Goal: Task Accomplishment & Management: Manage account settings

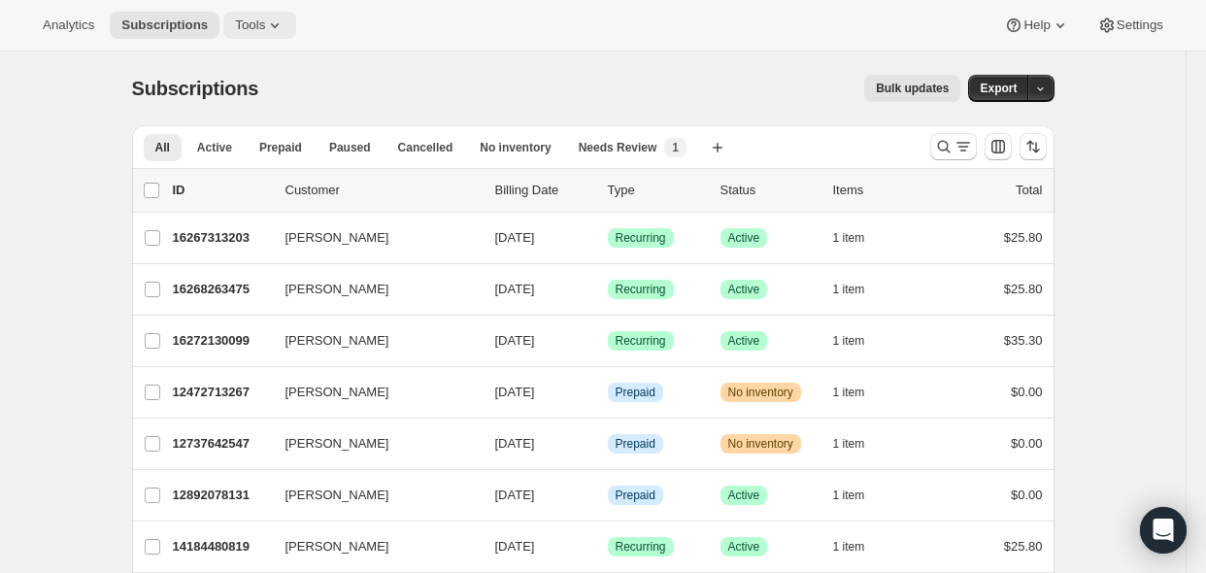
click at [276, 27] on icon at bounding box center [274, 25] width 19 height 19
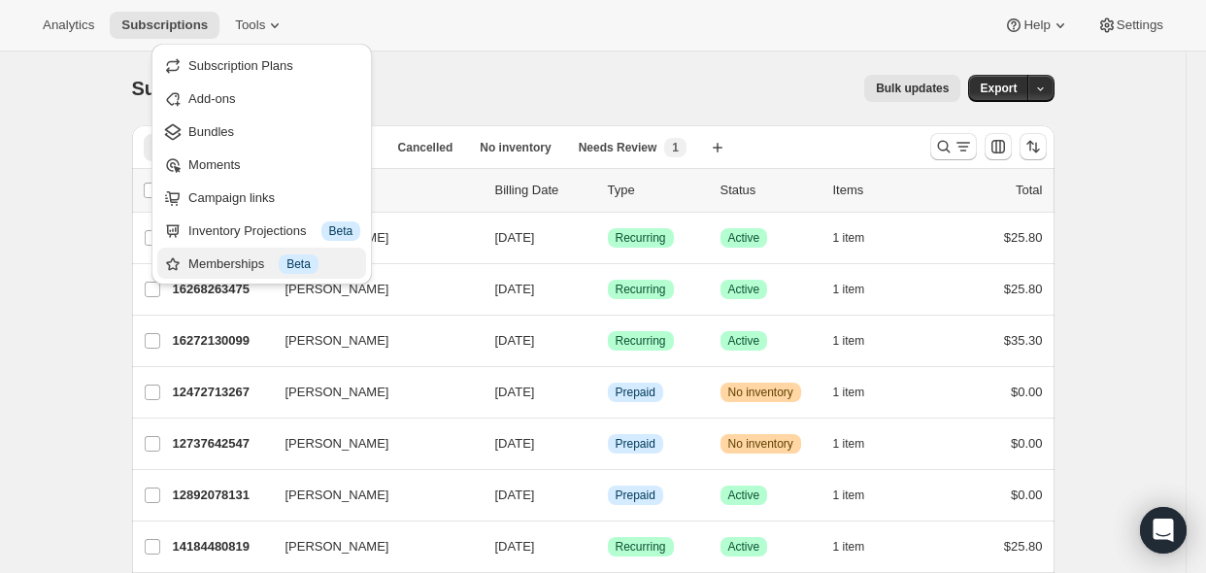
click at [231, 263] on div "Memberships Info Beta" at bounding box center [274, 263] width 172 height 19
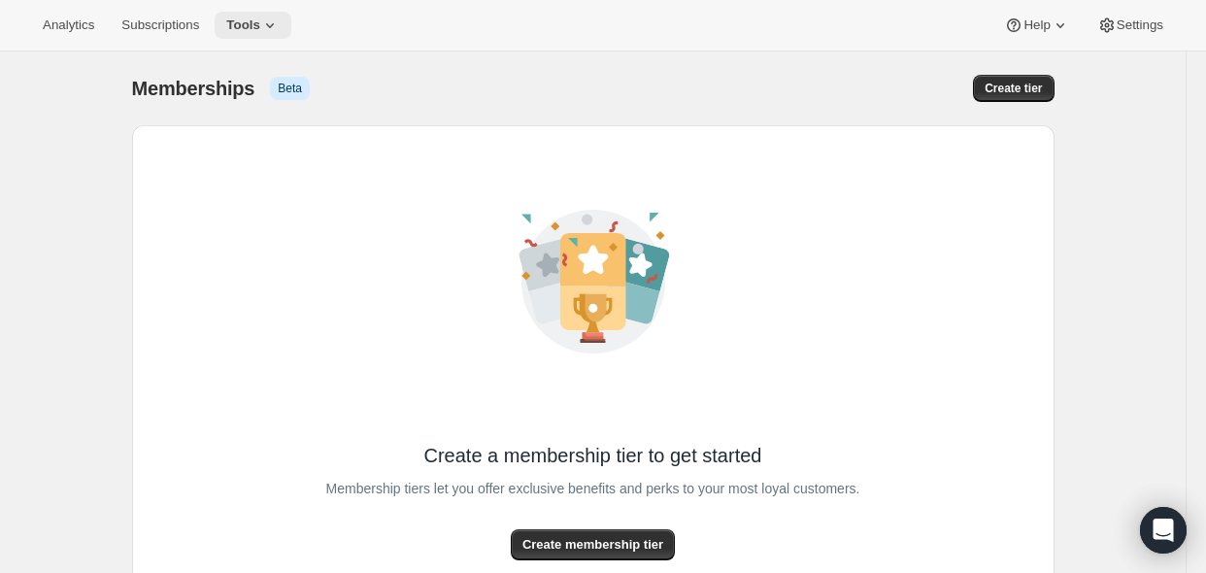
click at [260, 17] on span "Tools" at bounding box center [243, 25] width 34 height 16
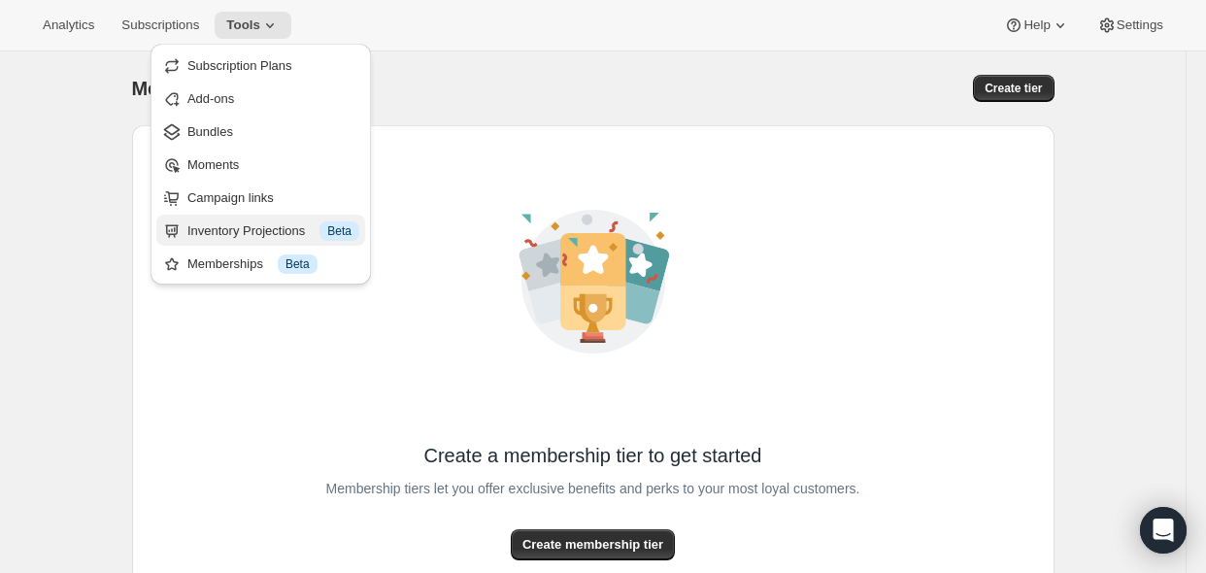
click at [277, 221] on div "Inventory Projections Info Beta" at bounding box center [273, 230] width 172 height 19
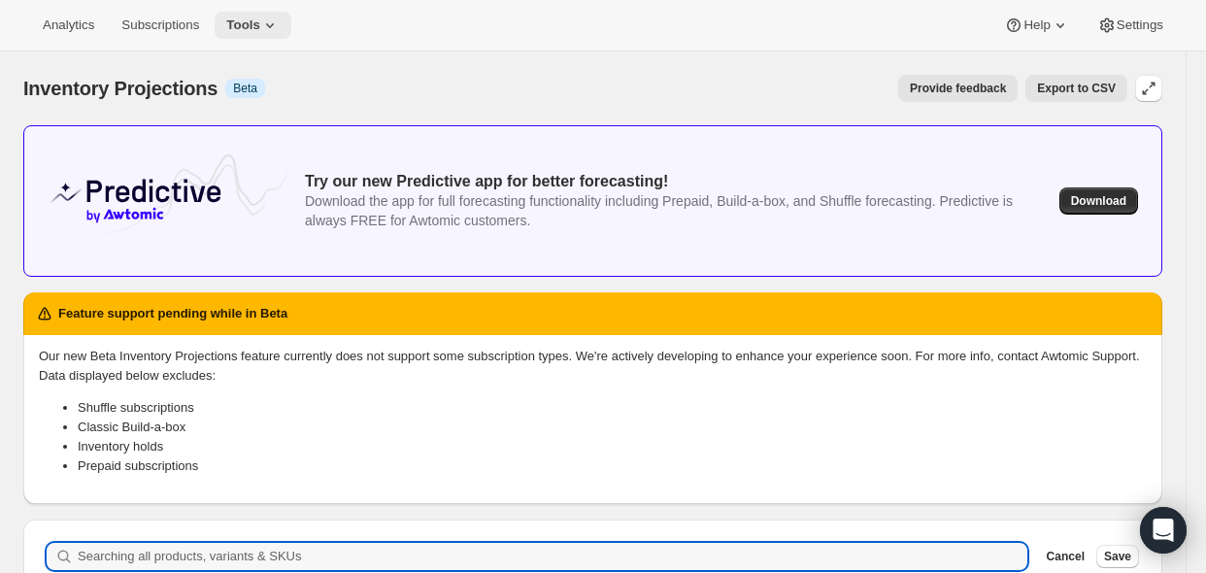
click at [253, 22] on span "Tools" at bounding box center [243, 25] width 34 height 16
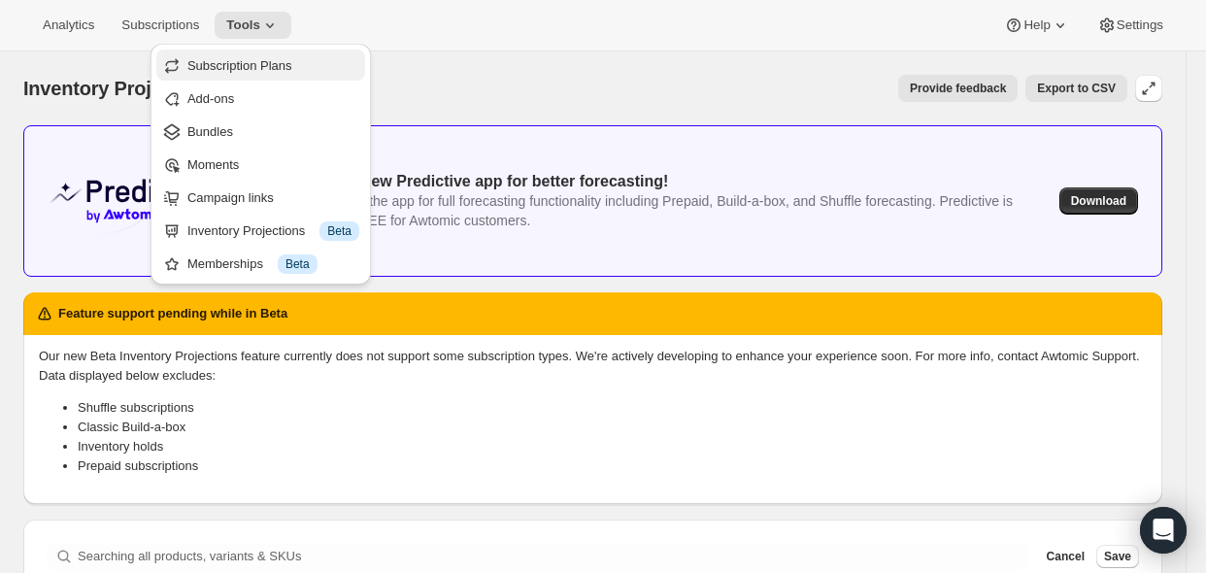
click at [287, 72] on span "Subscription Plans" at bounding box center [239, 65] width 105 height 15
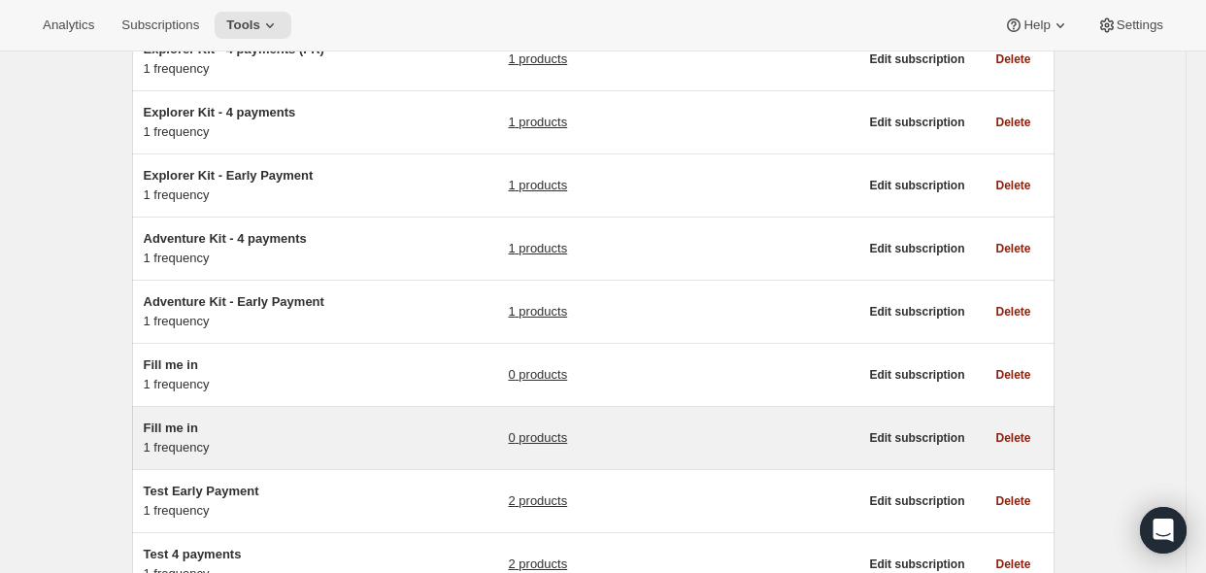
scroll to position [388, 0]
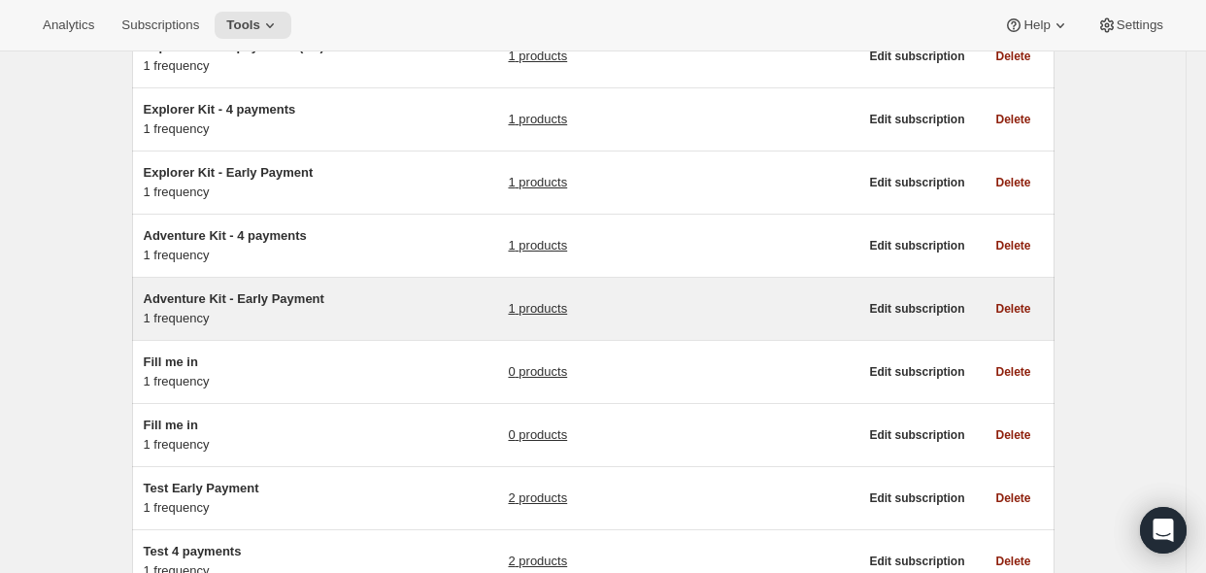
click at [305, 293] on span "Adventure Kit - Early Payment" at bounding box center [234, 298] width 181 height 15
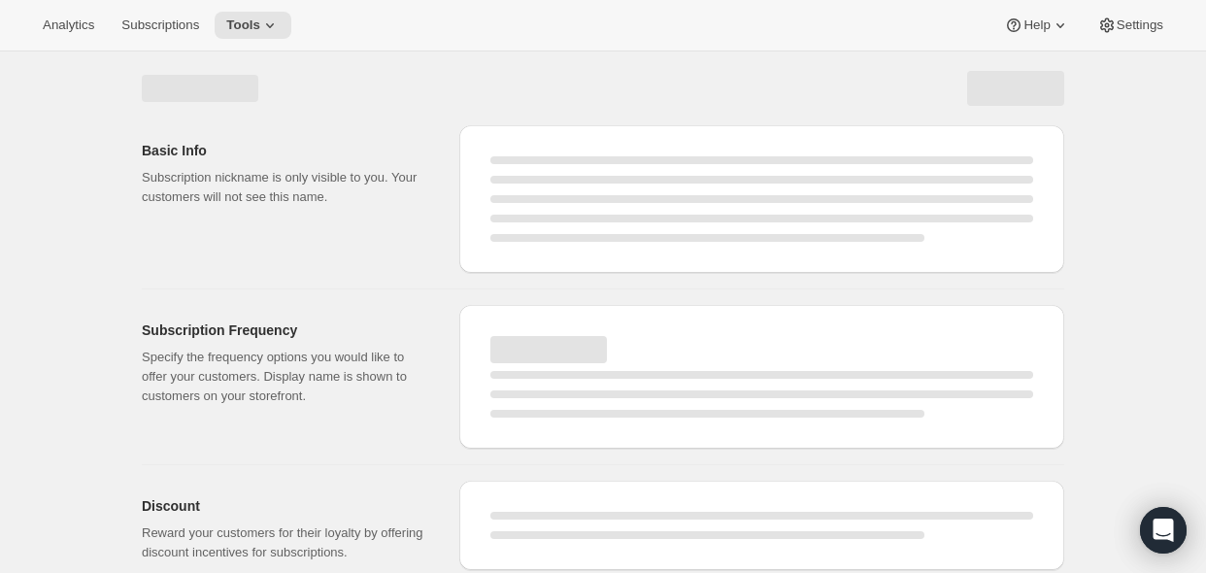
select select "WEEK"
select select "MONTH"
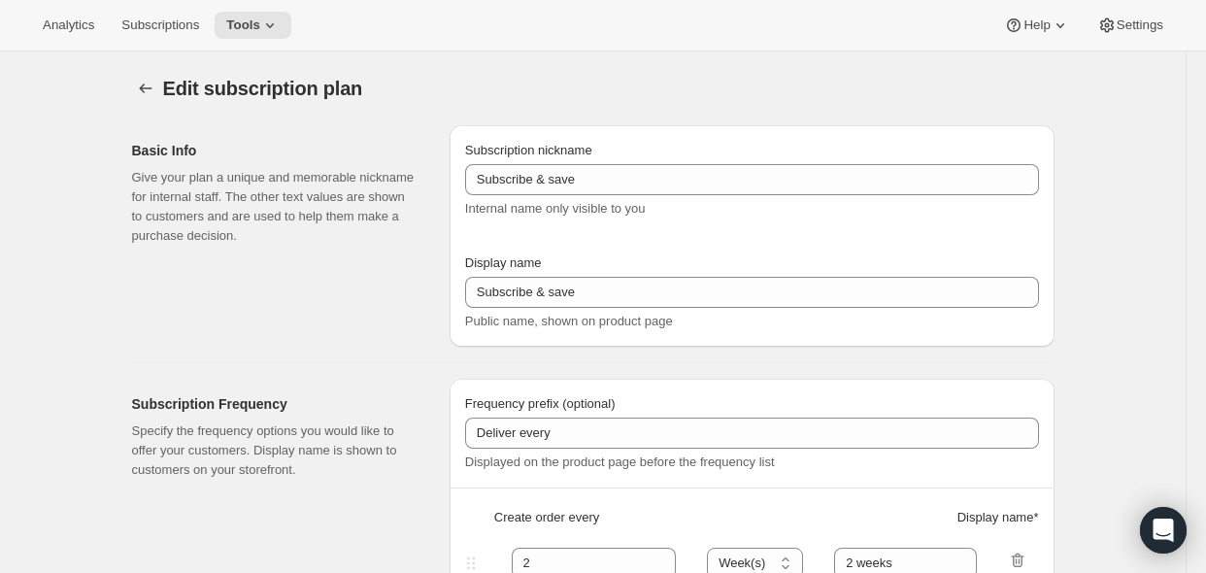
type input "Adventure Kit - Early Payment"
select select "ENABLED"
select select "MONTH"
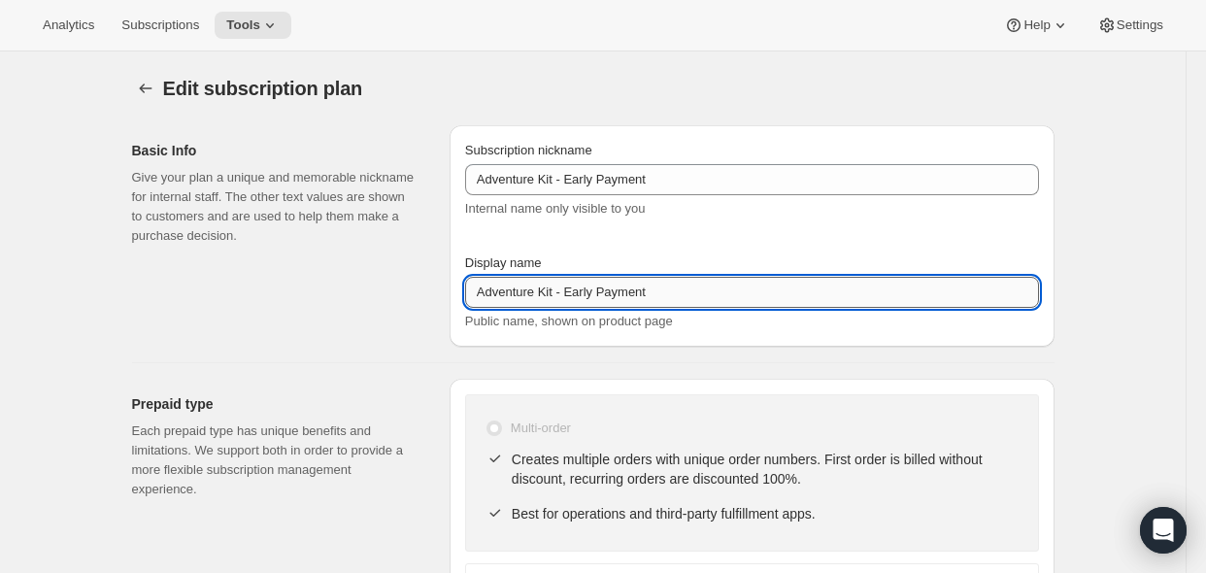
click at [576, 284] on input "Adventure Kit - Early Payment" at bounding box center [752, 292] width 574 height 31
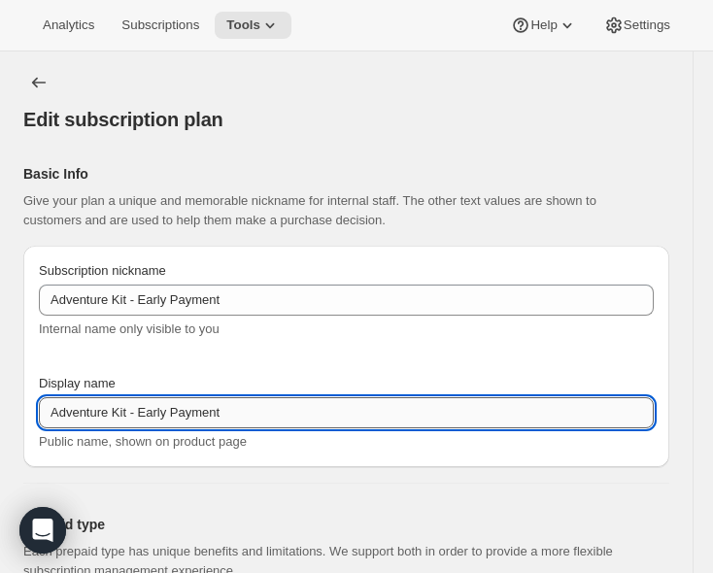
click at [129, 422] on input "Adventure Kit - Early Payment" at bounding box center [346, 412] width 615 height 31
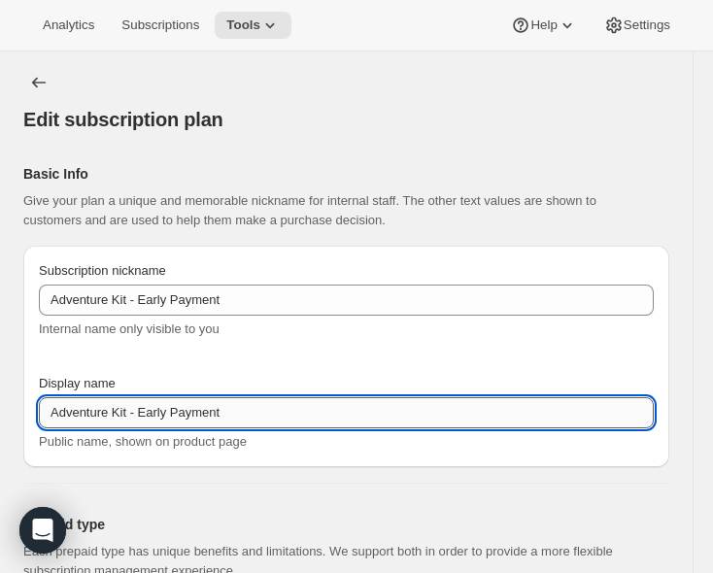
click at [101, 407] on input "Adventure Kit - Early Payment" at bounding box center [346, 412] width 615 height 31
paste input "Pay Upfront & Save — $159.99 CAD for the full year"
click at [283, 418] on input "Pay Upfront & Save — $159.99 CAD for the full year" at bounding box center [346, 412] width 615 height 31
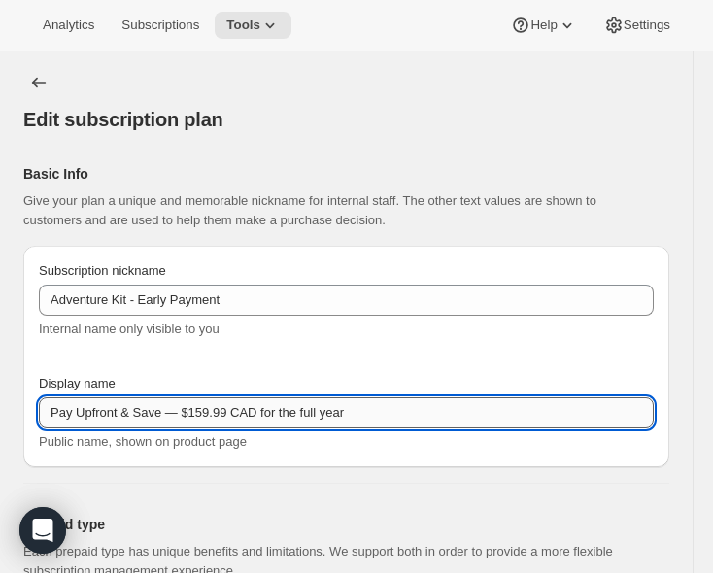
click at [173, 411] on input "Pay Upfront & Save — $159.99 CAD for the full year" at bounding box center [346, 412] width 615 height 31
drag, startPoint x: 164, startPoint y: 415, endPoint x: 470, endPoint y: 420, distance: 306.0
click at [469, 420] on input "Pay Upfront & Save — $159.99 CAD for the full year" at bounding box center [346, 412] width 615 height 31
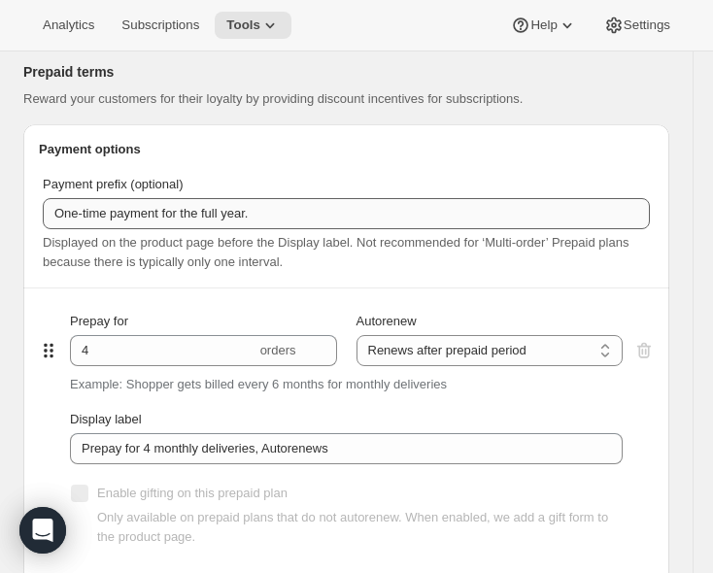
scroll to position [1165, 0]
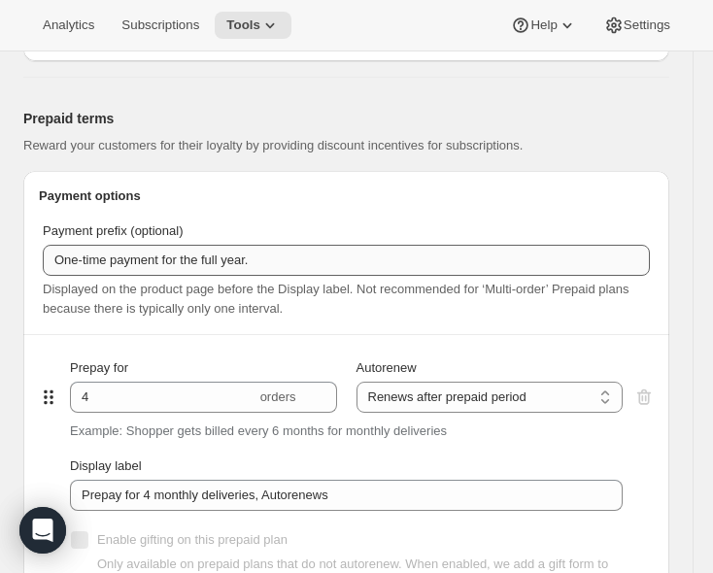
type input "Pay Upfront & Save"
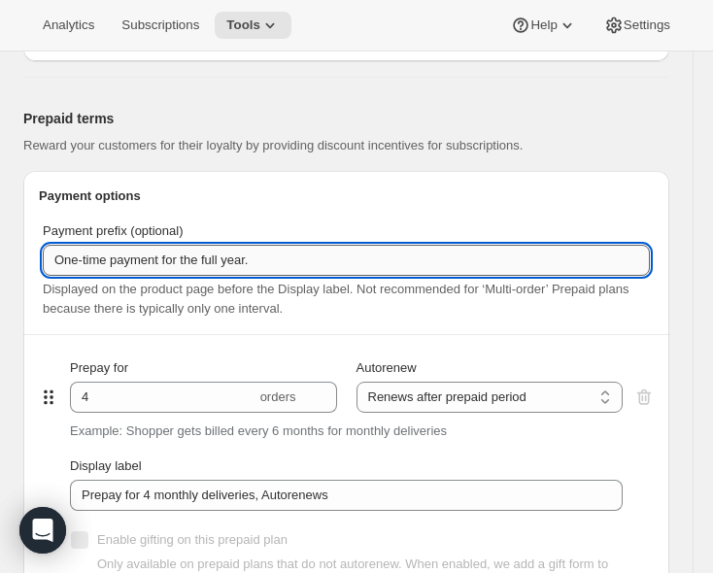
click at [201, 263] on input "One-time payment for the full year." at bounding box center [346, 260] width 607 height 31
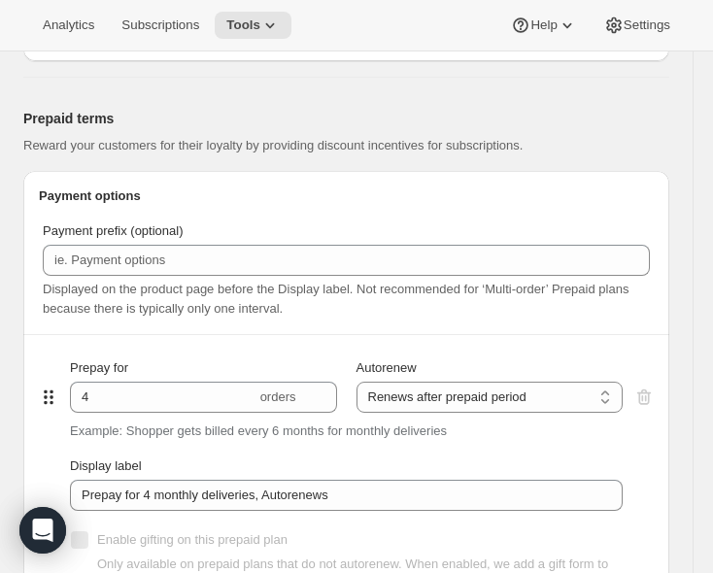
click at [180, 320] on div "Payment prefix (optional) Displayed on the product page before the Display labe…" at bounding box center [346, 444] width 615 height 447
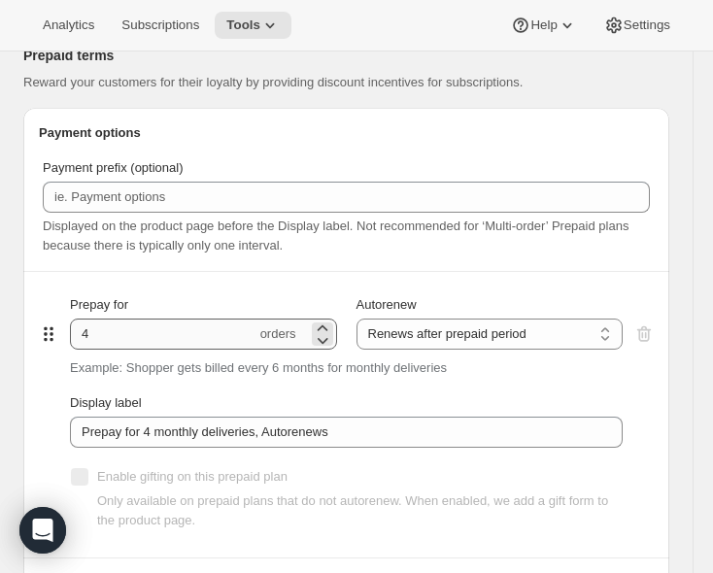
scroll to position [1263, 0]
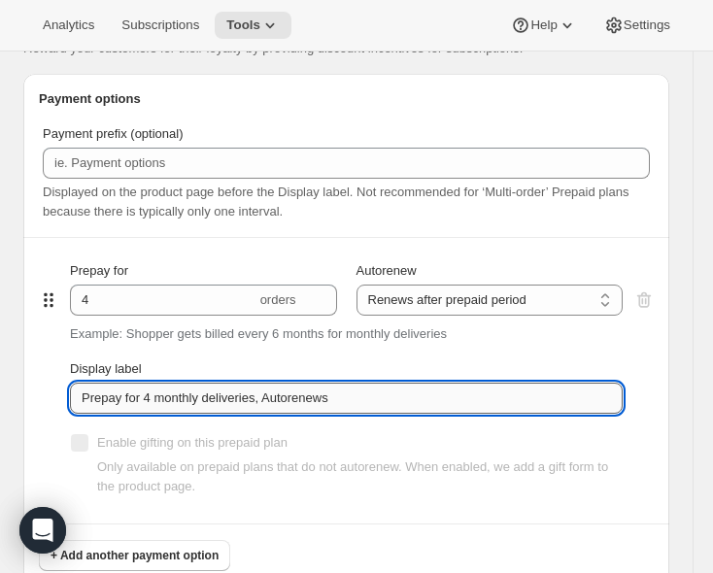
click at [143, 407] on input "Prepay for 4 monthly deliveries, Autorenews" at bounding box center [346, 398] width 553 height 31
paste input "One-time payment for the full year."
click at [152, 398] on input "Prepay for 4 monthly deliveries, Autorenews" at bounding box center [346, 398] width 553 height 31
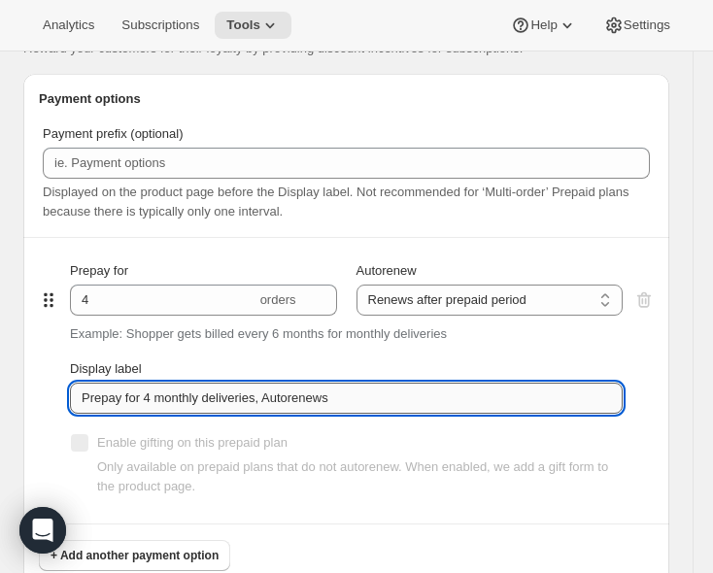
click at [152, 398] on input "Prepay for 4 monthly deliveries, Autorenews" at bounding box center [346, 398] width 553 height 31
click at [305, 396] on input "Prepay for 4 monthly deliveries, Autorenews" at bounding box center [346, 398] width 553 height 31
click at [157, 399] on input "Prepay for 4 monthly deliveries, Autorenews" at bounding box center [346, 398] width 553 height 31
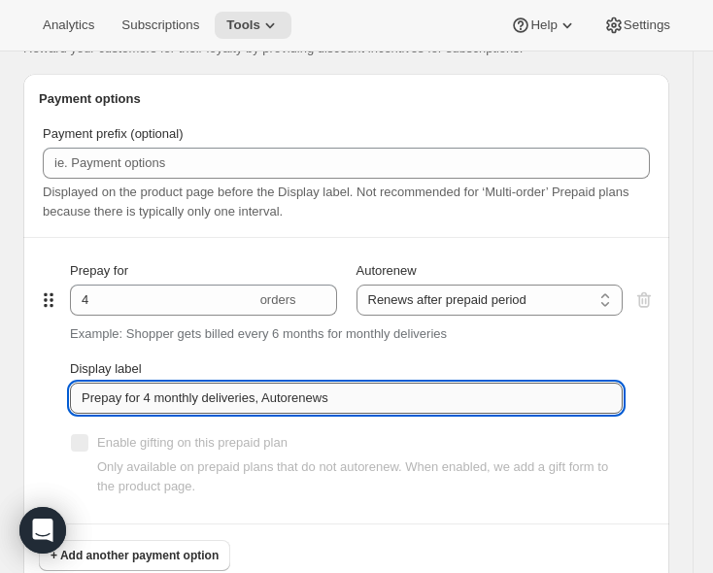
drag, startPoint x: 364, startPoint y: 403, endPoint x: 162, endPoint y: 403, distance: 202.0
click at [162, 403] on input "Prepay for 4 monthly deliveries, Autorenews" at bounding box center [346, 398] width 553 height 31
click at [356, 393] on input "Prepay for 4 monthly deliveries, Autorenews" at bounding box center [346, 398] width 553 height 31
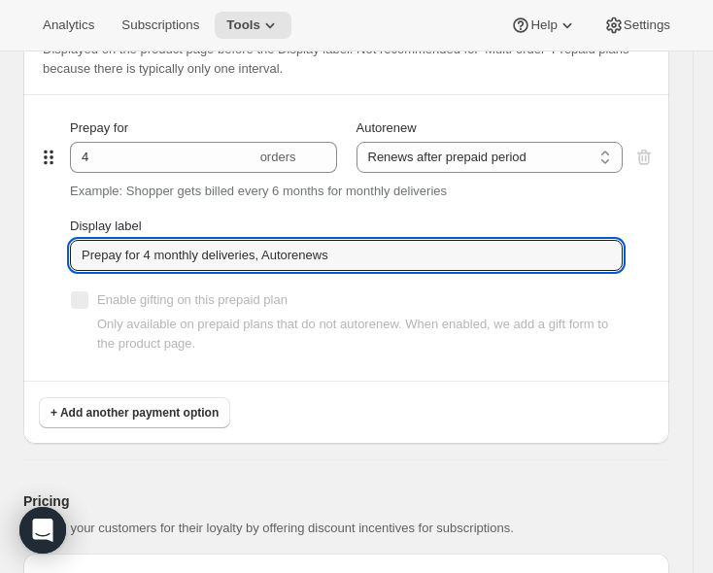
scroll to position [1360, 0]
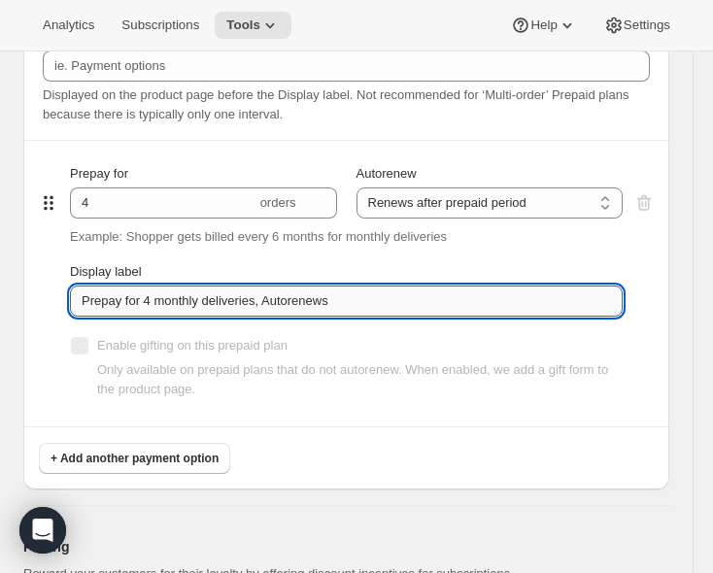
click at [246, 306] on input "Prepay for 4 monthly deliveries, Autorenews" at bounding box center [346, 301] width 553 height 31
paste input "One-time payment for the full year."
click at [353, 302] on input "Prepay for 4 monthly deliveries, Autorenews" at bounding box center [346, 301] width 553 height 31
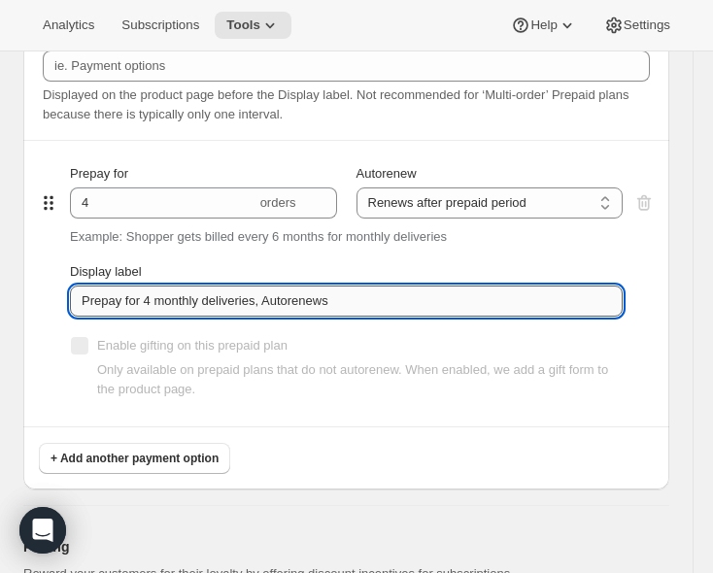
click at [179, 289] on input "Prepay for 4 monthly deliveries, Autorenews" at bounding box center [346, 301] width 553 height 31
click at [246, 299] on input "Prepay for 4 monthly deliveries, Autorenews" at bounding box center [346, 301] width 553 height 31
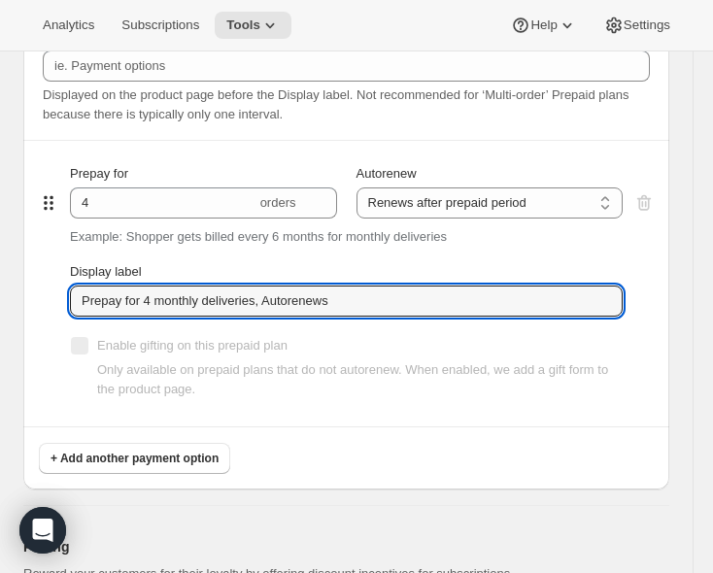
drag, startPoint x: 409, startPoint y: 299, endPoint x: 79, endPoint y: 278, distance: 330.9
click at [79, 278] on div "Display label Prepay for 4 monthly deliveries, Autorenews" at bounding box center [346, 289] width 553 height 54
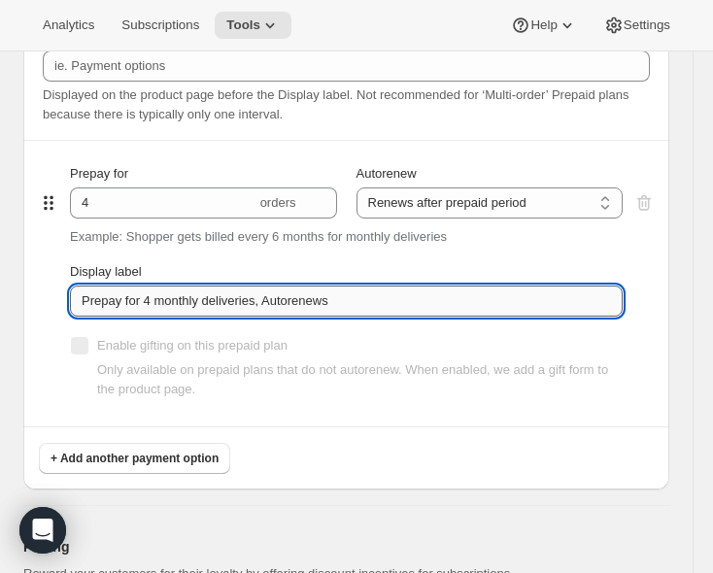
click at [162, 290] on input "Prepay for 4 monthly deliveries, Autorenews" at bounding box center [346, 301] width 553 height 31
click at [277, 300] on input "Prepay for 4 monthly deliveries, Autorenews" at bounding box center [346, 301] width 553 height 31
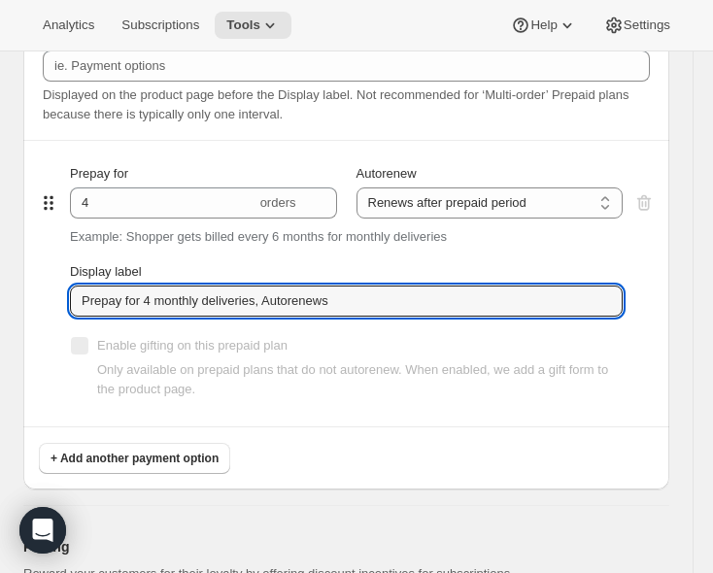
drag, startPoint x: 322, startPoint y: 302, endPoint x: 37, endPoint y: 294, distance: 285.6
click at [37, 294] on div "Payment options Payment prefix (optional) Displayed on the product page before …" at bounding box center [346, 233] width 646 height 513
paste input "deliveries (1 year)"
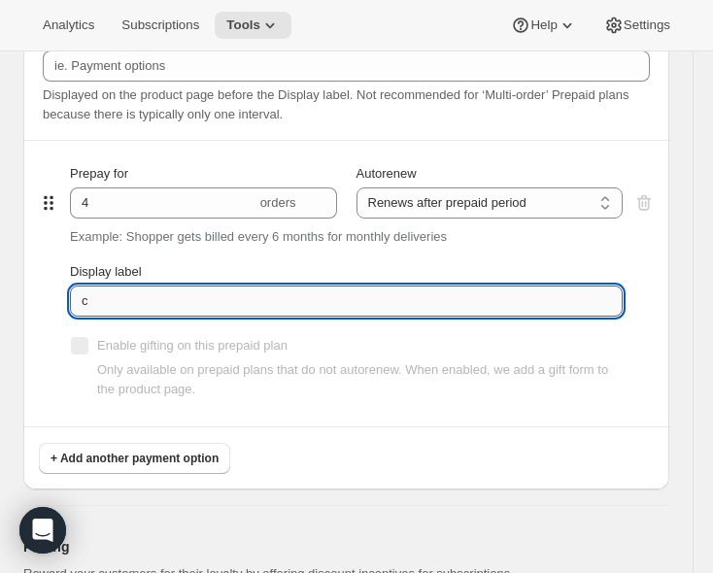
click at [173, 314] on input "c" at bounding box center [346, 301] width 553 height 31
paste input "Prepay for 4 deliveries (1 year)"
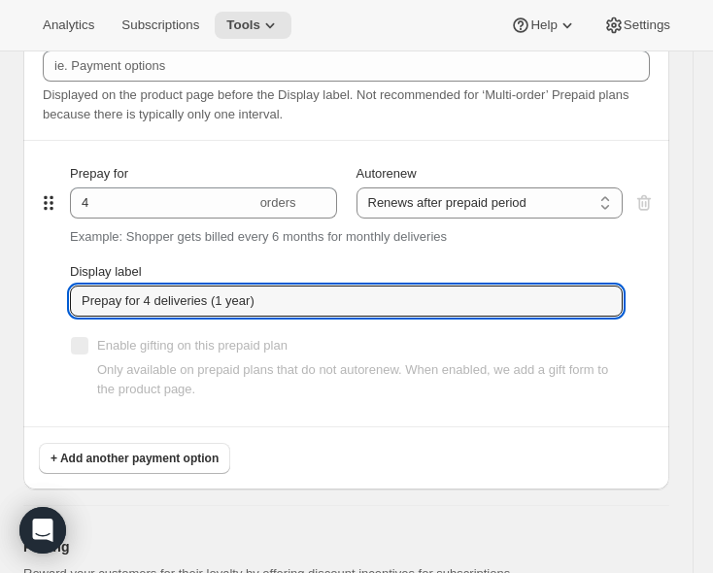
type input "Prepay for 4 deliveries (1 year)"
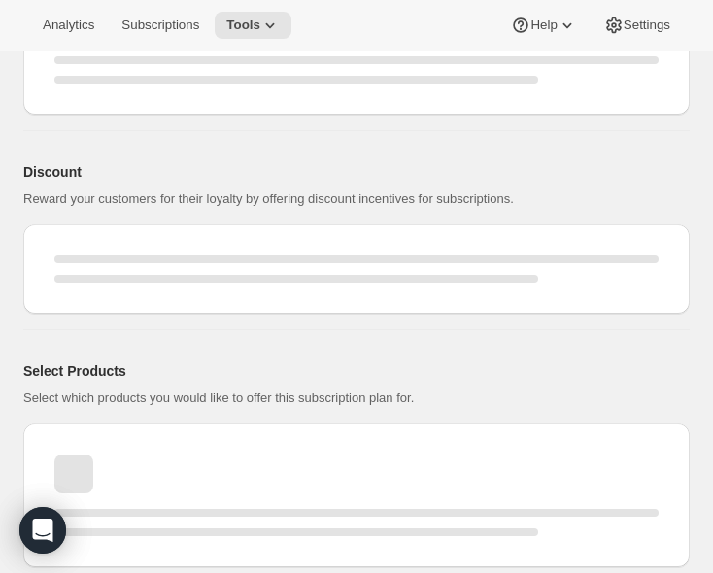
select select "MONTH"
select select "ENABLED"
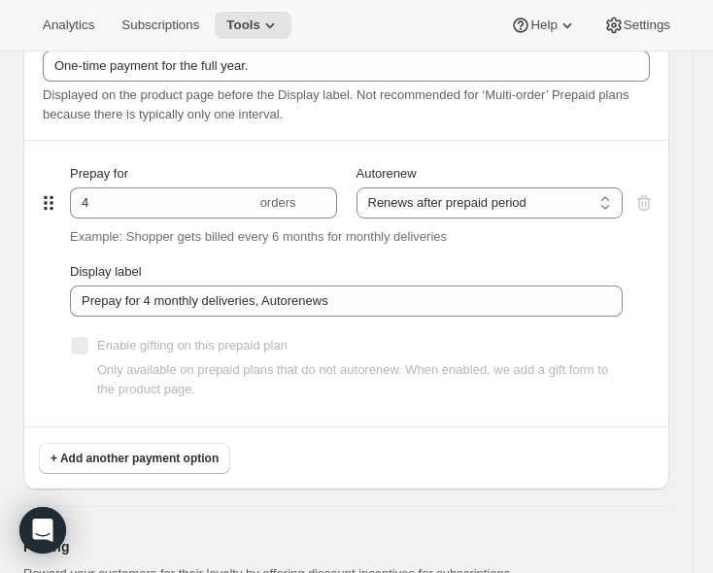
type input "Pay Upfront & Save"
type input "Prepay for 4 deliveries (1 year)"
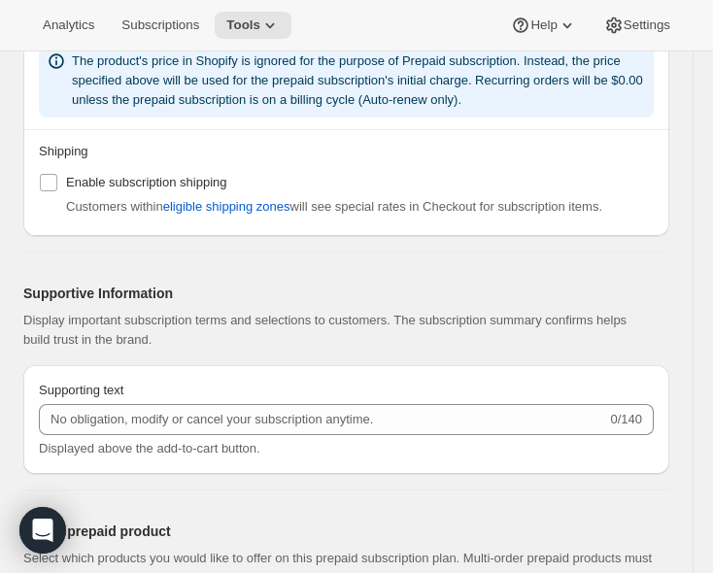
scroll to position [2234, 0]
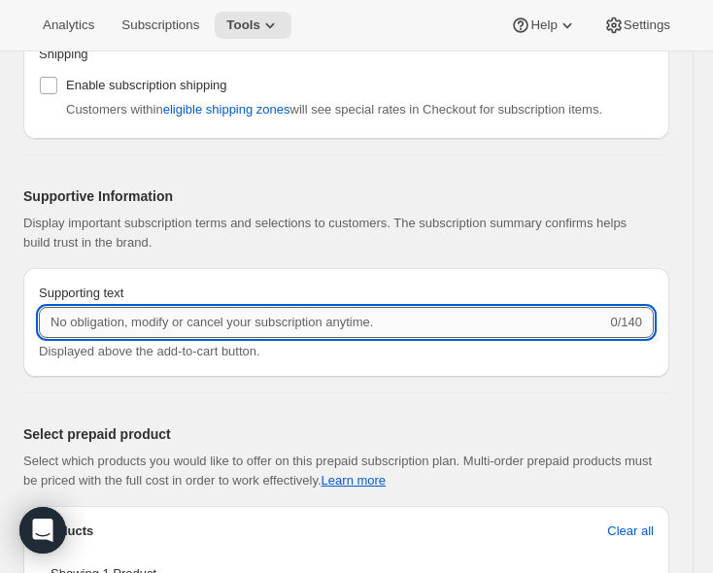
click at [208, 317] on input "Supporting text" at bounding box center [322, 322] width 567 height 31
type input "No obligation, cancel"
click at [388, 315] on input "Supporting text" at bounding box center [322, 322] width 567 height 31
paste input "No obligation, modify or cancel yous subcription anytime."
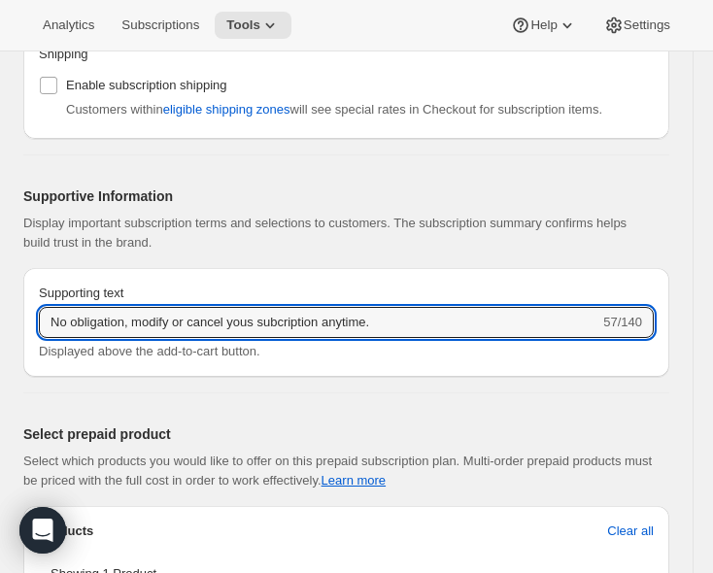
type input "No obligation, modify or cancel yous subcription anytime."
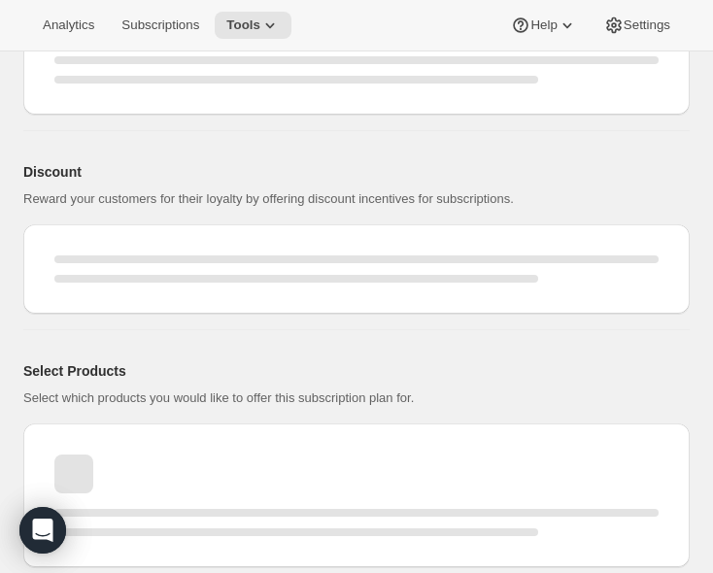
select select "MONTH"
select select "ENABLED"
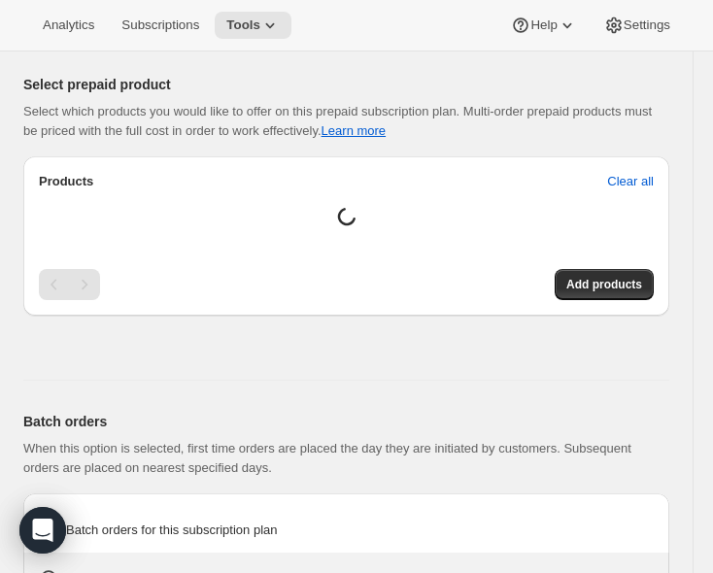
type input "No obligation, modify or cancel yous subcription anytime."
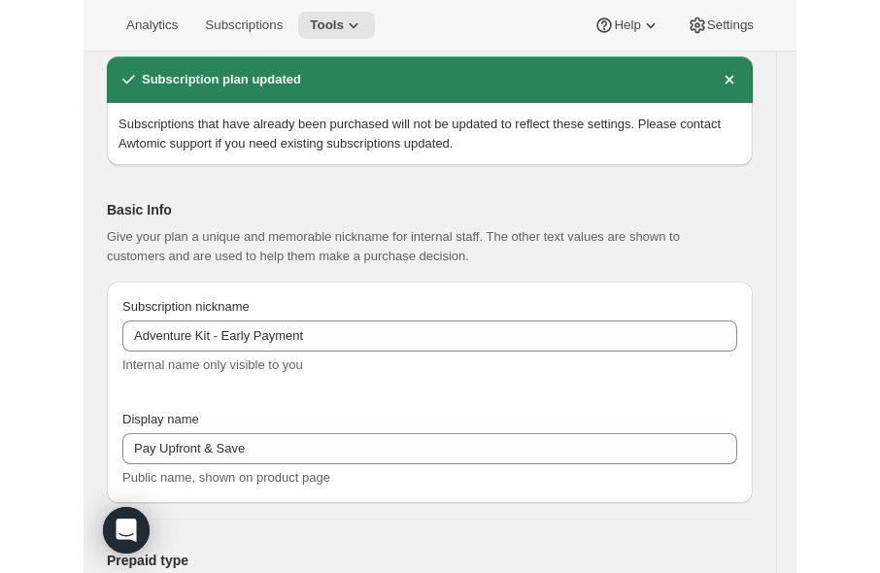
scroll to position [18, 0]
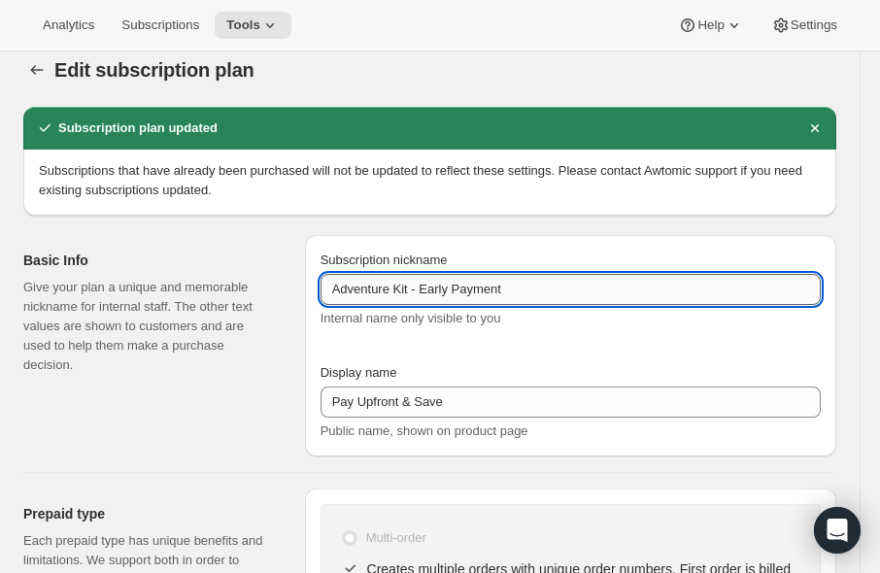
click at [487, 301] on input "Adventure Kit - Early Payment" at bounding box center [570, 289] width 500 height 31
click at [461, 294] on input "Adventure Kit - Early Payment" at bounding box center [570, 289] width 500 height 31
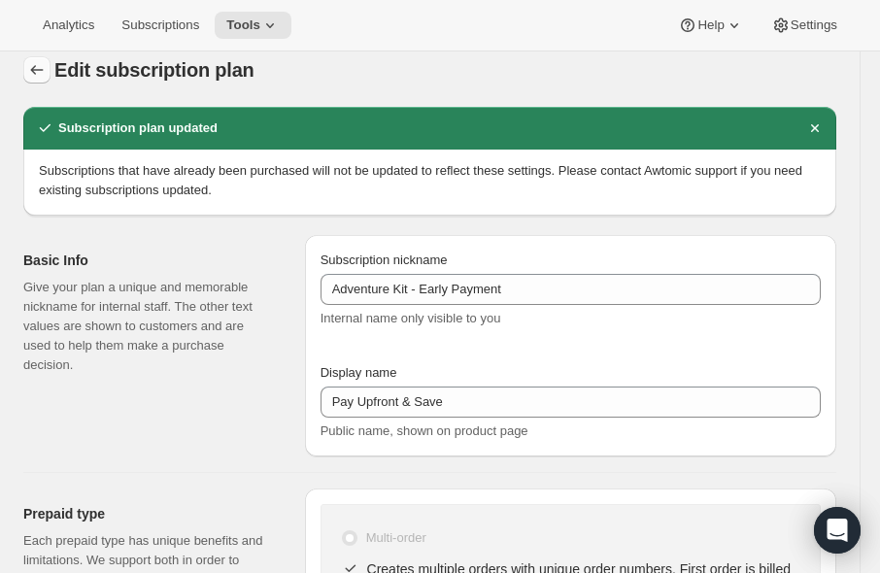
click at [35, 74] on icon "Subscription plans" at bounding box center [36, 69] width 19 height 19
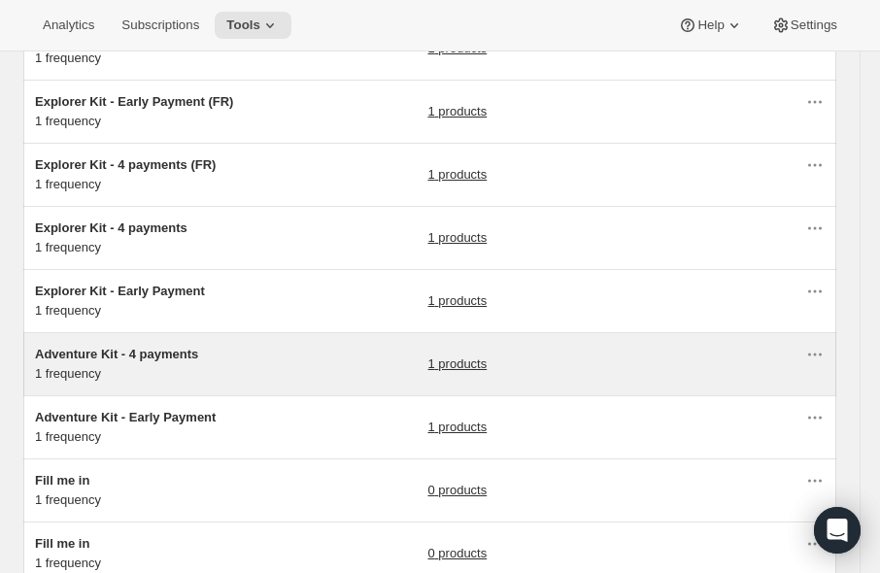
scroll to position [291, 0]
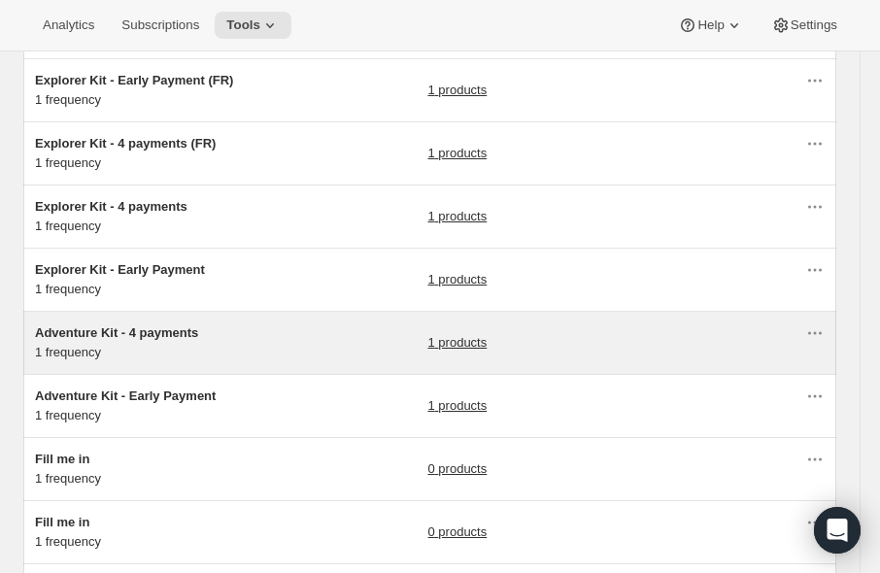
click at [229, 344] on div "Adventure Kit - 4 payments 1 frequency" at bounding box center [156, 342] width 243 height 39
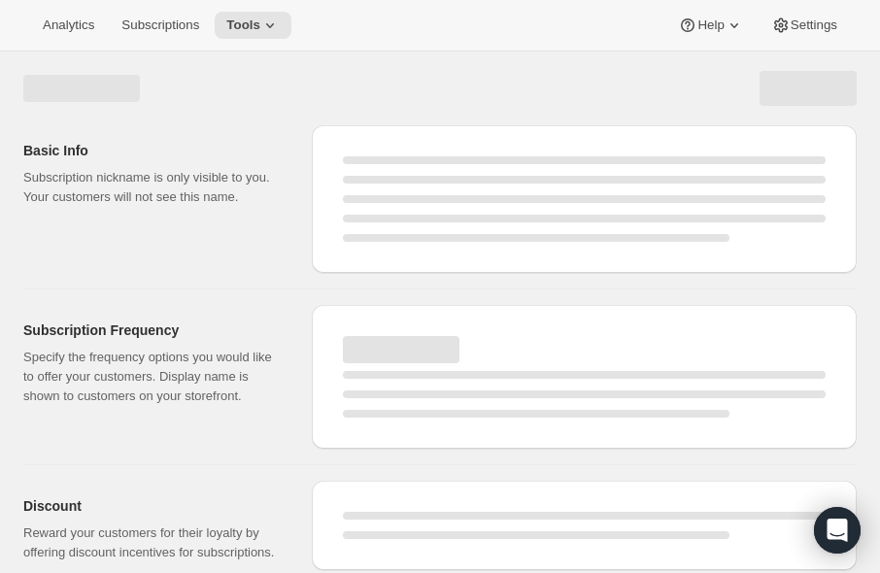
select select "WEEK"
select select "MONTH"
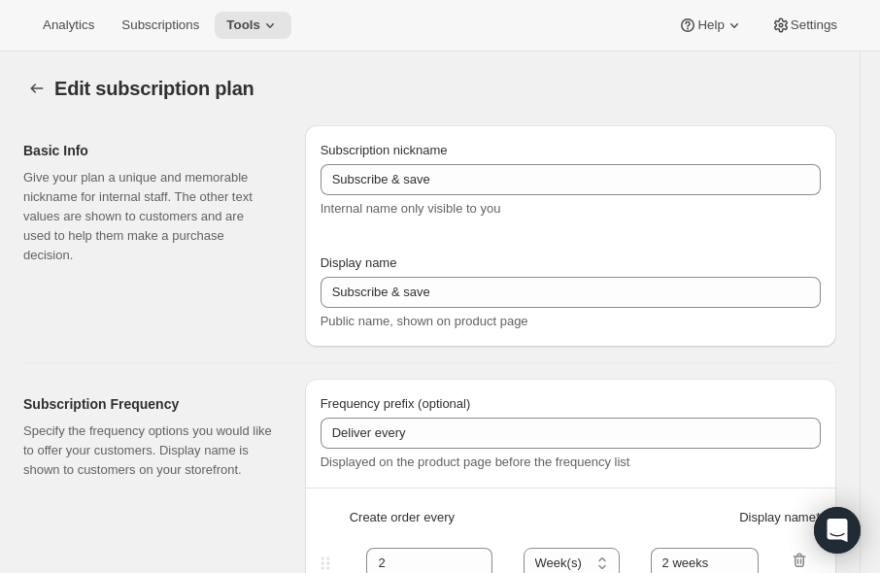
type input "Adventure Kit - 4 payments"
type input "Deliver and charge every"
type input "3"
type input "3 months"
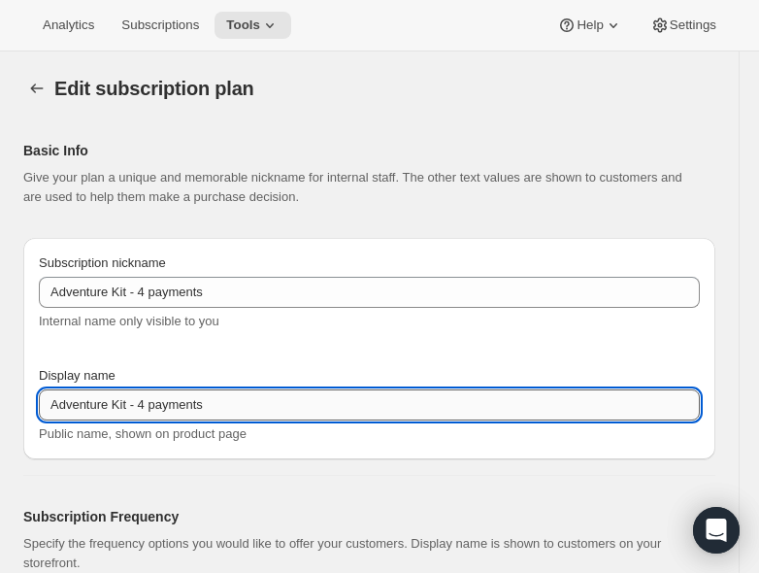
click at [143, 402] on input "Adventure Kit - 4 payments" at bounding box center [369, 404] width 661 height 31
click at [248, 364] on div "Subscription nickname Adventure Kit - 4 payments Internal name only visible to …" at bounding box center [369, 348] width 661 height 190
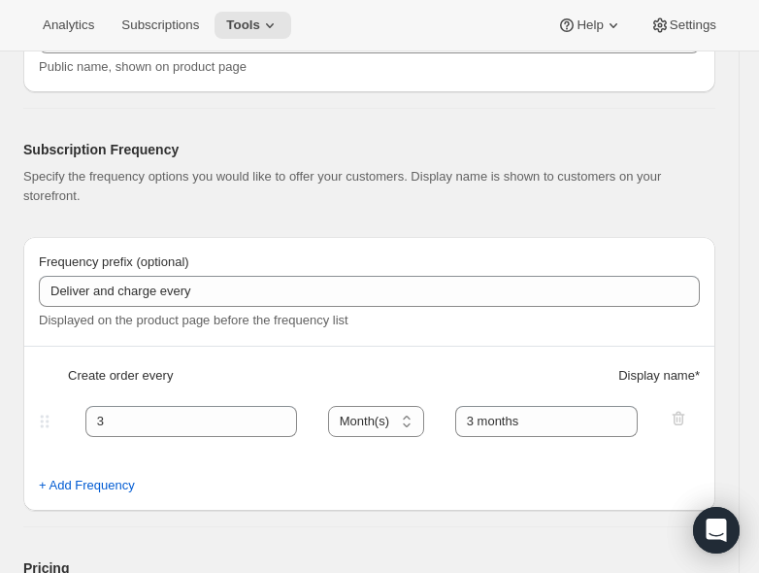
scroll to position [388, 0]
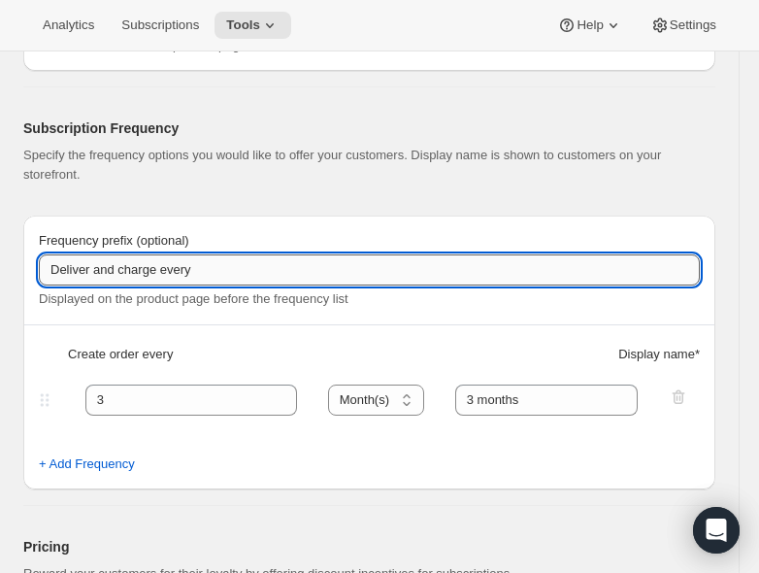
click at [111, 267] on input "Deliver and charge every" at bounding box center [369, 269] width 661 height 31
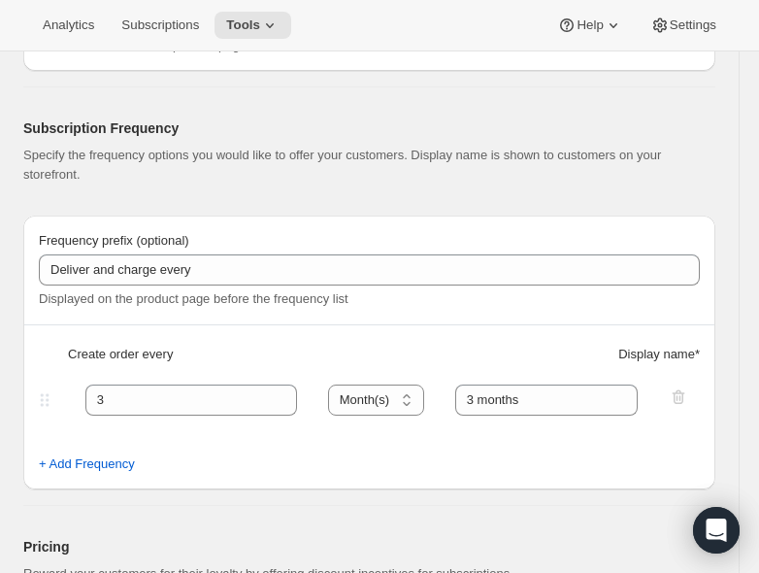
click at [153, 300] on span "Displayed on the product page before the frequency list" at bounding box center [194, 298] width 310 height 15
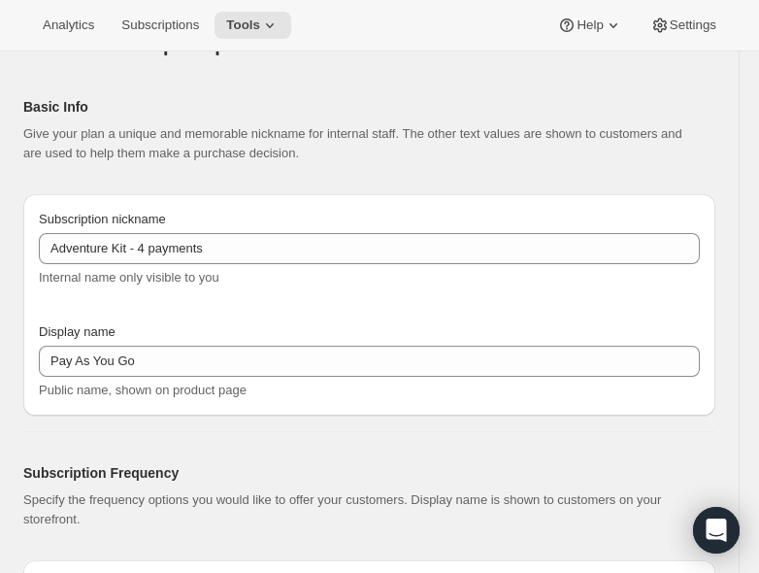
scroll to position [0, 0]
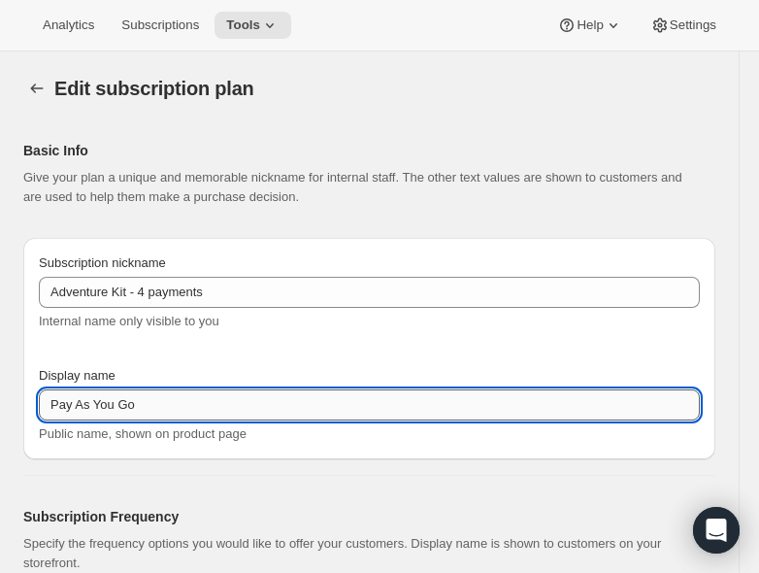
click at [148, 411] on input "Pay As You Go" at bounding box center [369, 404] width 661 height 31
paste input "Quarterly Plan – 1 delivery every 3 months"
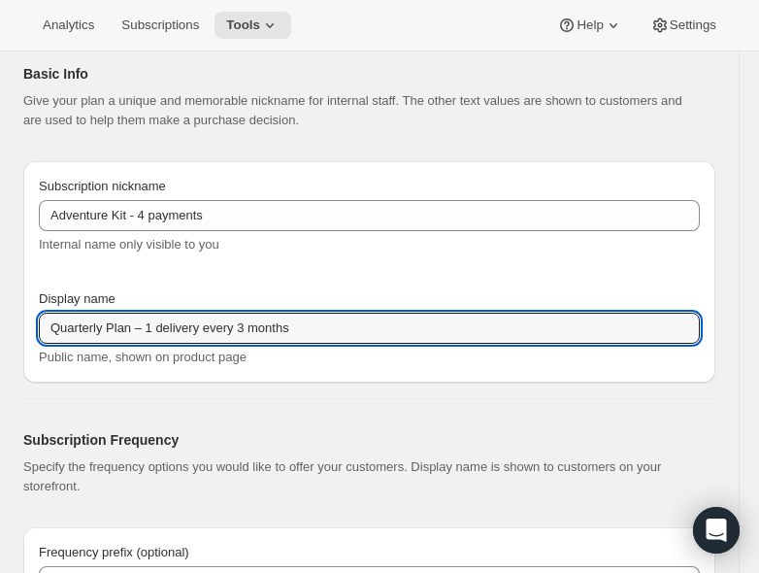
scroll to position [194, 0]
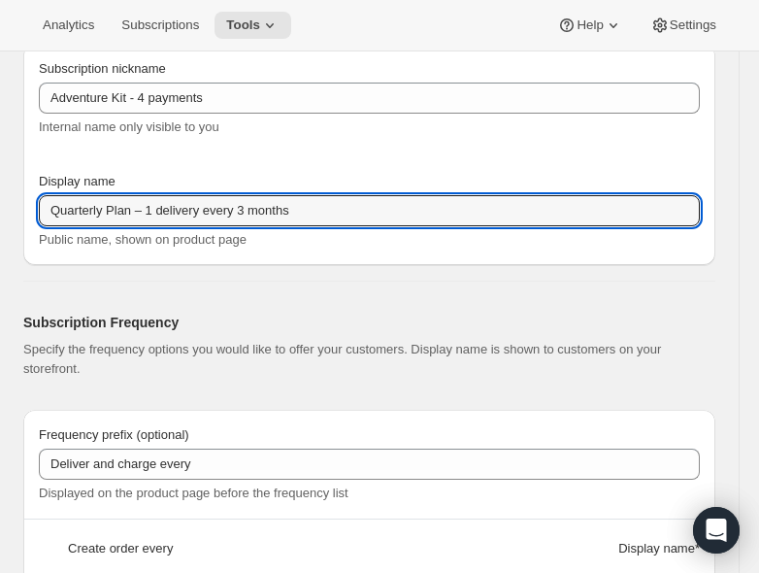
type input "Quarterly Plan – 1 delivery every 3 months"
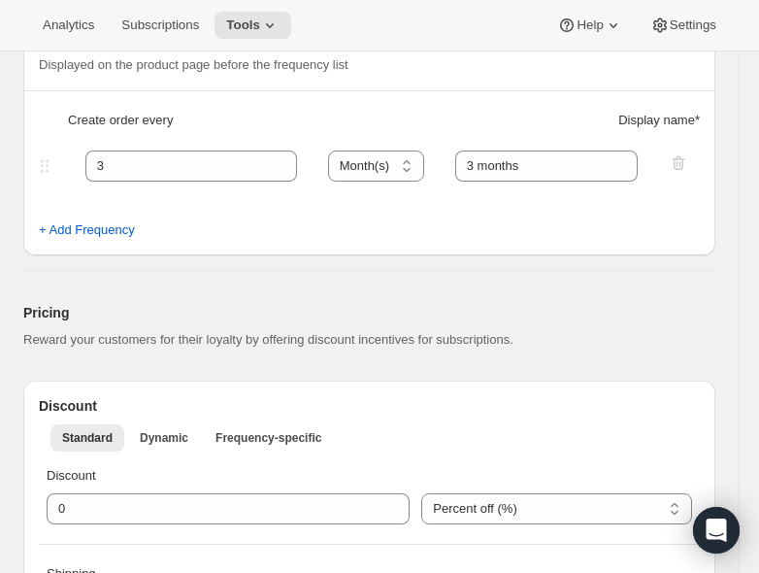
scroll to position [486, 0]
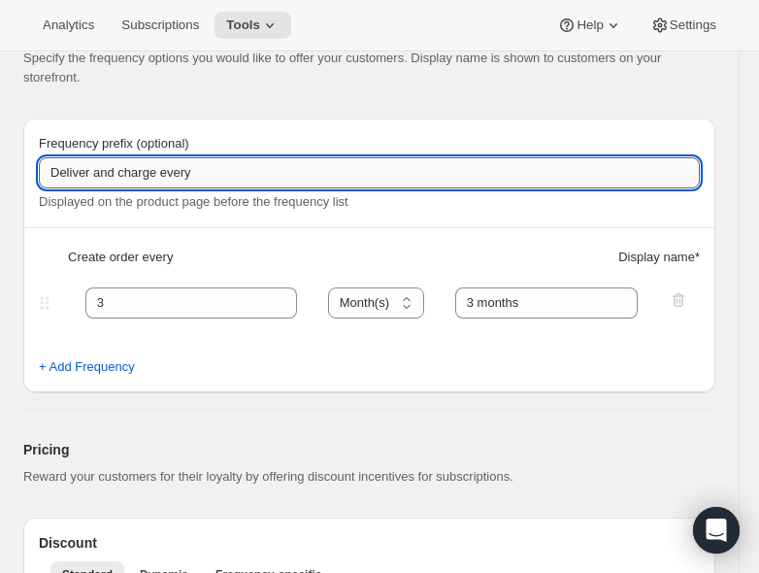
click at [111, 168] on input "Deliver and charge every" at bounding box center [369, 172] width 661 height 31
paste input "Get fresh PlayCards every 3 months. Cancel anytime."
click at [93, 179] on input "Get fresh PlayCards every 3 months. Cancel anytime." at bounding box center [369, 172] width 661 height 31
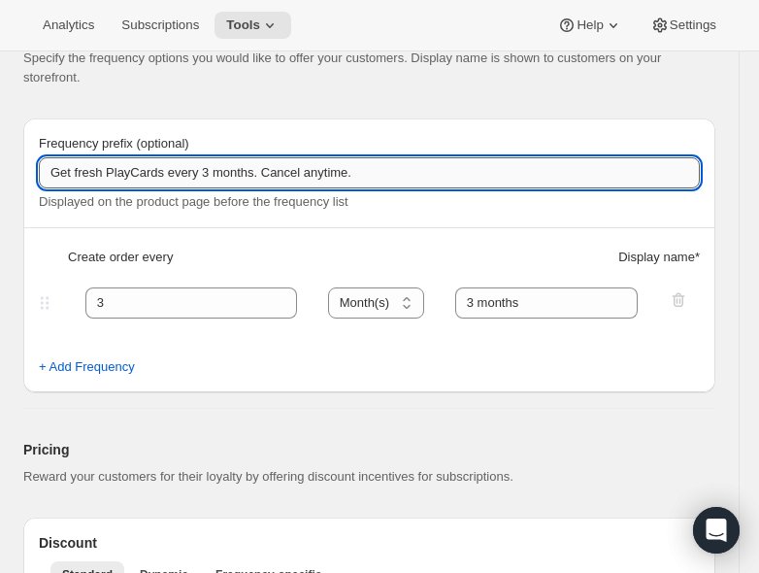
click at [105, 174] on input "Get fresh PlayCards every 3 months. Cancel anytime." at bounding box center [369, 172] width 661 height 31
click at [73, 173] on input "Get fresh PlayCards every 3 months. Cancel anytime." at bounding box center [369, 172] width 661 height 31
click at [68, 176] on input "Get3 PlayCards every 3 months. Cancel anytime." at bounding box center [369, 172] width 661 height 31
click at [72, 172] on input "Get3 PlayCards every 3 months. Cancel anytime." at bounding box center [369, 172] width 661 height 31
click at [349, 183] on input "Get 3 PlayCards every 3 months. Cancel anytime." at bounding box center [369, 172] width 661 height 31
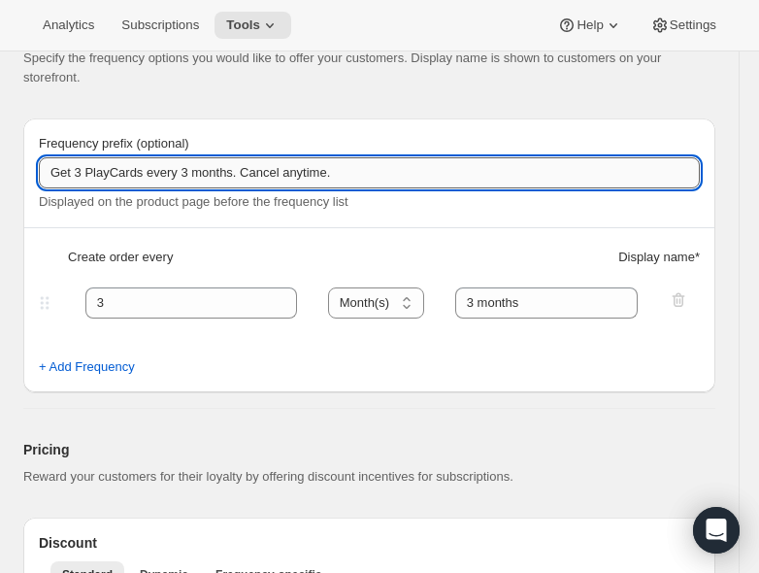
click at [253, 176] on input "Get 3 PlayCards every 3 months. Cancel anytime." at bounding box center [369, 172] width 661 height 31
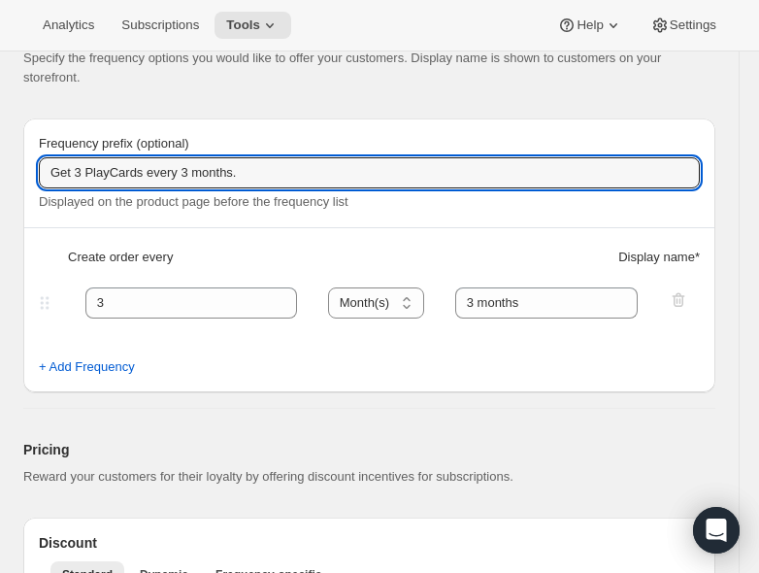
type input "Get 3 PlayCards every 3 months."
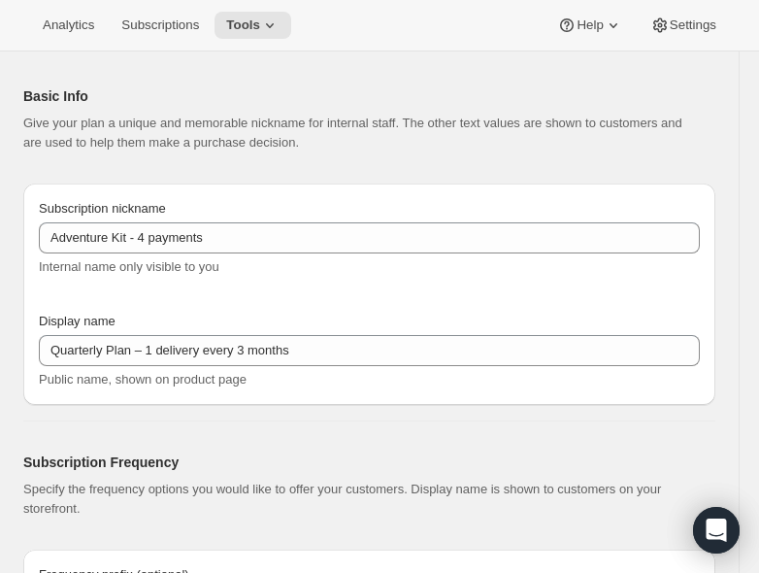
scroll to position [0, 0]
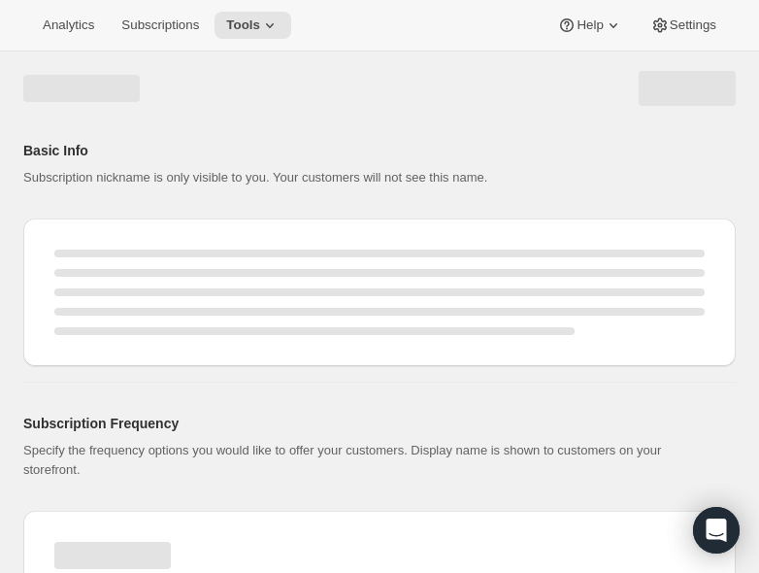
select select "MONTH"
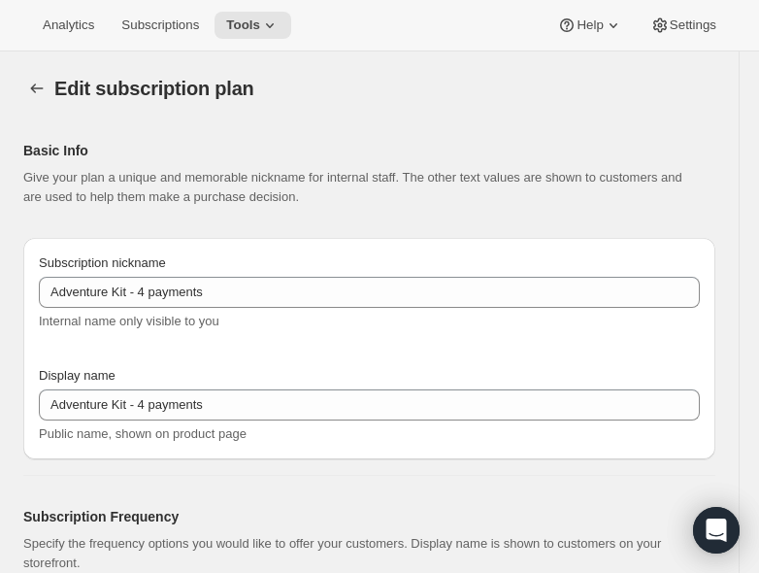
type input "Quarterly Plan – 1 delivery every 3 months"
type input "Get 3 PlayCards every 3 months."
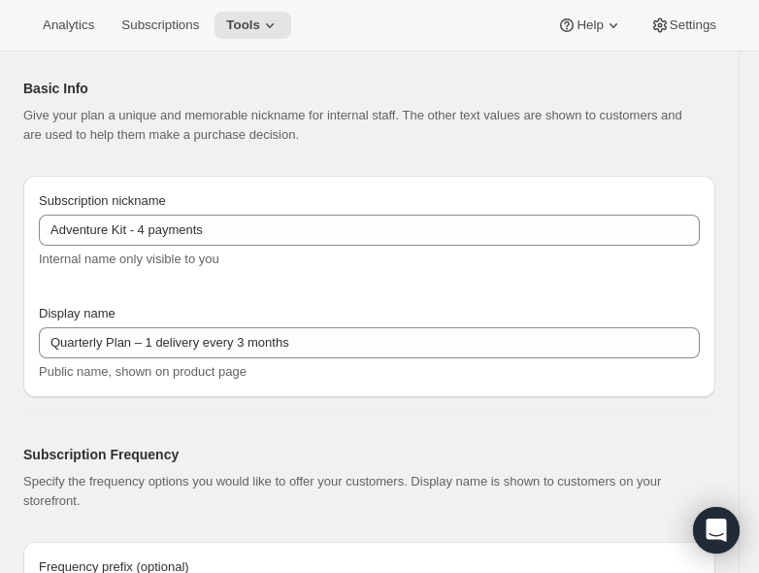
scroll to position [194, 0]
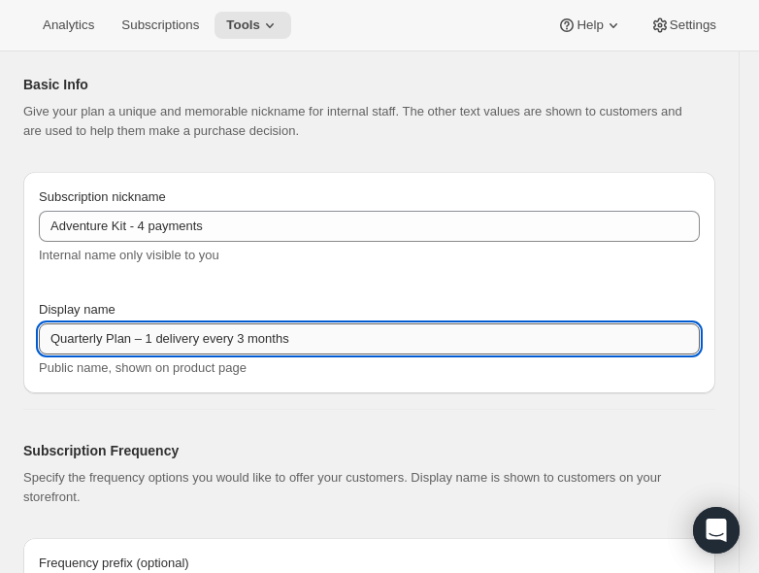
click at [149, 340] on input "Quarterly Plan – 1 delivery every 3 months" at bounding box center [369, 338] width 661 height 31
drag, startPoint x: 135, startPoint y: 342, endPoint x: 392, endPoint y: 354, distance: 257.7
click at [389, 354] on div "Display name Quarterly Plan – 1 delivery every 3 months Public name, shown on p…" at bounding box center [369, 339] width 661 height 78
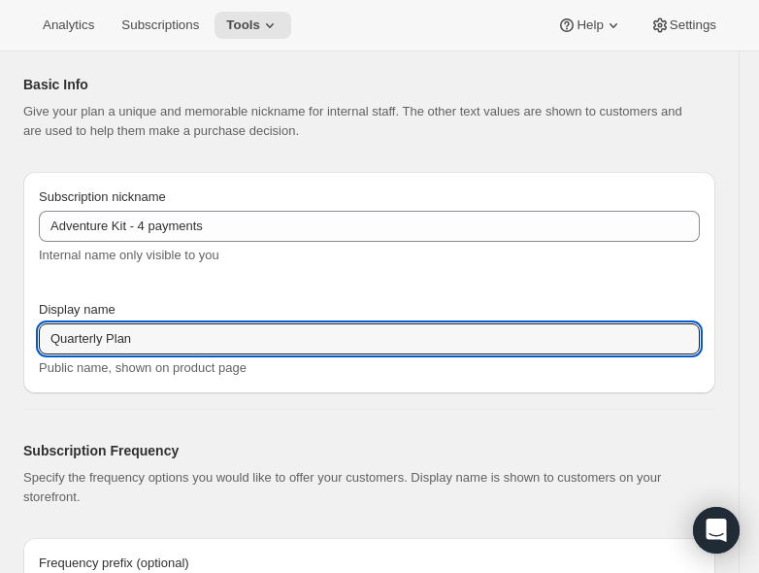
click at [344, 288] on div "Subscription nickname Adventure Kit - 4 payments Internal name only visible to …" at bounding box center [369, 282] width 661 height 190
click at [134, 329] on input "Quarterly Plan" at bounding box center [369, 338] width 661 height 31
paste input "Delivered every 3 months"
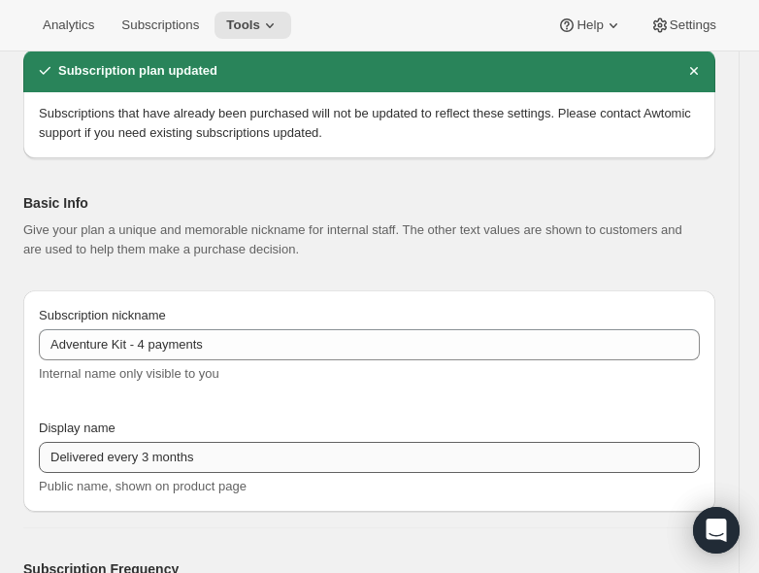
scroll to position [97, 0]
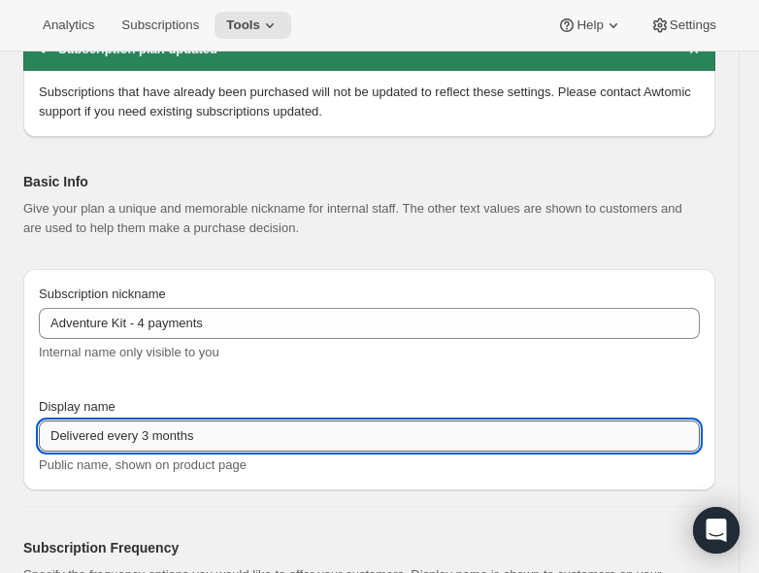
click at [117, 440] on input "Delivered every 3 months" at bounding box center [369, 436] width 661 height 31
paste input "Pay as you go —"
type input "Pay as you go — every 3 months"
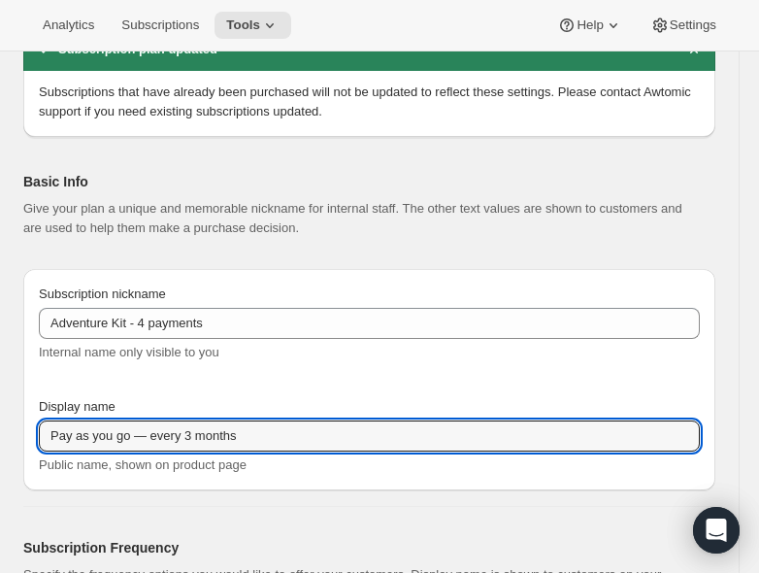
click at [194, 397] on div "Display name" at bounding box center [369, 406] width 661 height 19
click at [186, 423] on input "Pay as you go — every 3 months" at bounding box center [369, 436] width 661 height 31
click at [191, 391] on div "Subscription nickname Adventure Kit - 4 payments Internal name only visible to …" at bounding box center [369, 380] width 661 height 190
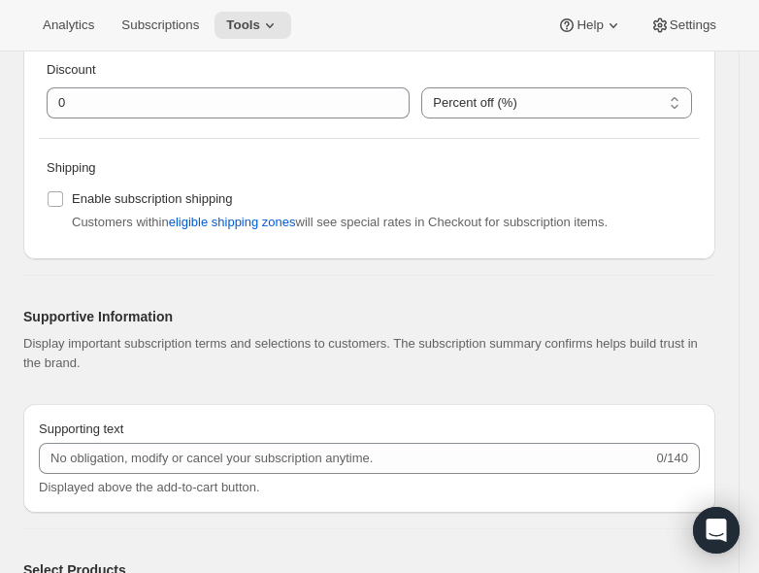
scroll to position [1263, 0]
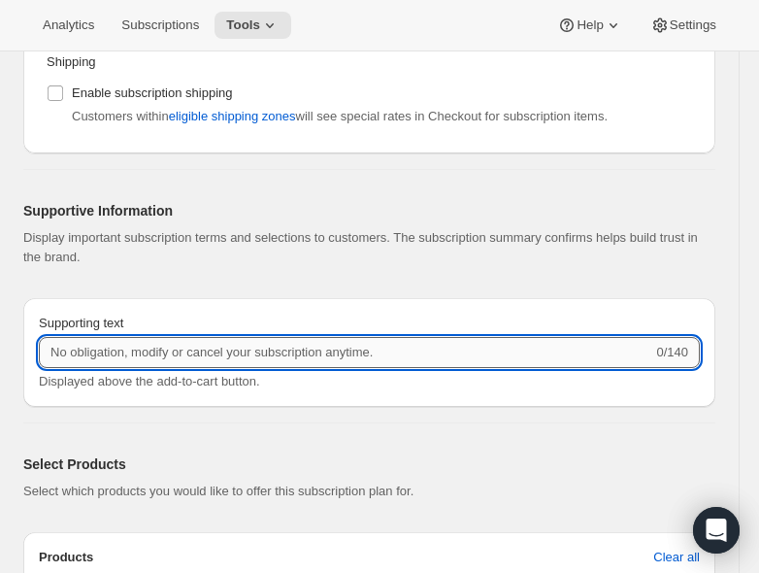
click at [262, 358] on input "Supporting text" at bounding box center [346, 352] width 614 height 31
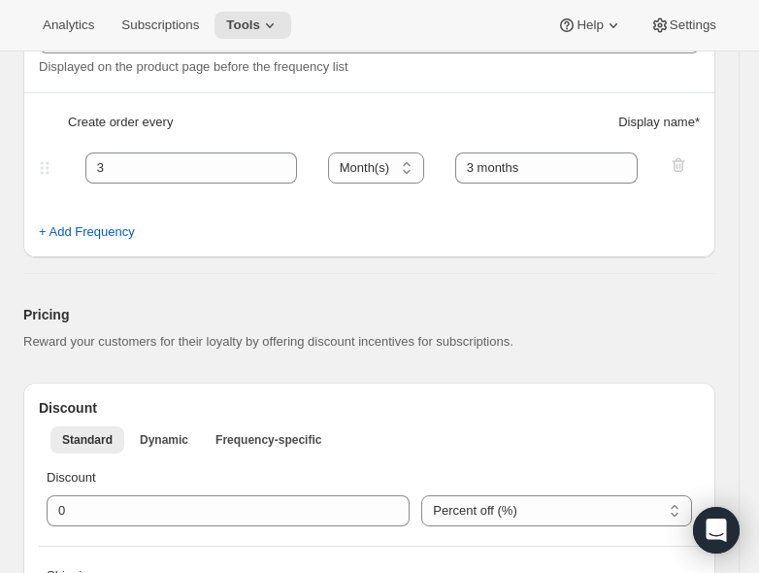
scroll to position [583, 0]
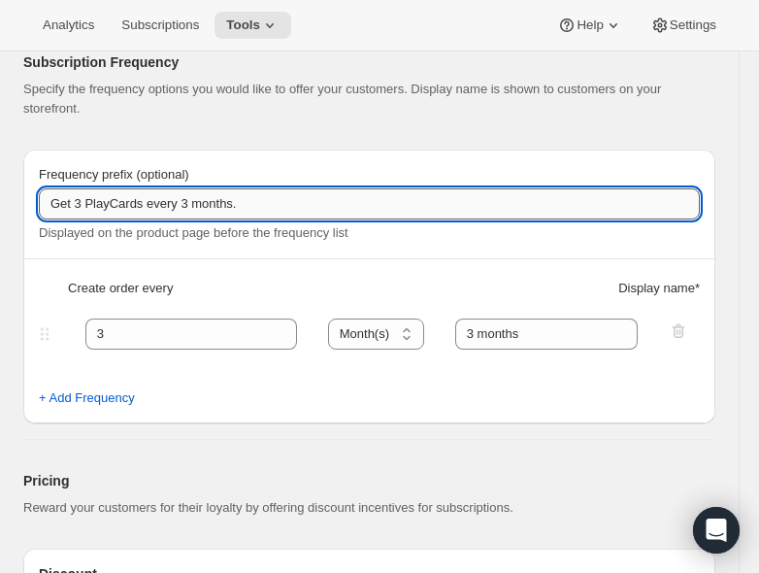
click at [168, 201] on input "Get 3 PlayCards every 3 months." at bounding box center [369, 203] width 661 height 31
paste input "1 delivery every 3 months. Cancel anytime"
click at [121, 209] on input "Get 3 PlayCards every 3 months." at bounding box center [369, 203] width 661 height 31
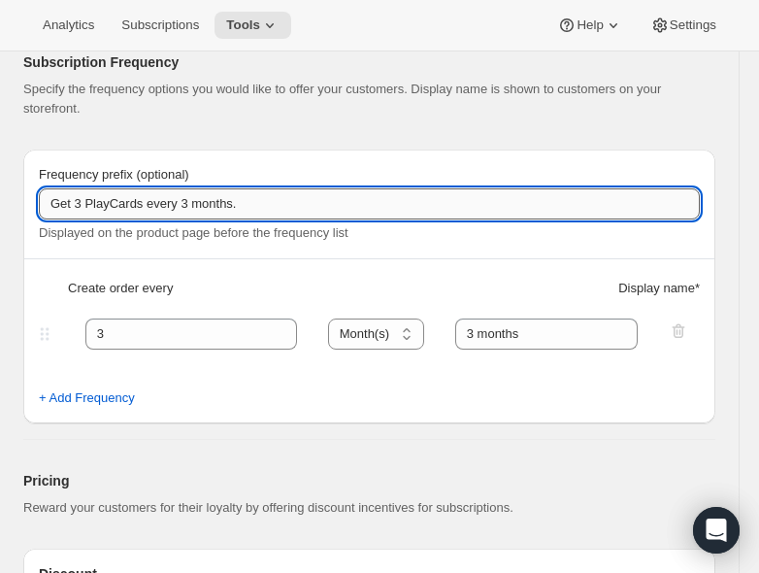
click at [121, 209] on input "Get 3 PlayCards every 3 months." at bounding box center [369, 203] width 661 height 31
paste input "1 delivery of"
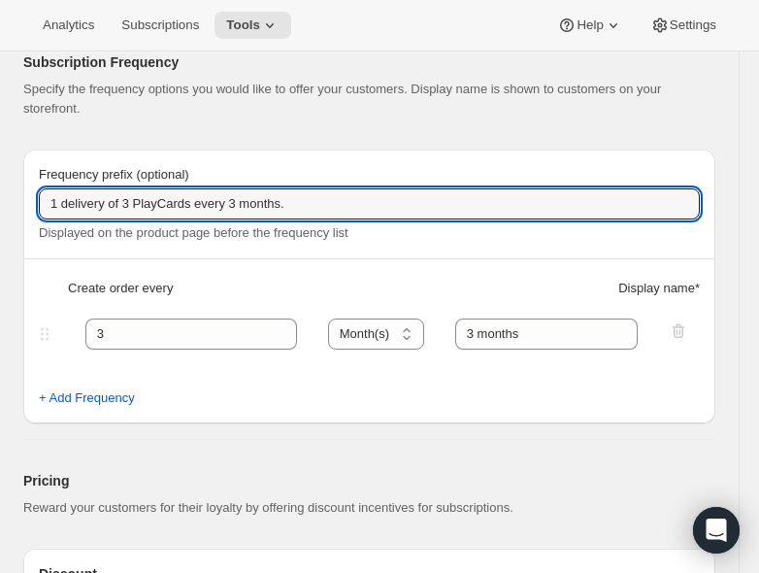
type input "1 delivery of 3 PlayCards every 3 months."
click at [244, 150] on div "Frequency prefix (optional) 1 delivery of 3 PlayCards every 3 months. Displayed…" at bounding box center [369, 287] width 692 height 274
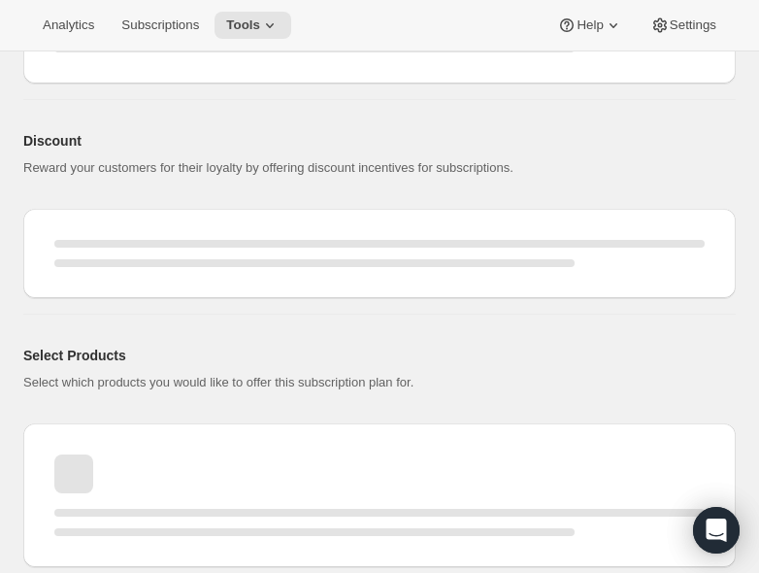
select select "MONTH"
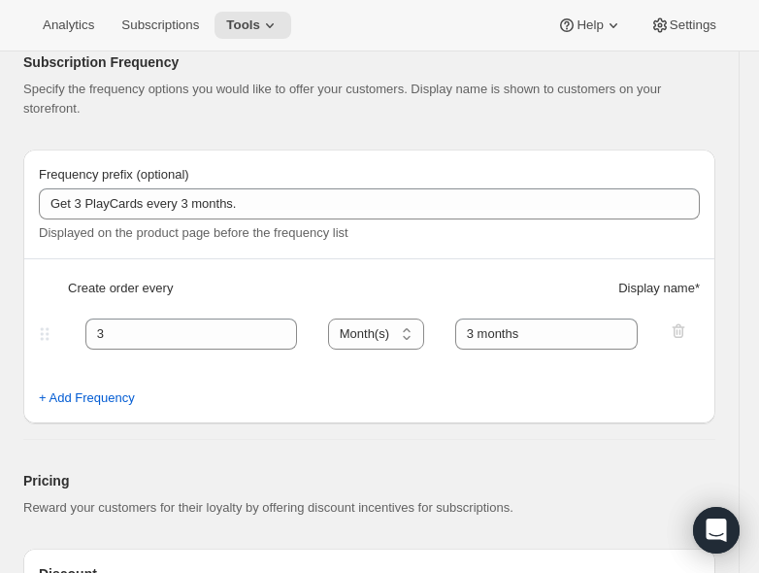
type input "Pay as you go — every 3 months"
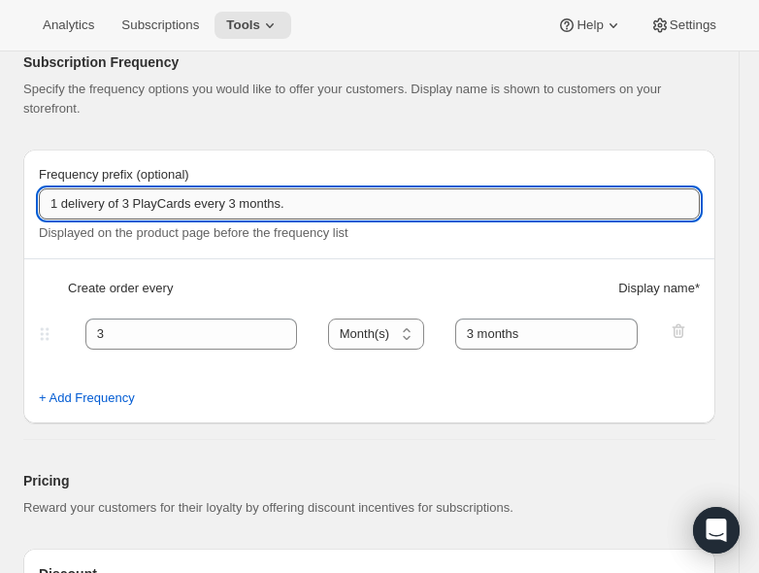
click at [182, 201] on input "1 delivery of 3 PlayCards every 3 months." at bounding box center [369, 203] width 661 height 31
paste input "Receive 3 PlayCards delivered every 3 months. Cancel anytime"
click at [341, 197] on input "Receive 3 PlayCards delivered every 3 months. Cancel anytime." at bounding box center [369, 203] width 661 height 31
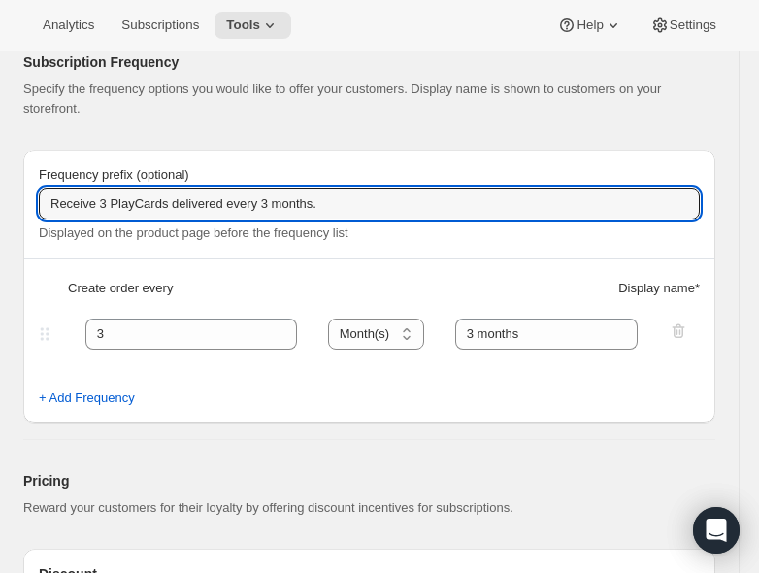
type input "Receive 3 PlayCards delivered every 3 months."
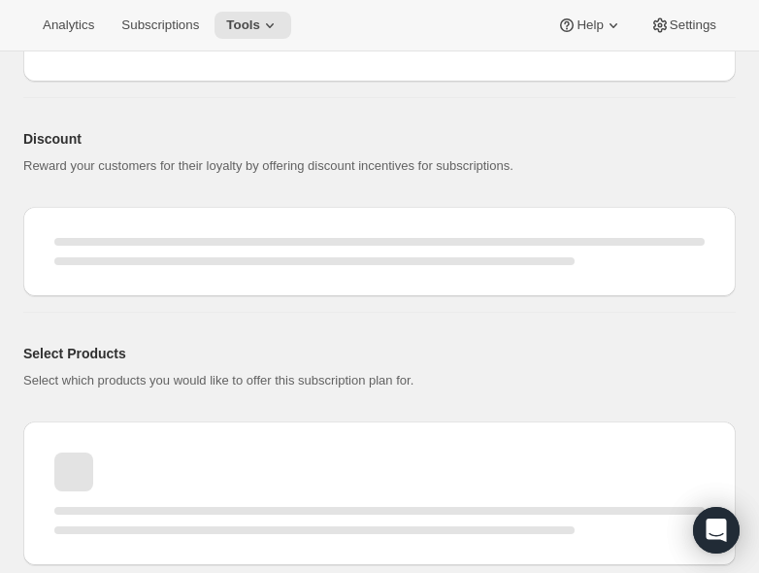
select select "MONTH"
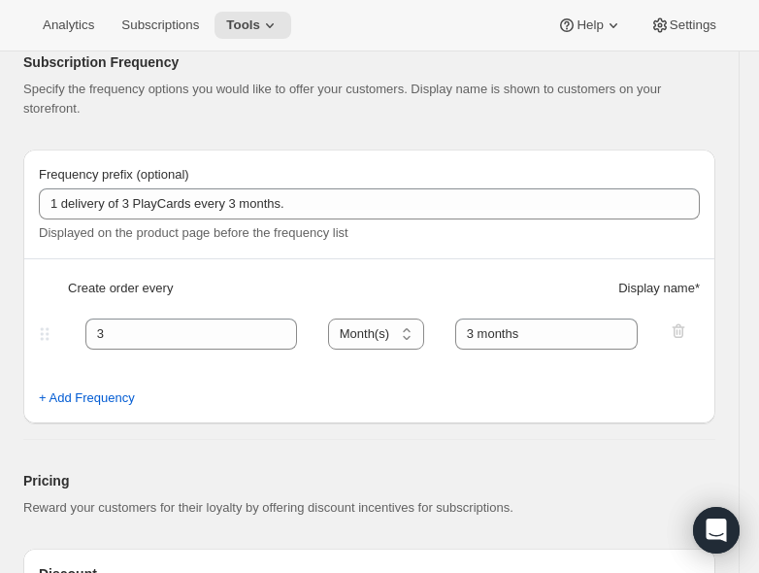
type input "Receive 3 PlayCards delivered every 3 months."
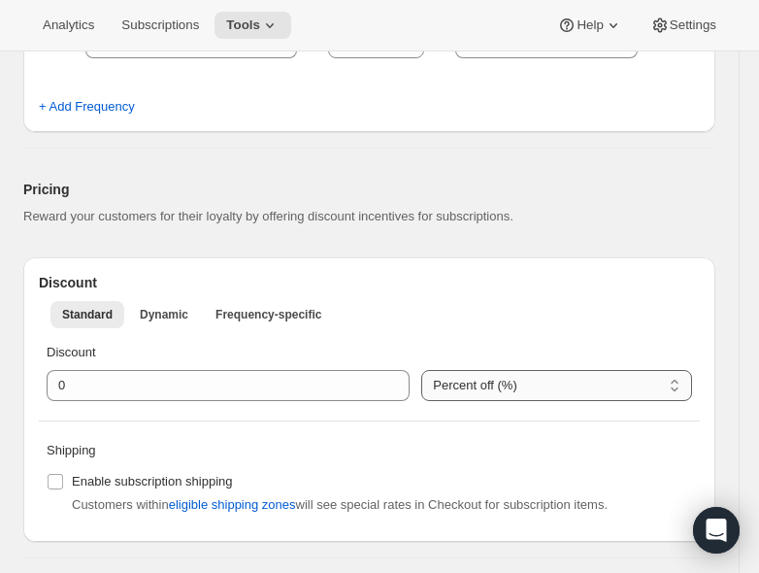
scroll to position [486, 0]
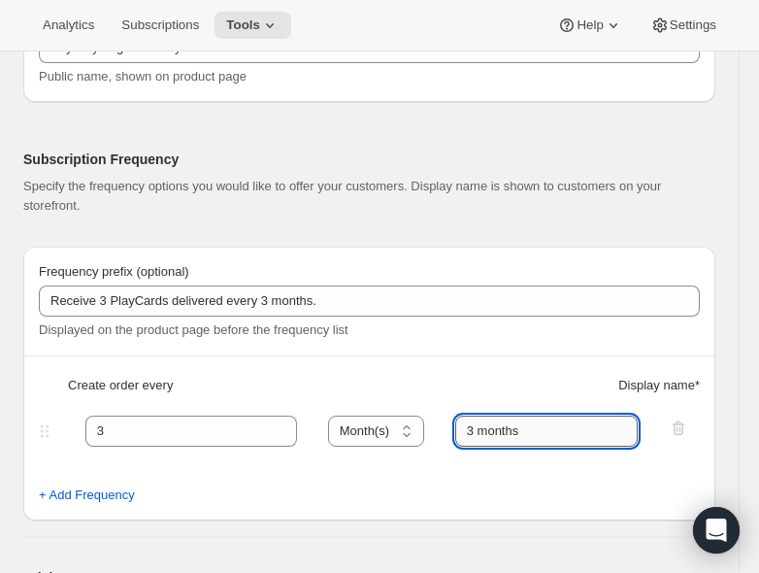
click at [524, 419] on input "3 months" at bounding box center [547, 431] width 184 height 31
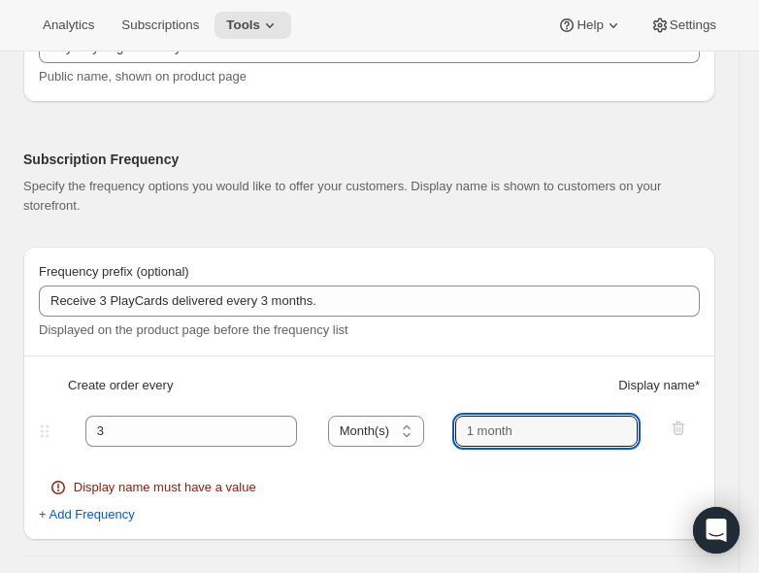
click at [546, 367] on div "Frequency prefix (optional) Receive 3 PlayCards delivered every 3 months. Displ…" at bounding box center [369, 393] width 692 height 293
click at [476, 419] on input "text" at bounding box center [547, 431] width 184 height 31
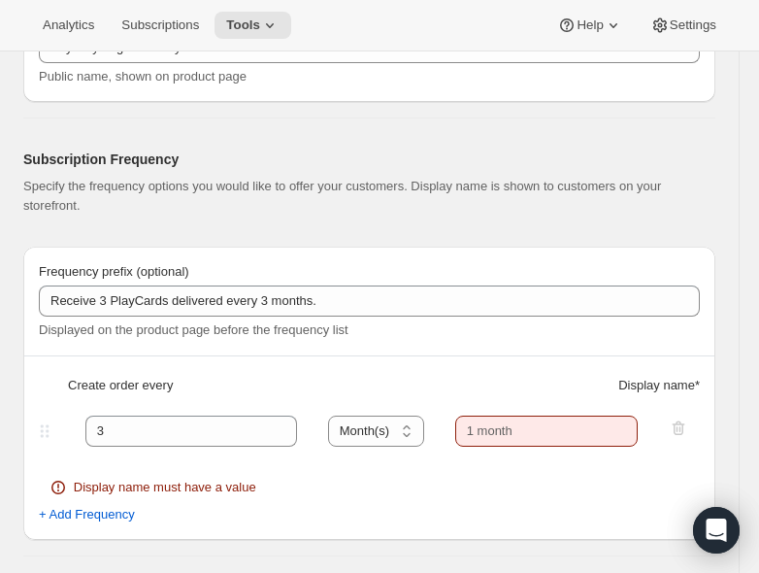
click at [482, 376] on div "Create order every Display name *" at bounding box center [369, 393] width 661 height 35
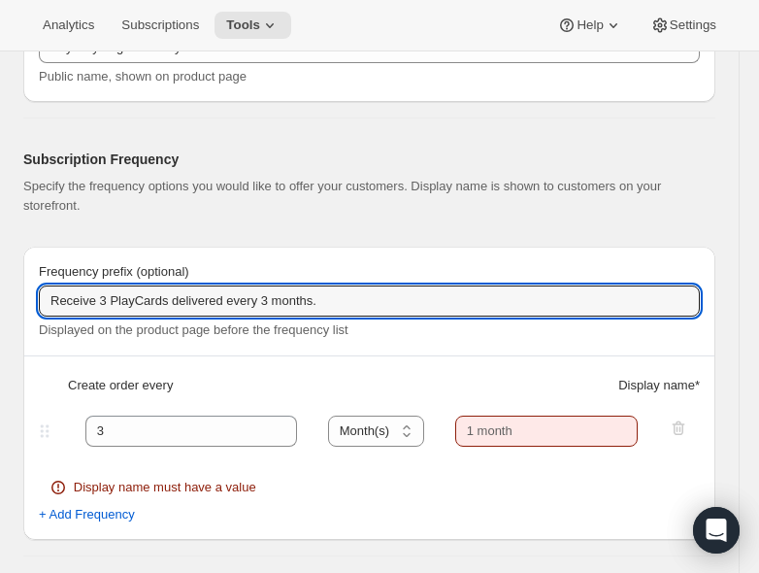
drag, startPoint x: 276, startPoint y: 303, endPoint x: 383, endPoint y: 317, distance: 107.7
click at [383, 317] on div "Frequency prefix (optional) Receive 3 PlayCards delivered every 3 months. Displ…" at bounding box center [369, 301] width 661 height 78
type input "Receive 3 PlayCards delivered every"
click at [503, 424] on input "text" at bounding box center [547, 431] width 184 height 31
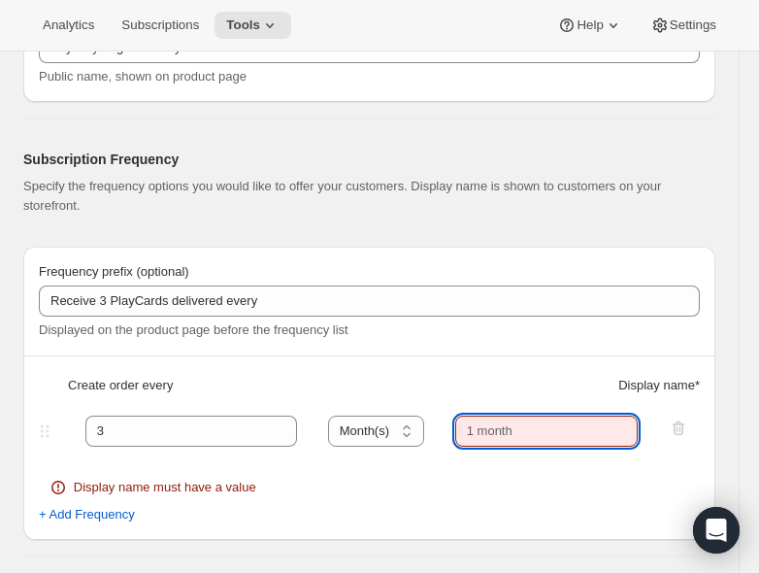
paste input "3 months."
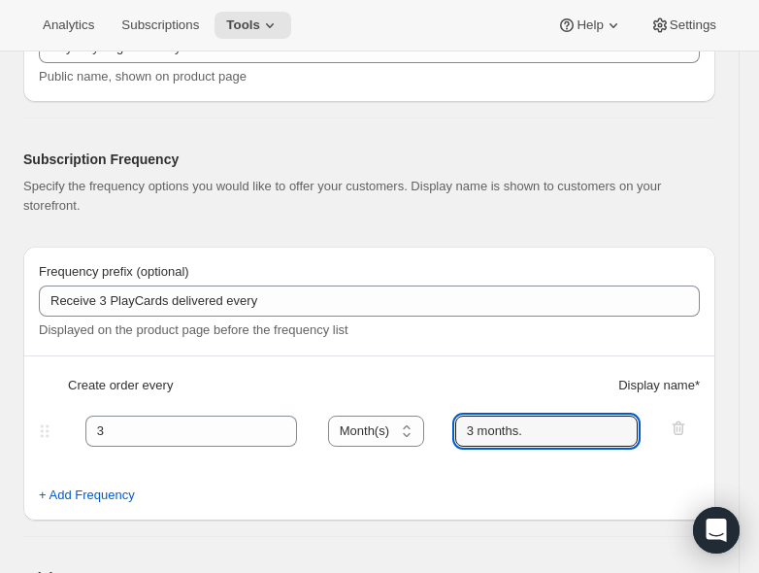
type input "3 months."
click at [524, 373] on div "Frequency prefix (optional) Receive 3 PlayCards delivered every Displayed on th…" at bounding box center [369, 384] width 692 height 274
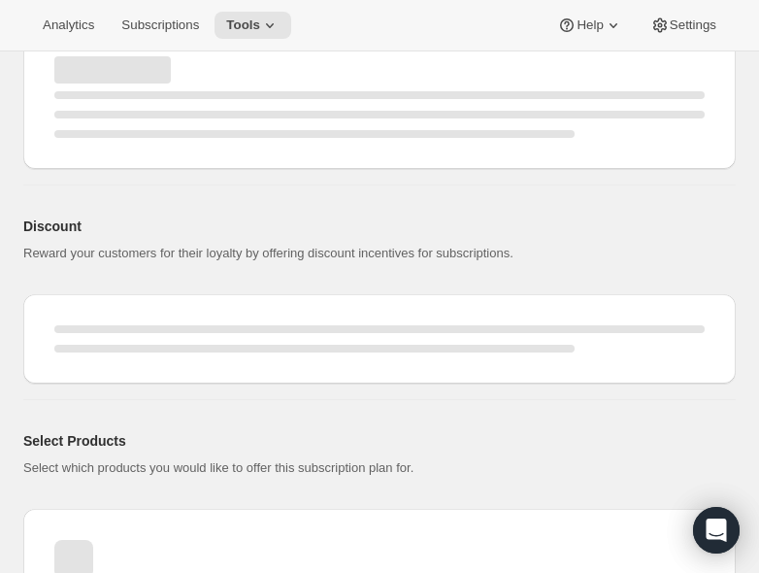
select select "MONTH"
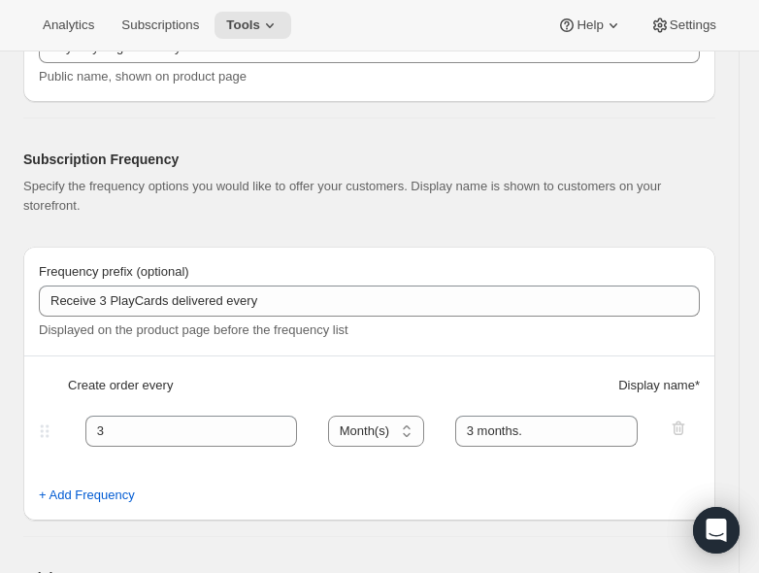
type input "Receive 3 PlayCards delivered every"
type input "3 months."
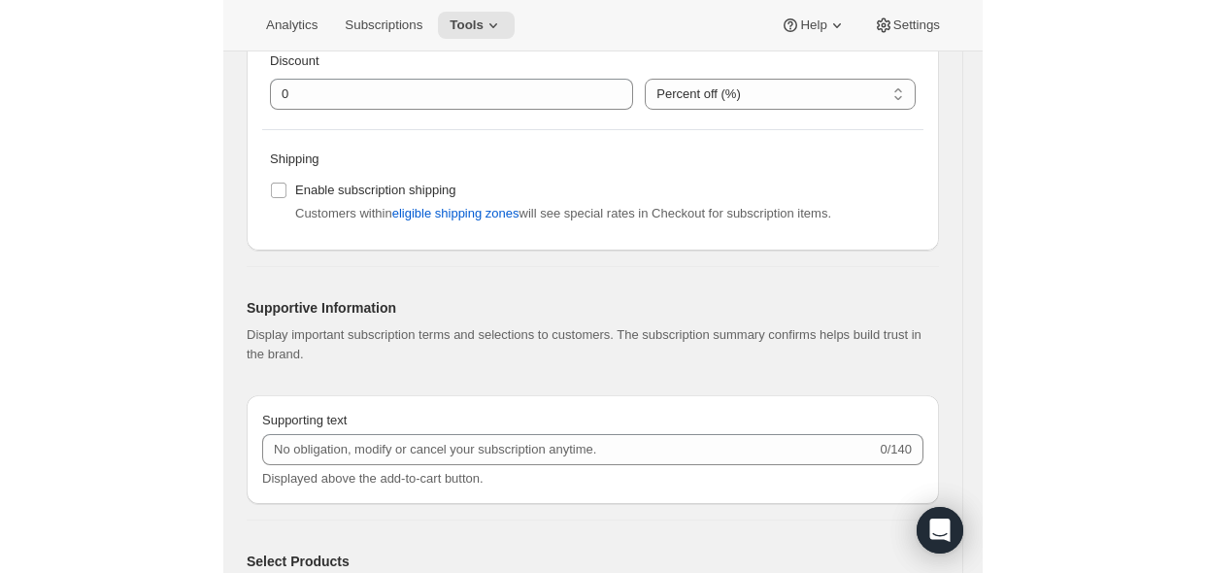
scroll to position [971, 0]
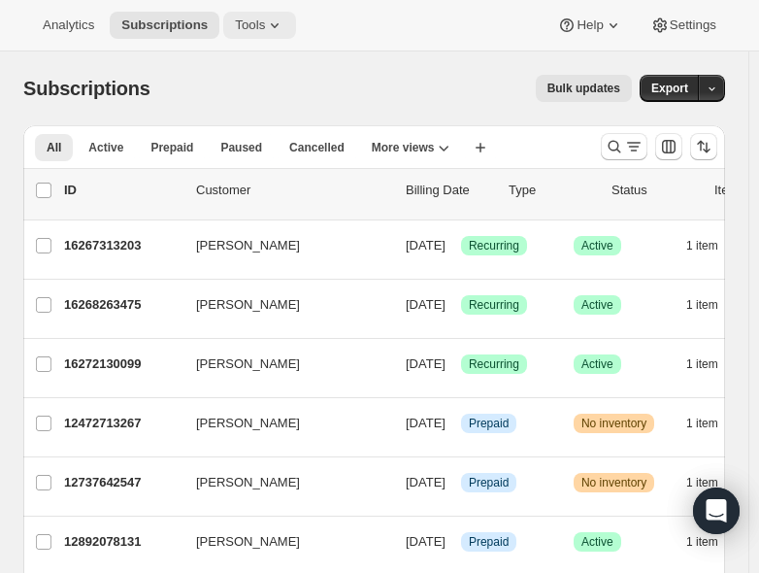
click at [263, 17] on span "Tools" at bounding box center [250, 25] width 30 height 16
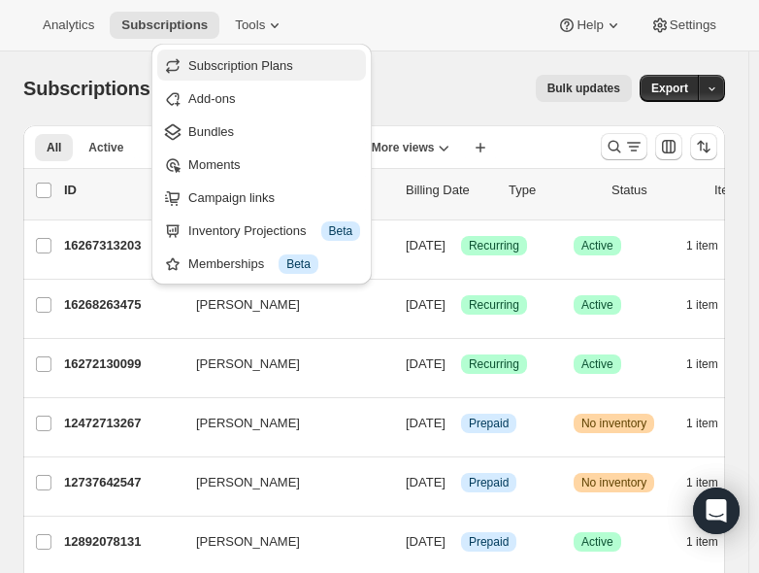
click at [274, 62] on span "Subscription Plans" at bounding box center [240, 65] width 105 height 15
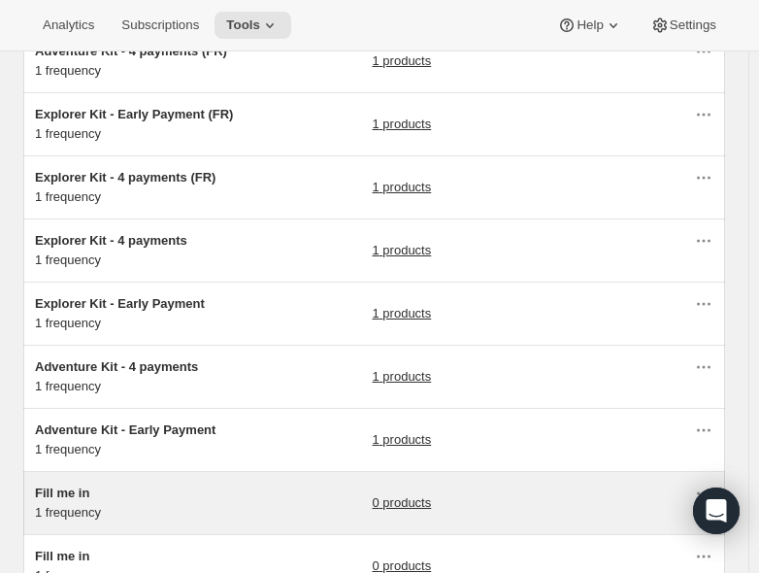
scroll to position [291, 0]
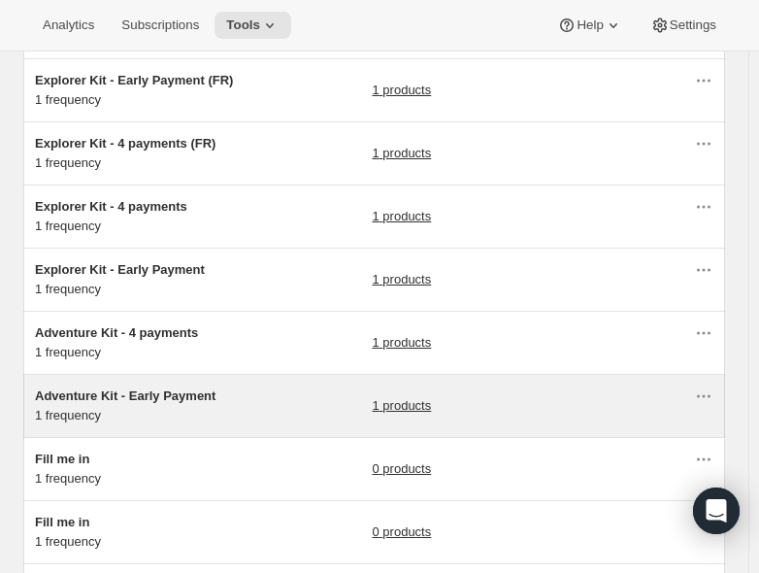
click at [186, 397] on span "Adventure Kit - Early Payment" at bounding box center [125, 395] width 181 height 15
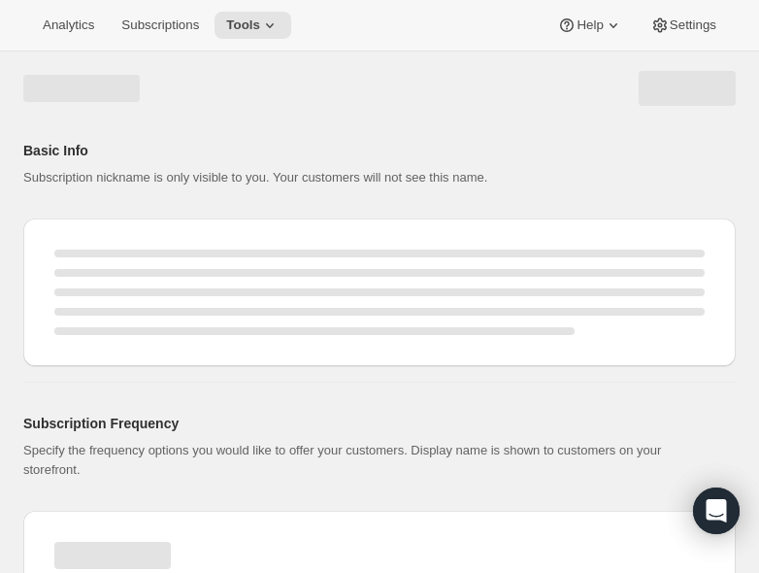
select select "WEEK"
select select "MONTH"
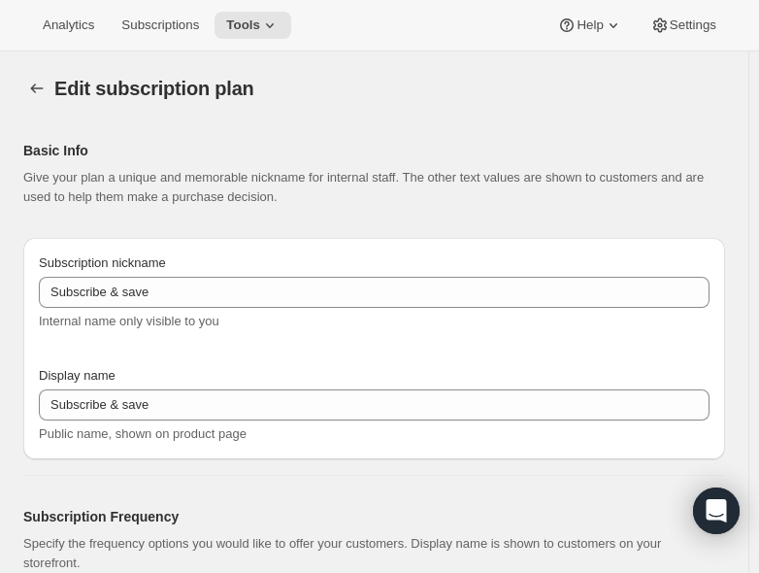
type input "Adventure Kit - Early Payment"
type input "Pay Upfront & Save"
type input "No obligation, modify or cancel yous subcription anytime."
select select "ENABLED"
select select "MONTH"
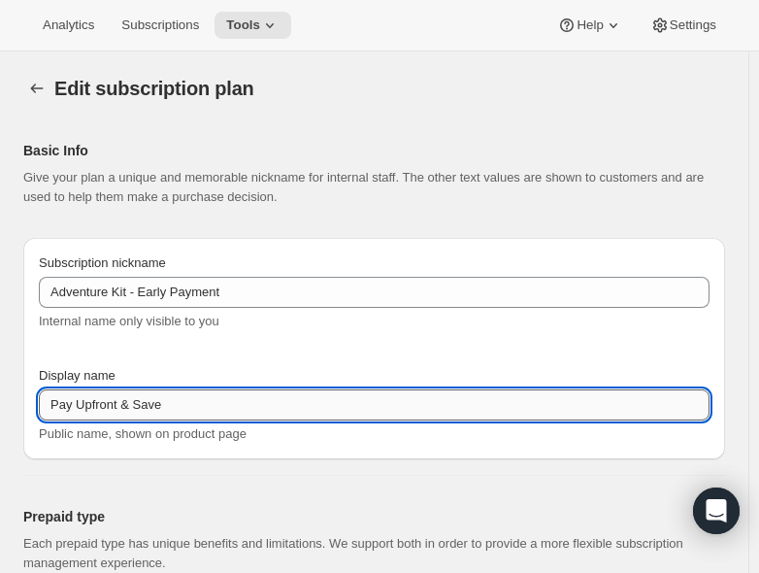
click at [165, 407] on input "Pay Upfront & Save" at bounding box center [374, 404] width 671 height 31
paste input "Save 25% with annual prepayment"
type input "Save 25% with annual prepayment"
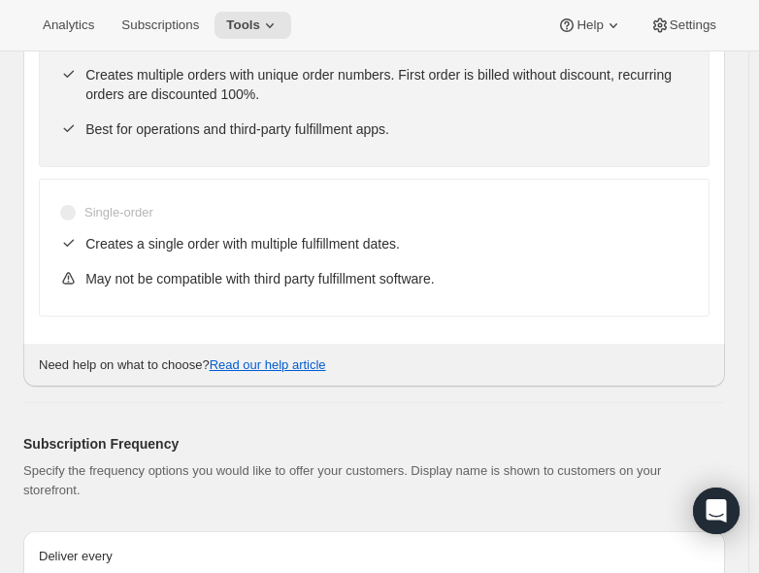
scroll to position [608, 0]
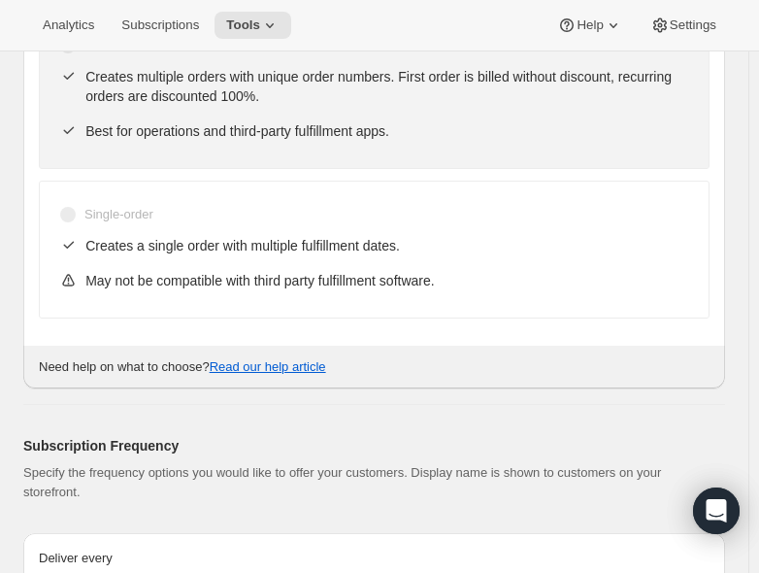
click at [283, 405] on div "Subscription Frequency Specify the frequency options you would like to offer yo…" at bounding box center [367, 523] width 718 height 237
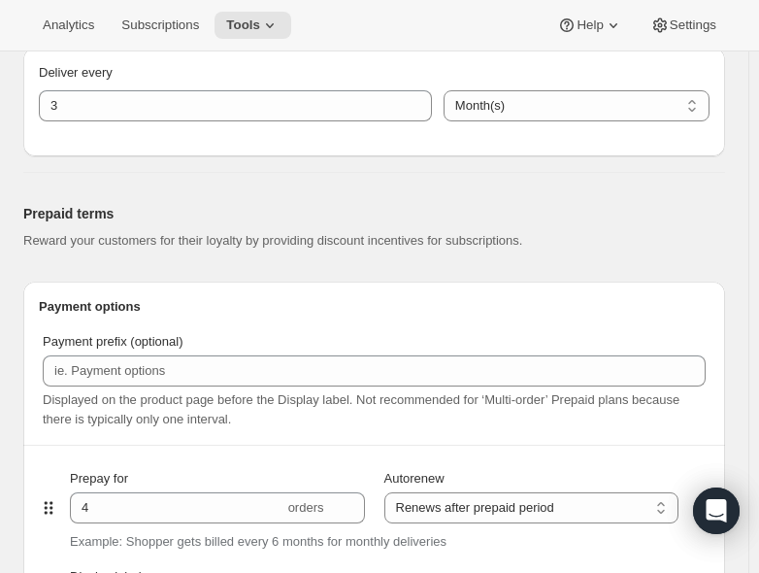
scroll to position [1385, 0]
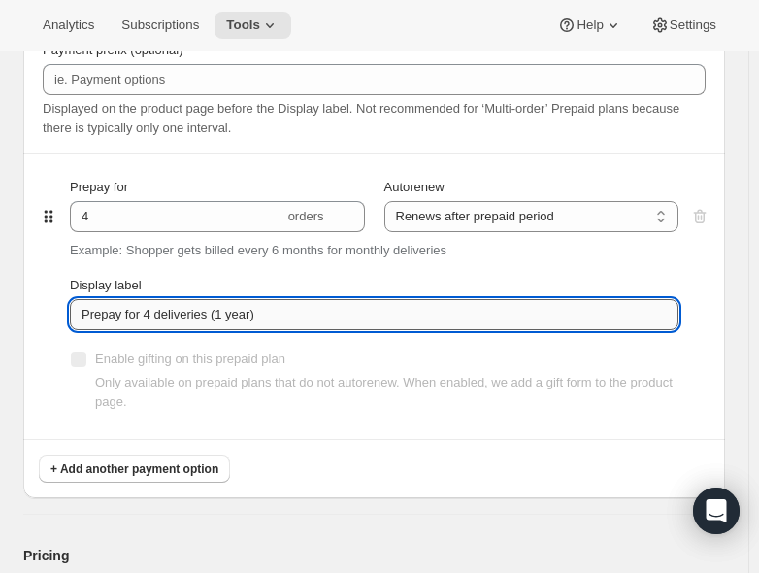
click at [168, 308] on input "Prepay for 4 deliveries (1 year)" at bounding box center [374, 314] width 609 height 31
paste input "4 deliveries — one every 3 months, prepaid for 1 year."
type input "4 deliveries — one every 3 months, prepaid for 1 year."
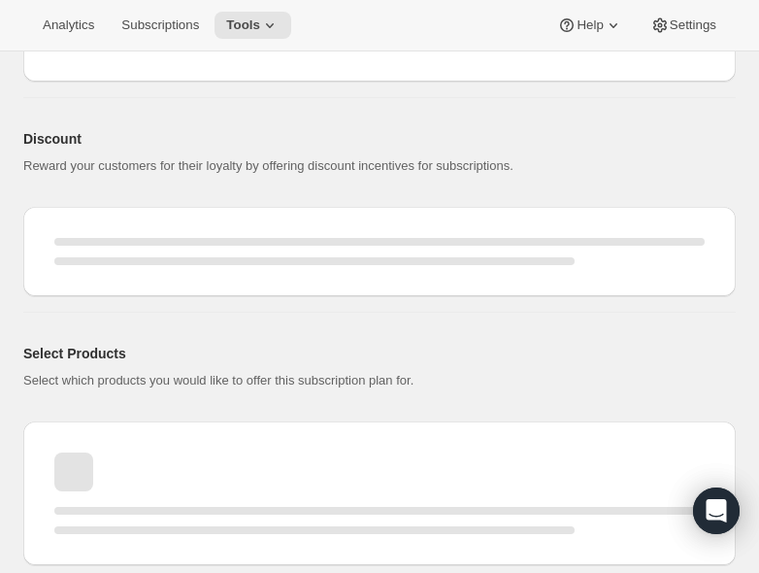
select select "MONTH"
select select "ENABLED"
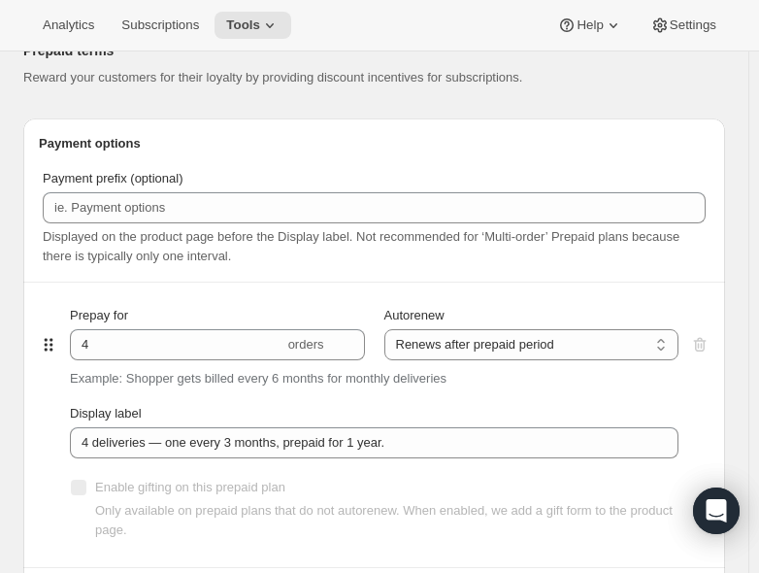
type input "Save 25% with annual prepayment"
type input "4 deliveries — one every 3 months, prepaid for 1 year."
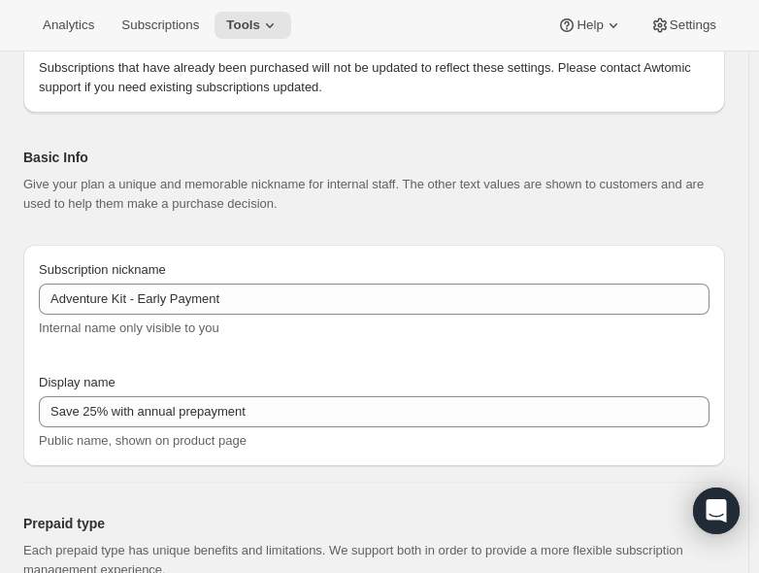
scroll to position [194, 0]
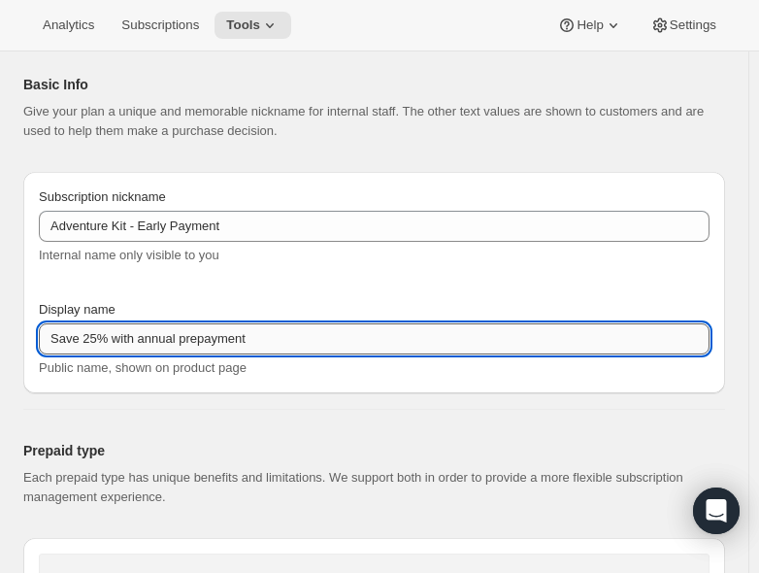
click at [112, 333] on input "Save 25% with annual prepayment" at bounding box center [374, 338] width 671 height 31
click at [243, 337] on input "Save 25% - Annual prepayment" at bounding box center [374, 338] width 671 height 31
click at [184, 343] on input "Save 25% - Annual prepayment" at bounding box center [374, 338] width 671 height 31
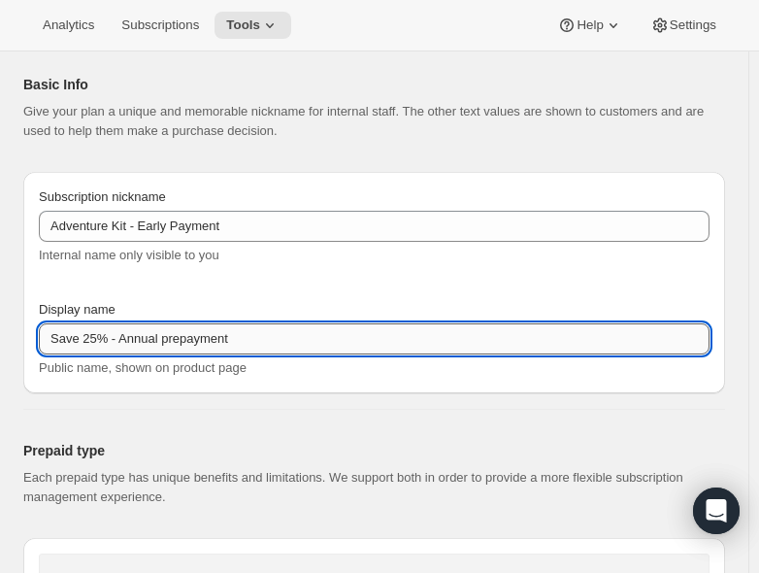
click at [184, 343] on input "Save 25% - Annual prepayment" at bounding box center [374, 338] width 671 height 31
paste input "— Annual prepay"
click at [227, 333] on input "Save 25% — Annual prepay" at bounding box center [374, 338] width 671 height 31
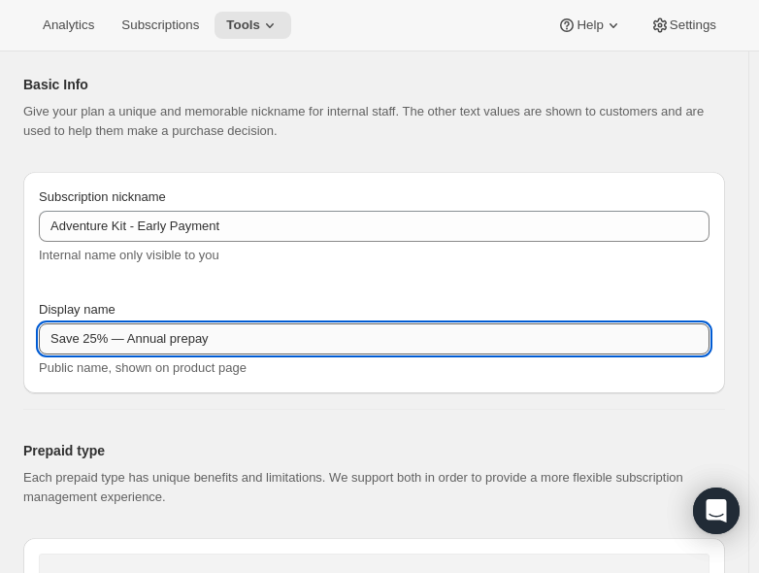
click at [227, 333] on input "Save 25% — Annual prepay" at bounding box center [374, 338] width 671 height 31
paste input "1 year prepaid"
type input "Save 25% — 1 year prepaid"
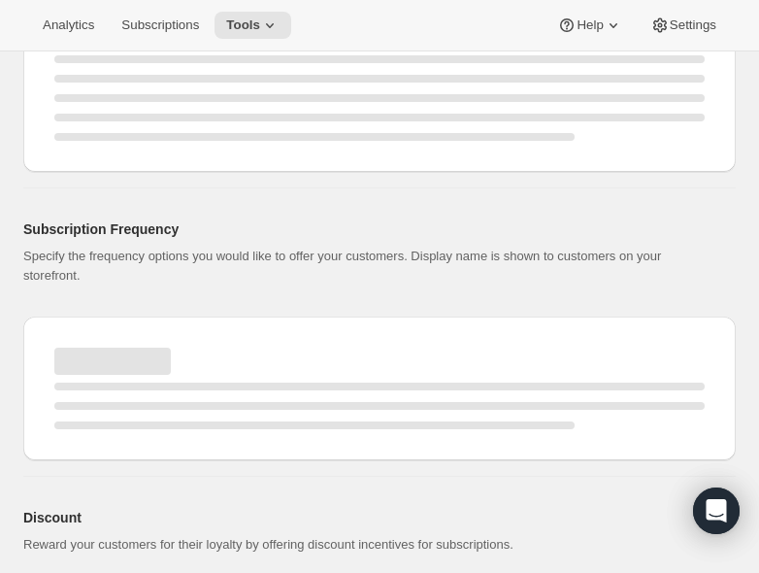
select select "MONTH"
select select "ENABLED"
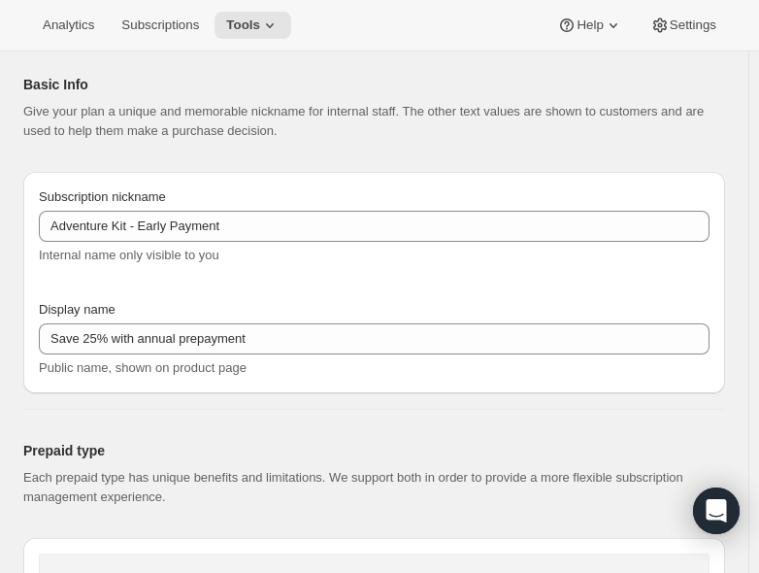
type input "Save 25% — 1 year prepaid"
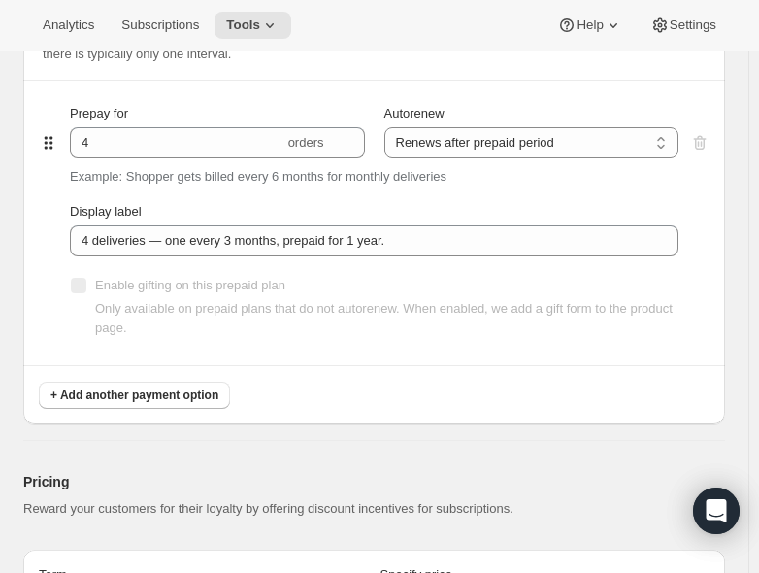
scroll to position [1554, 0]
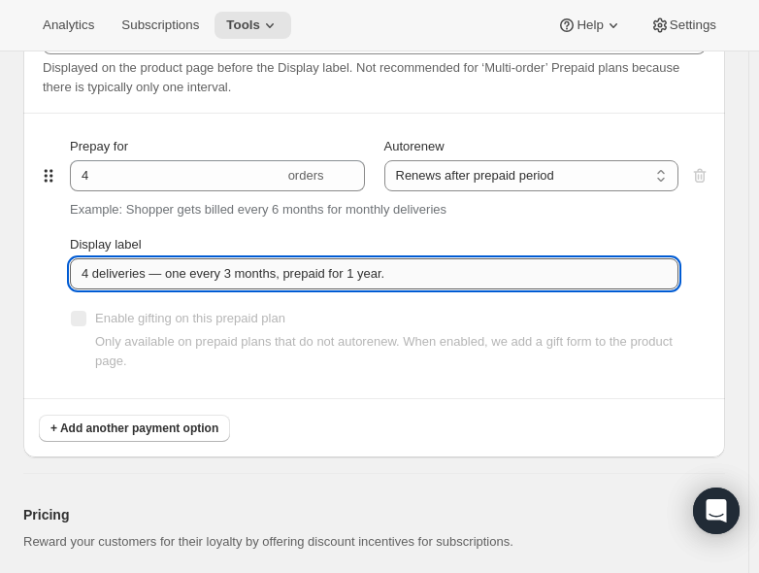
click at [232, 275] on input "4 deliveries — one every 3 months, prepaid for 1 year." at bounding box center [374, 273] width 609 height 31
paste input "Get 3 PlayCards delivered every 3 months — 4 deliveries prepaid for the full"
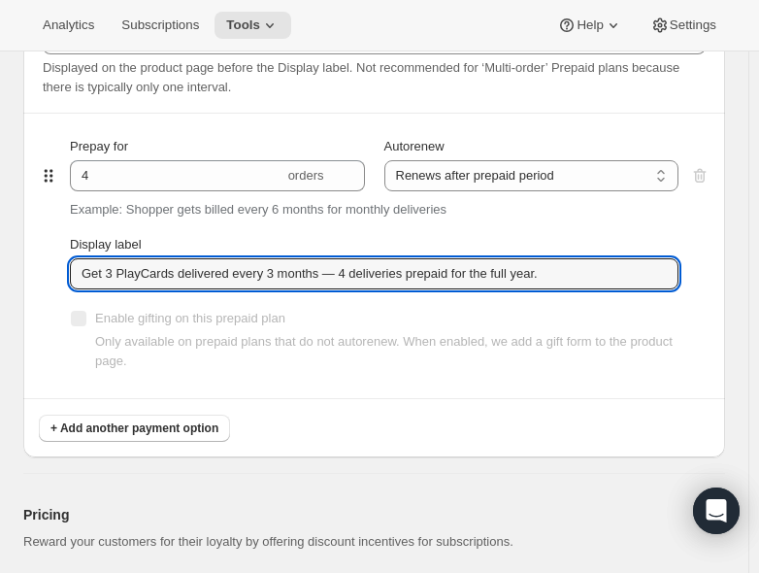
type input "Get 3 PlayCards delivered every 3 months — 4 deliveries prepaid for the full ye…"
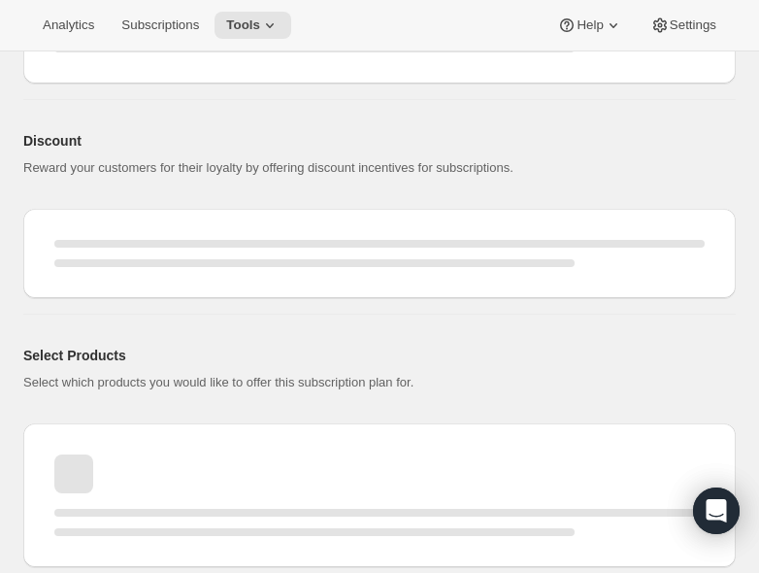
select select "MONTH"
select select "ENABLED"
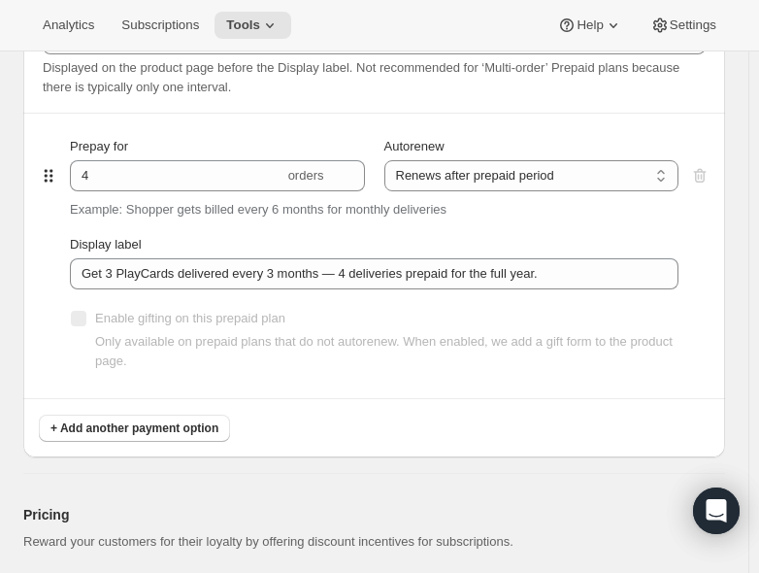
type input "Get 3 PlayCards delivered every 3 months — 4 deliveries prepaid for the full ye…"
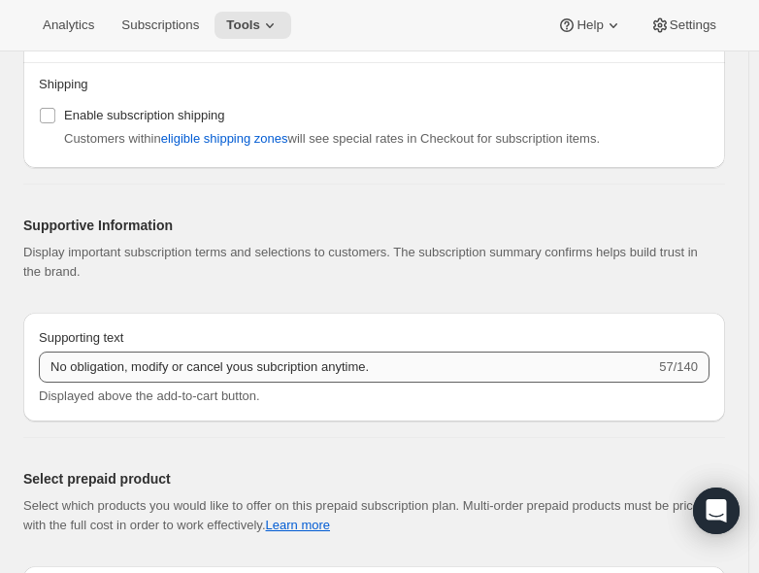
scroll to position [2525, 0]
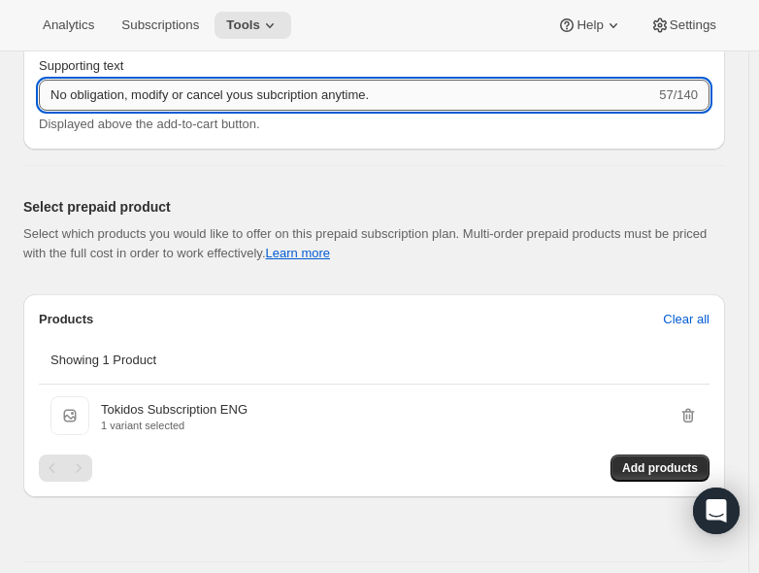
click at [194, 89] on input "No obligation, modify or cancel yous subcription anytime." at bounding box center [347, 95] width 617 height 31
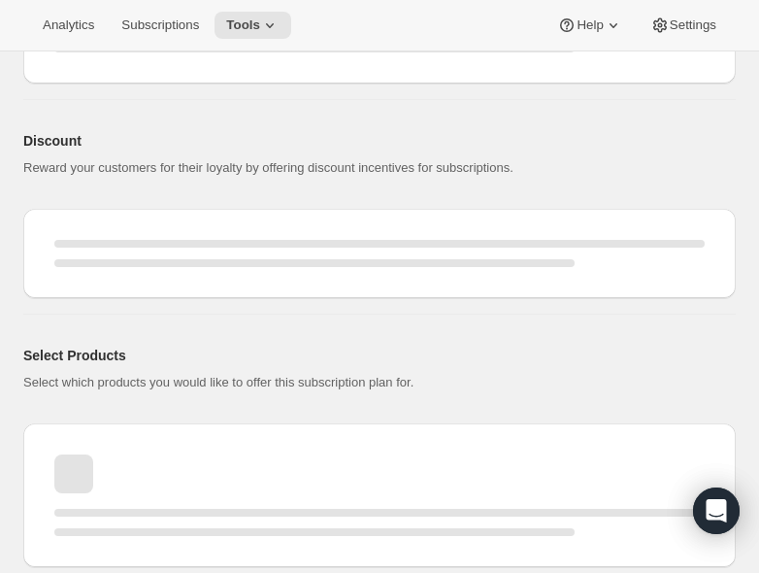
select select "MONTH"
select select "ENABLED"
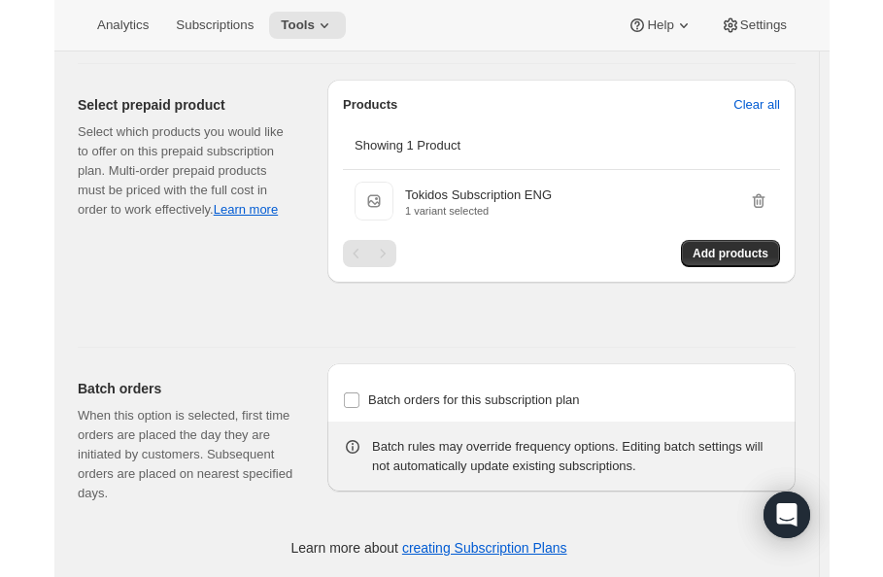
scroll to position [2041, 0]
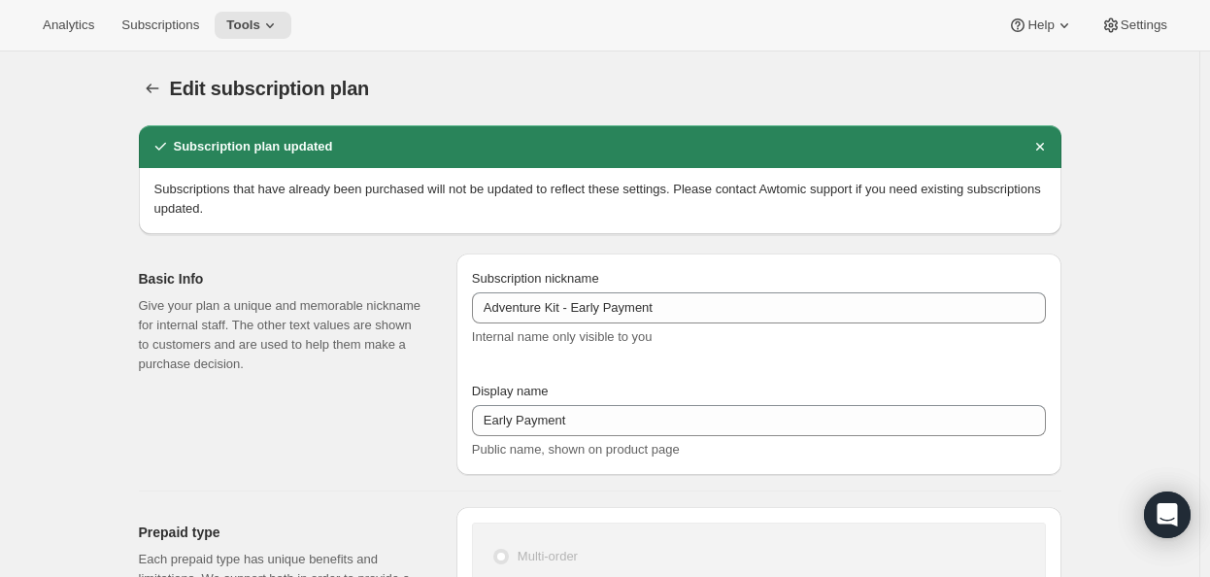
select select "MONTH"
select select "ENABLED"
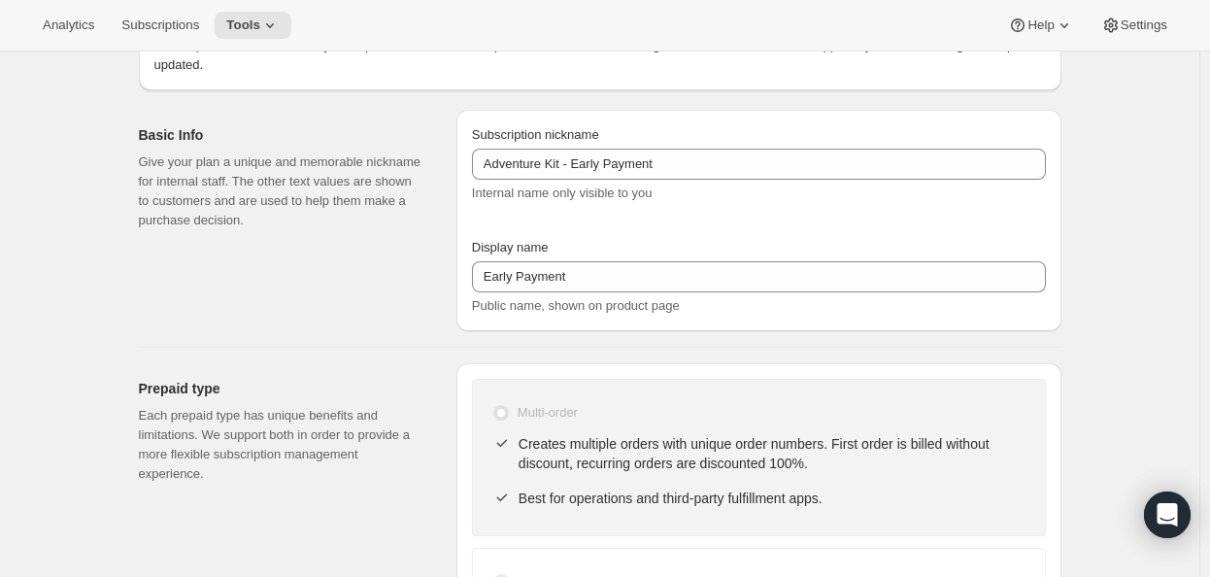
scroll to position [140, 0]
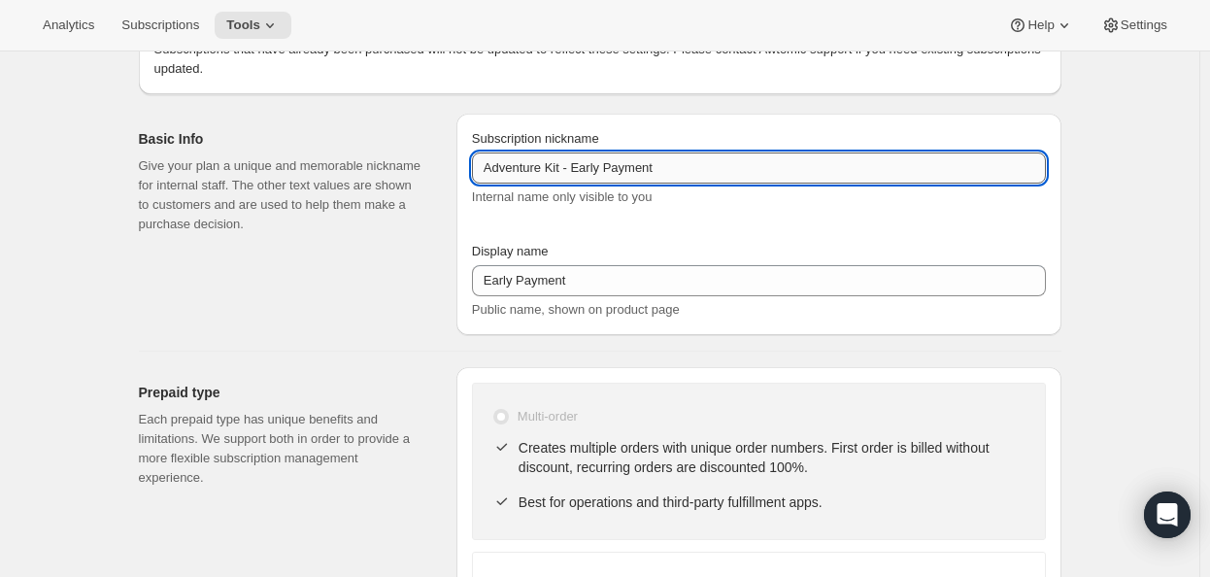
click at [571, 166] on input "Adventure Kit - Early Payment" at bounding box center [759, 167] width 574 height 31
click at [718, 168] on input "Adventure Kit - Early Payment" at bounding box center [759, 167] width 574 height 31
click at [489, 163] on input "Adventure Kit - Early Payment" at bounding box center [759, 167] width 574 height 31
type input "Adventure Kit - Early Payment"
click at [345, 237] on div "Basic Info Give your plan a unique and memorable nickname for internal staff. T…" at bounding box center [290, 224] width 302 height 221
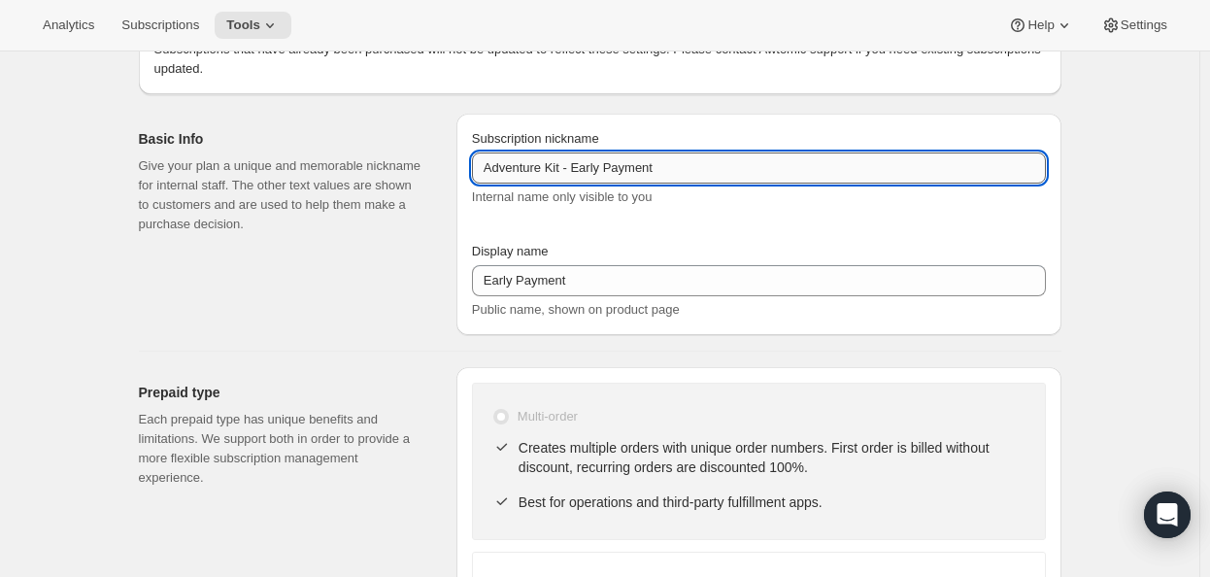
click at [570, 168] on input "Adventure Kit - Early Payment" at bounding box center [759, 167] width 574 height 31
click at [376, 154] on div "Basic Info Give your plan a unique and memorable nickname for internal staff. T…" at bounding box center [282, 181] width 287 height 105
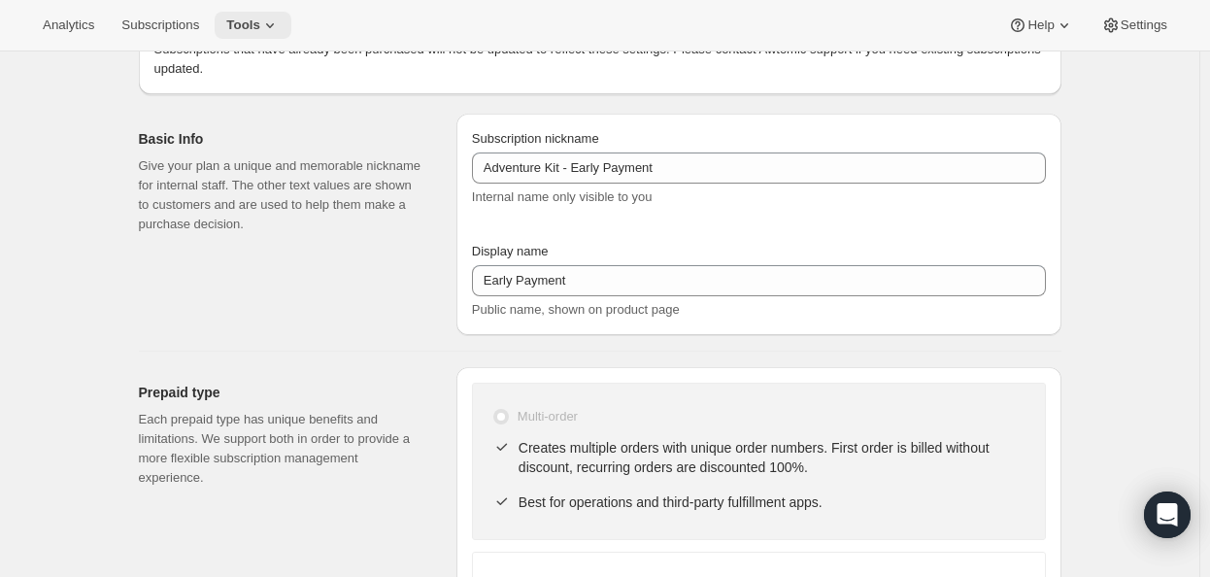
click at [280, 18] on icon at bounding box center [269, 25] width 19 height 19
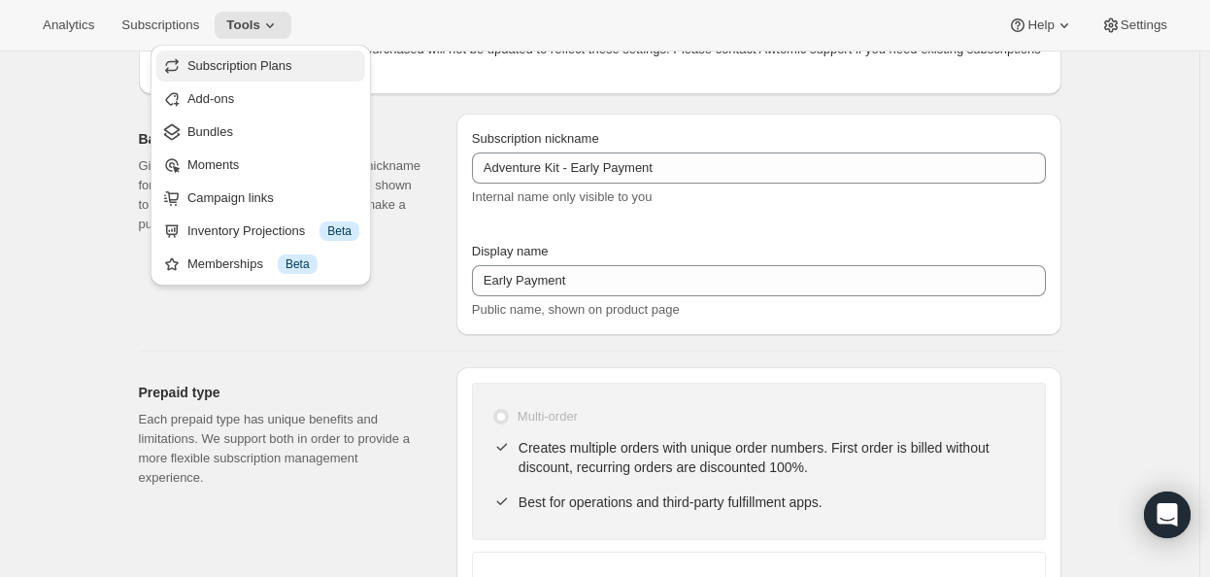
click at [265, 72] on span "Subscription Plans" at bounding box center [239, 65] width 105 height 15
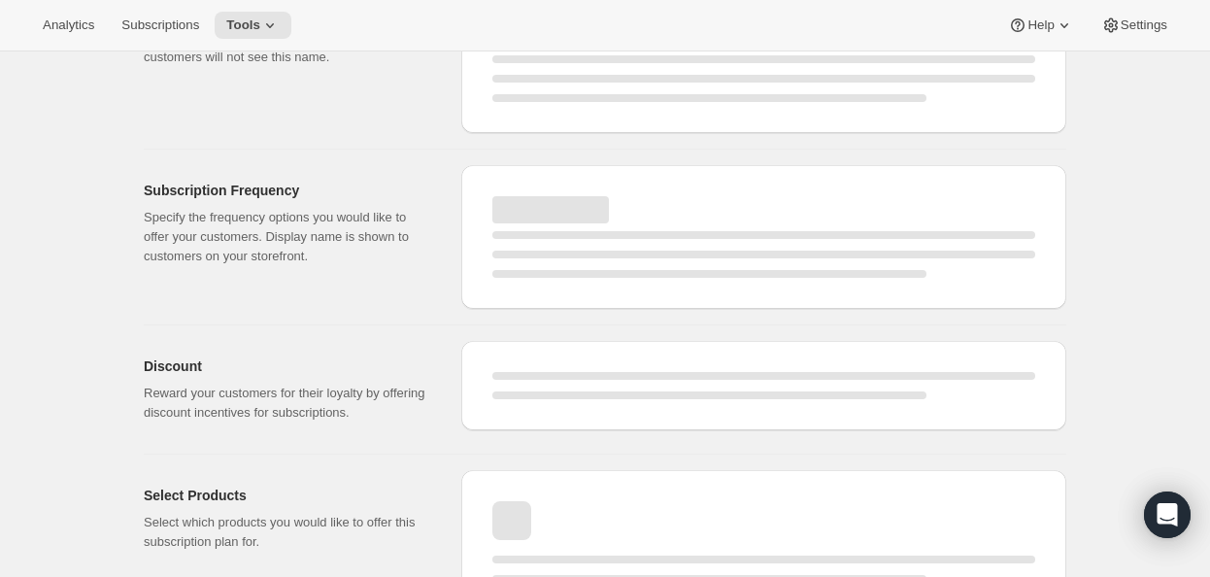
select select "MONTH"
select select "ENABLED"
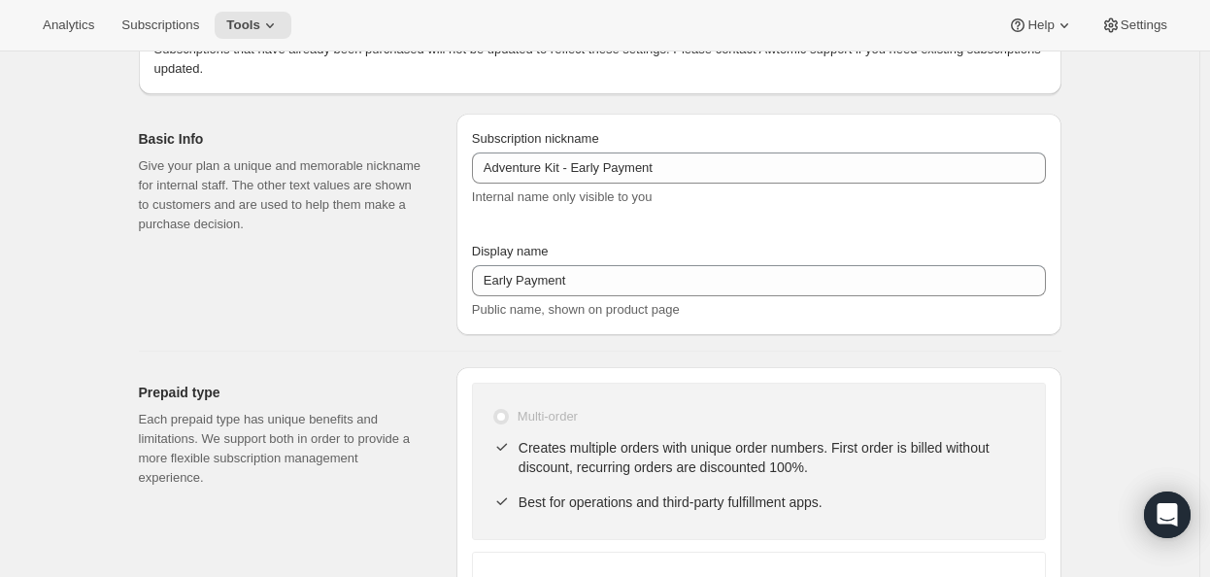
type input "Adventure Kit - Early Payment"
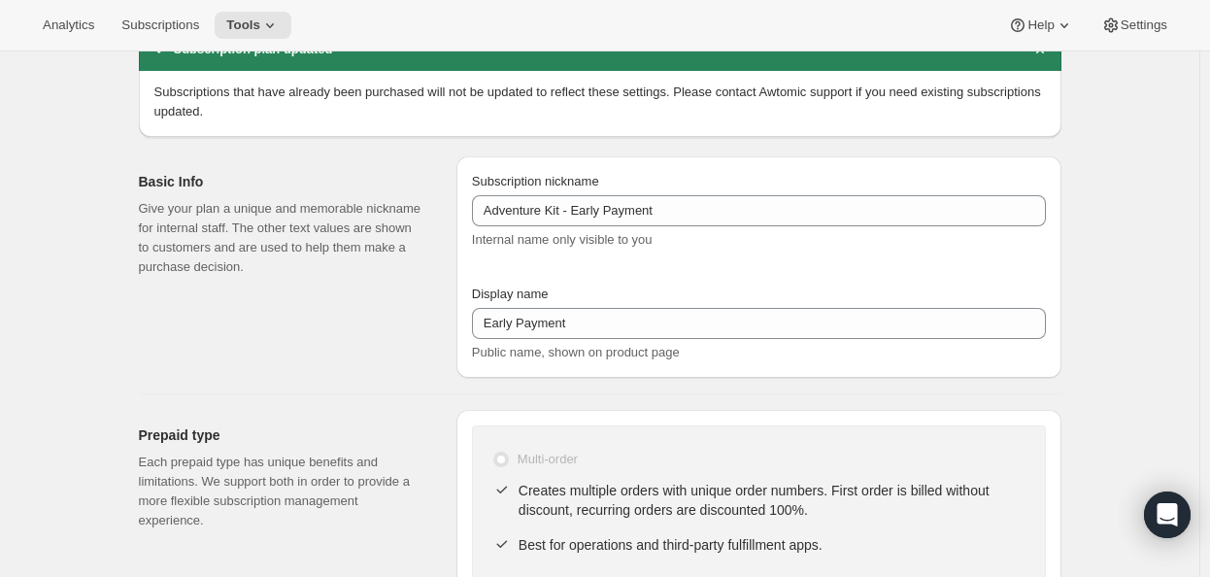
scroll to position [0, 0]
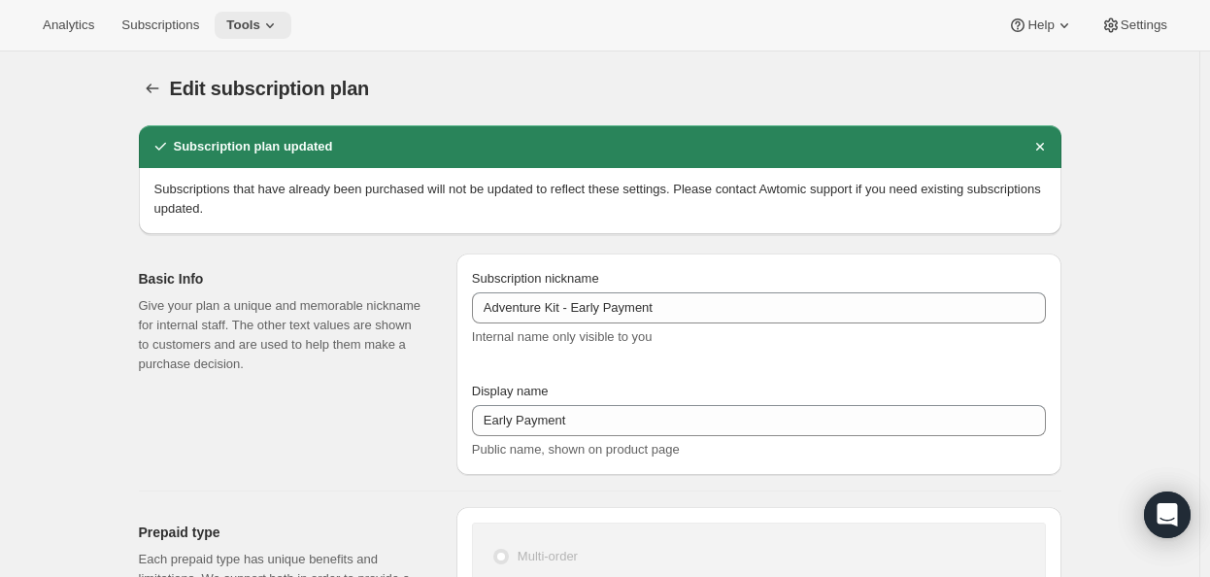
click at [280, 33] on icon at bounding box center [269, 25] width 19 height 19
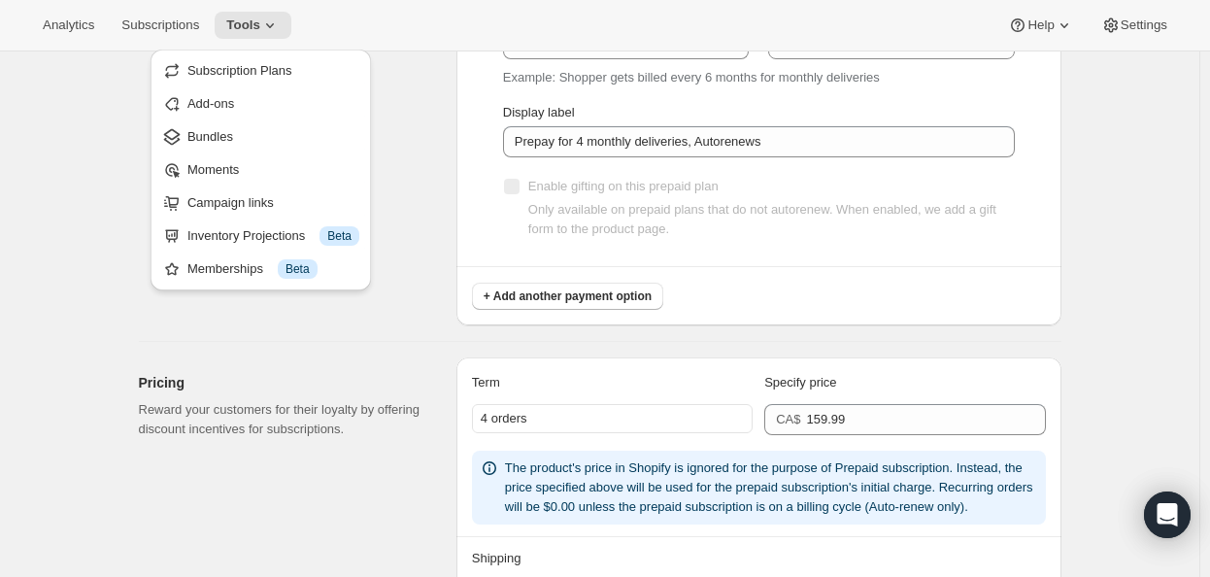
scroll to position [1360, 0]
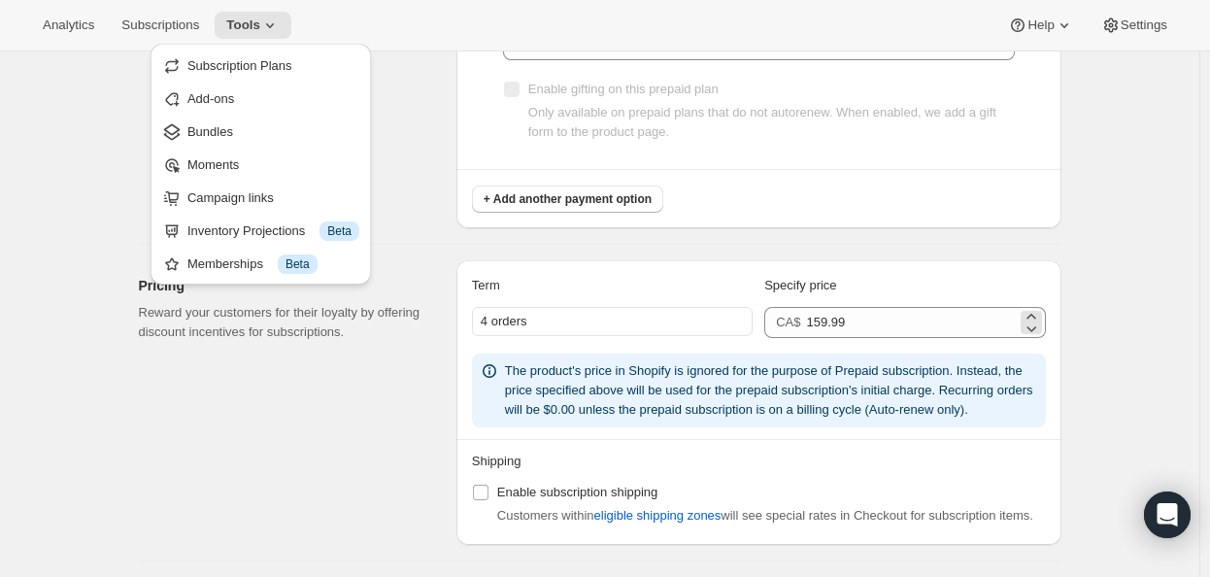
click at [789, 322] on span "CA$" at bounding box center [788, 322] width 24 height 15
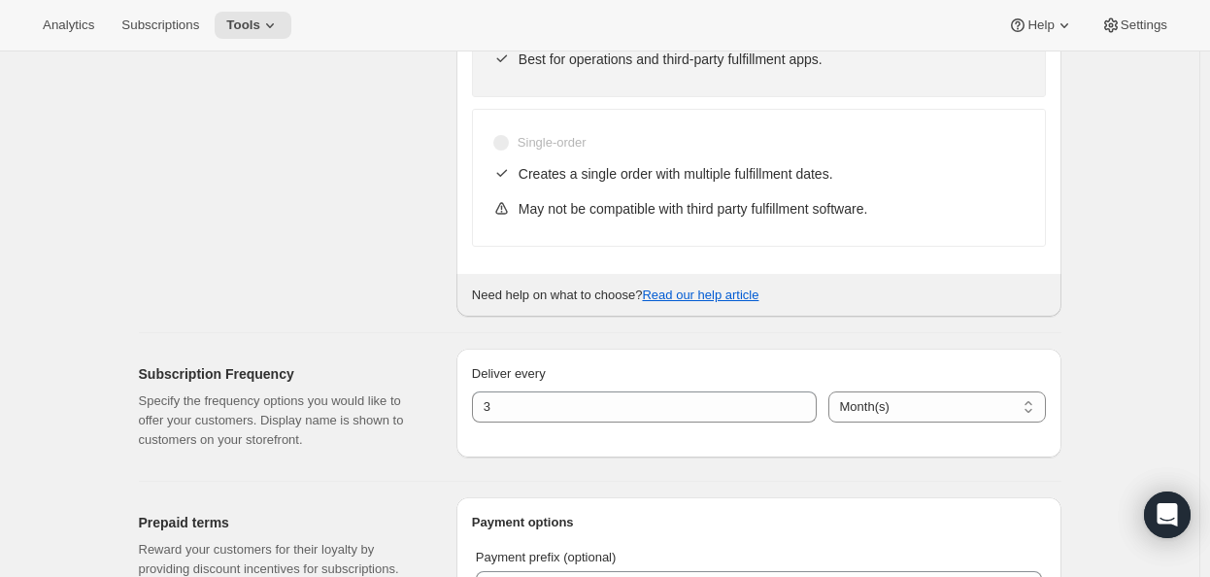
scroll to position [194, 0]
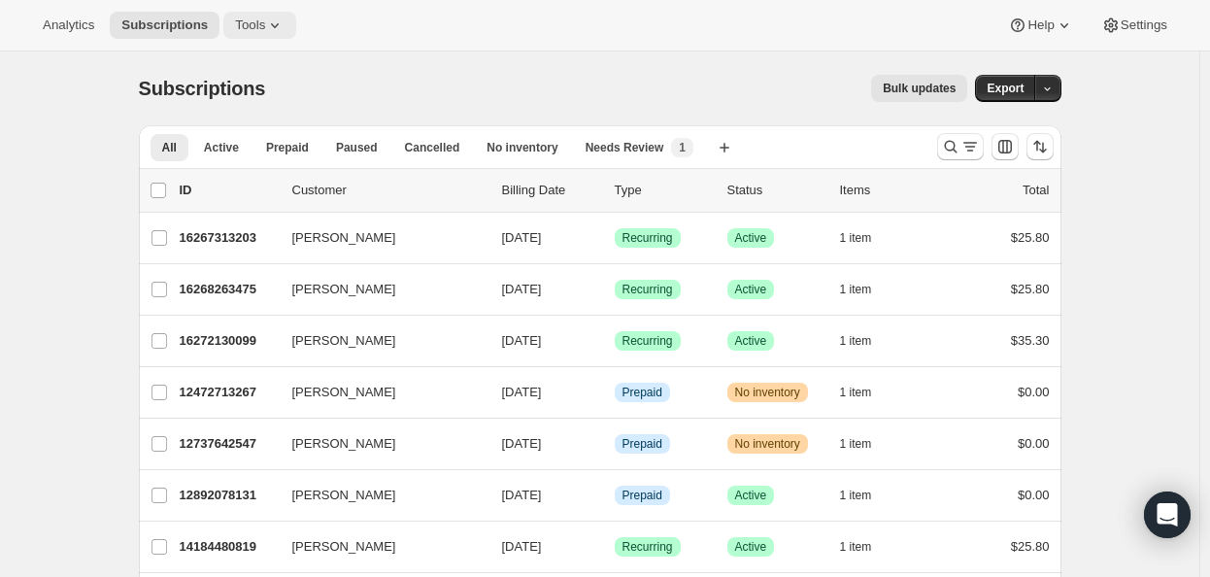
click at [285, 18] on icon at bounding box center [274, 25] width 19 height 19
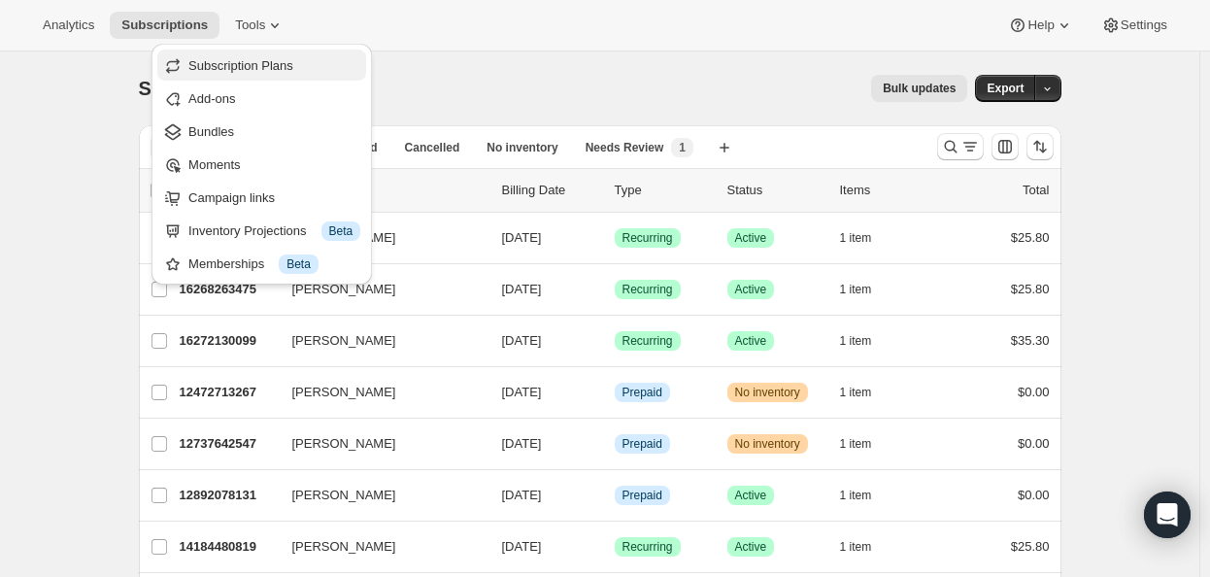
click at [275, 73] on span "Subscription Plans" at bounding box center [240, 65] width 105 height 15
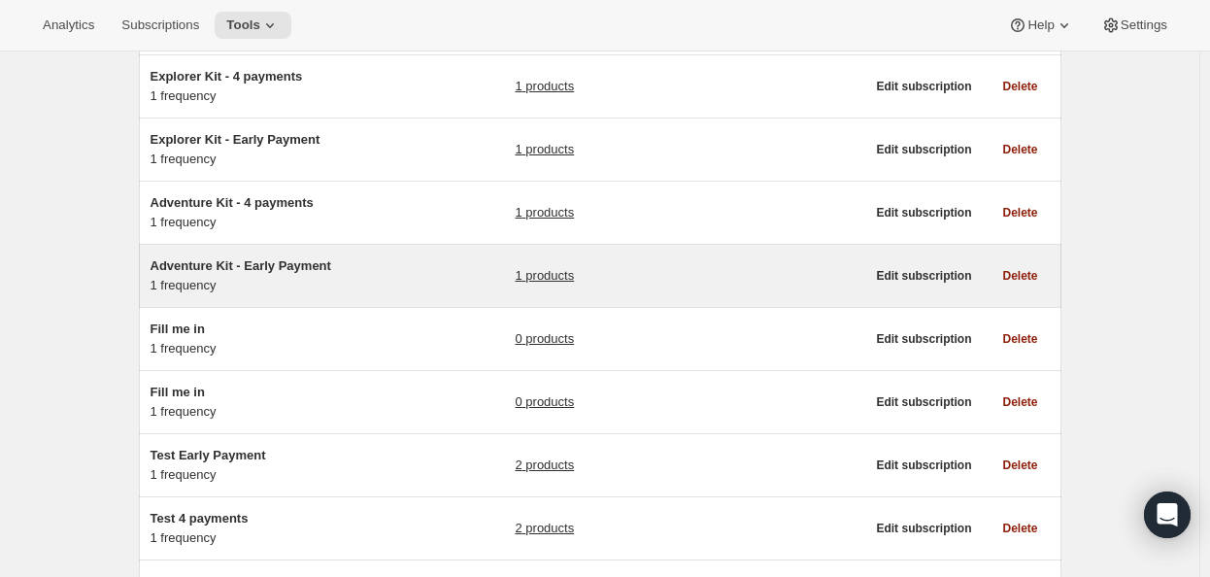
scroll to position [388, 0]
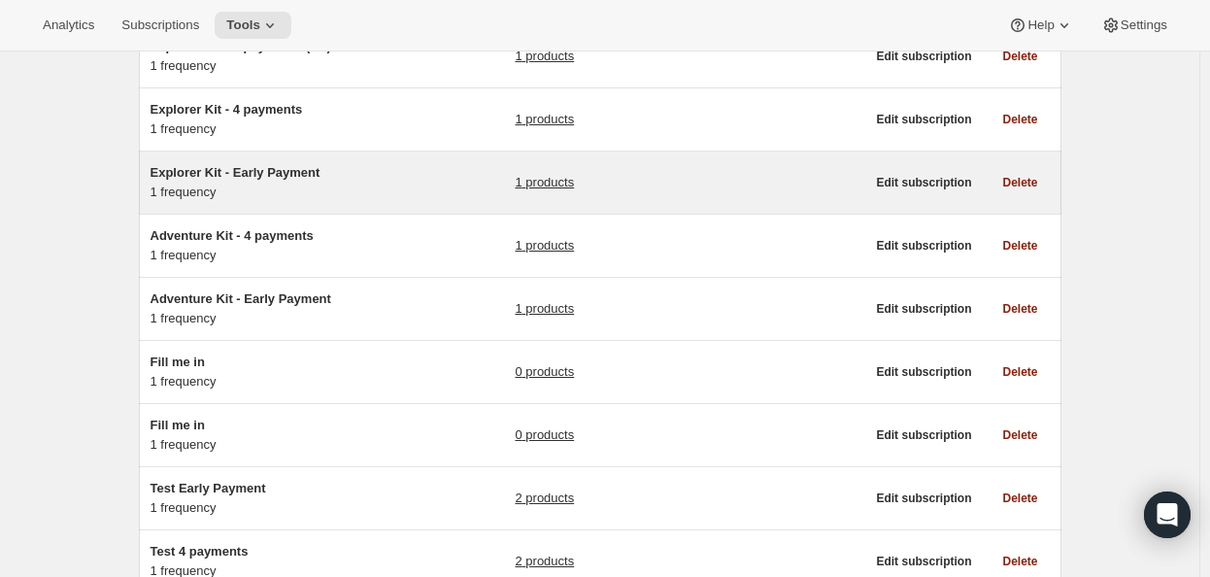
click at [274, 172] on span "Explorer Kit - Early Payment" at bounding box center [236, 172] width 170 height 15
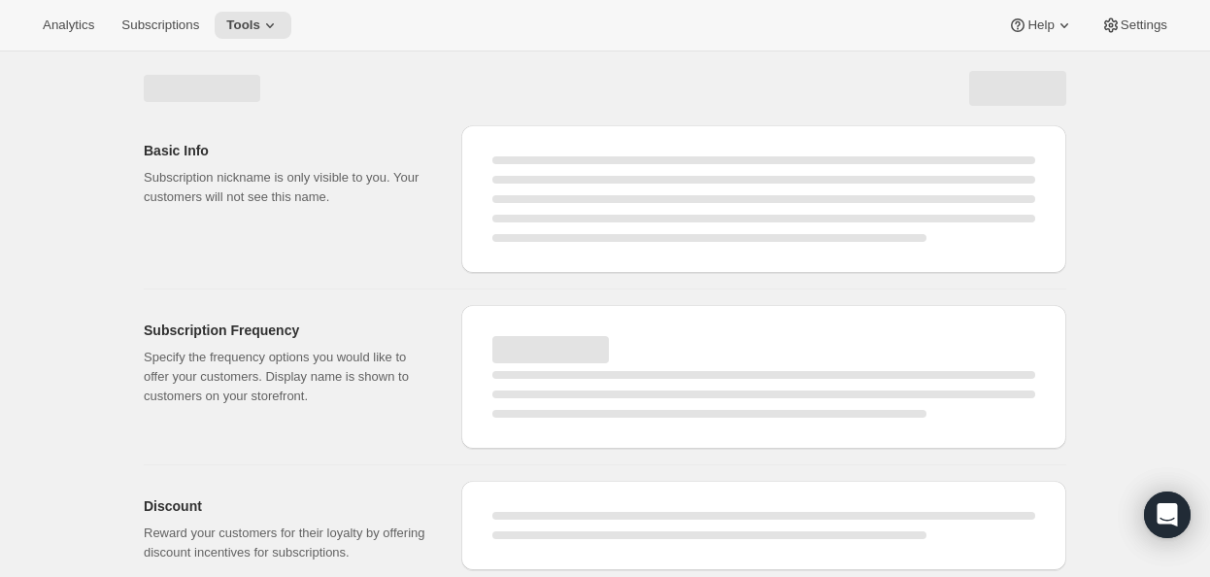
select select "WEEK"
select select "MONTH"
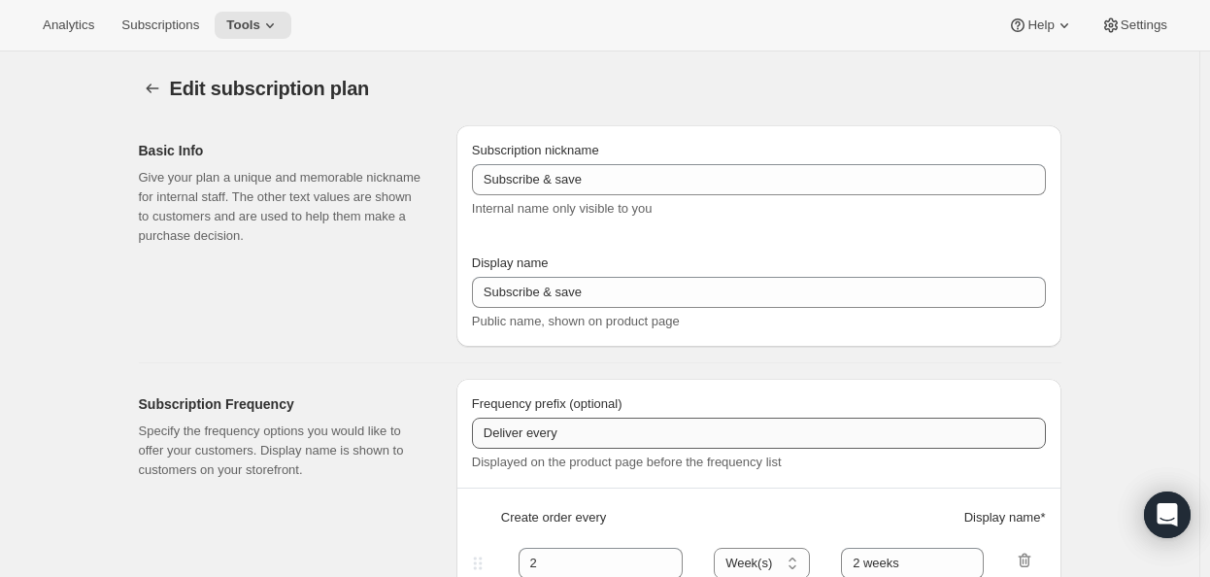
type input "Explorer Kit - Early Payment"
select select "ENABLED"
select select "MONTH"
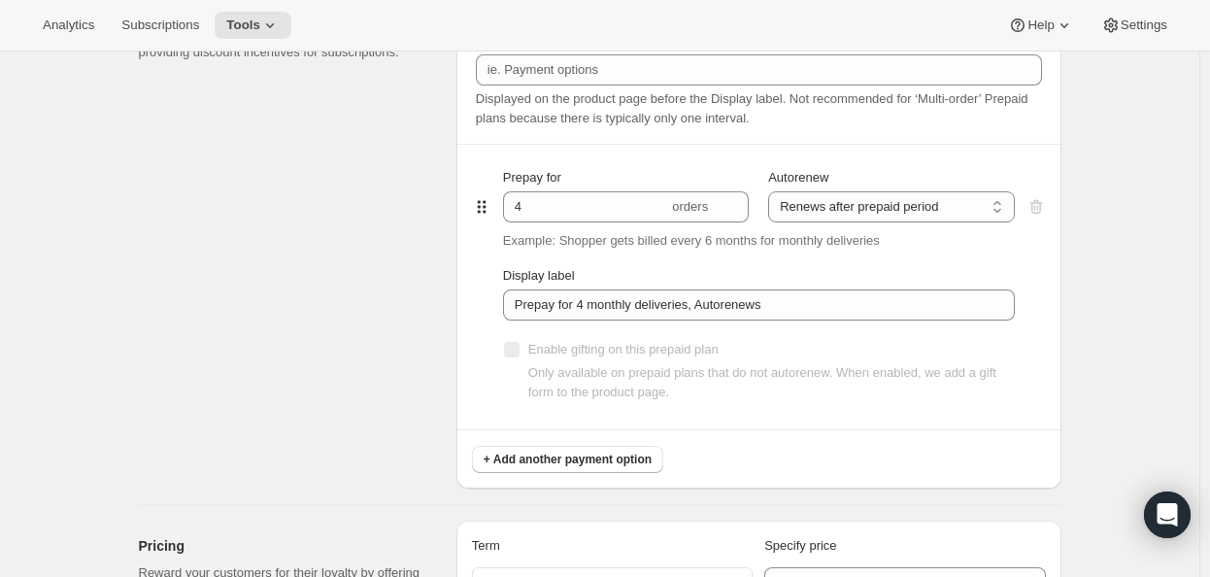
scroll to position [1360, 0]
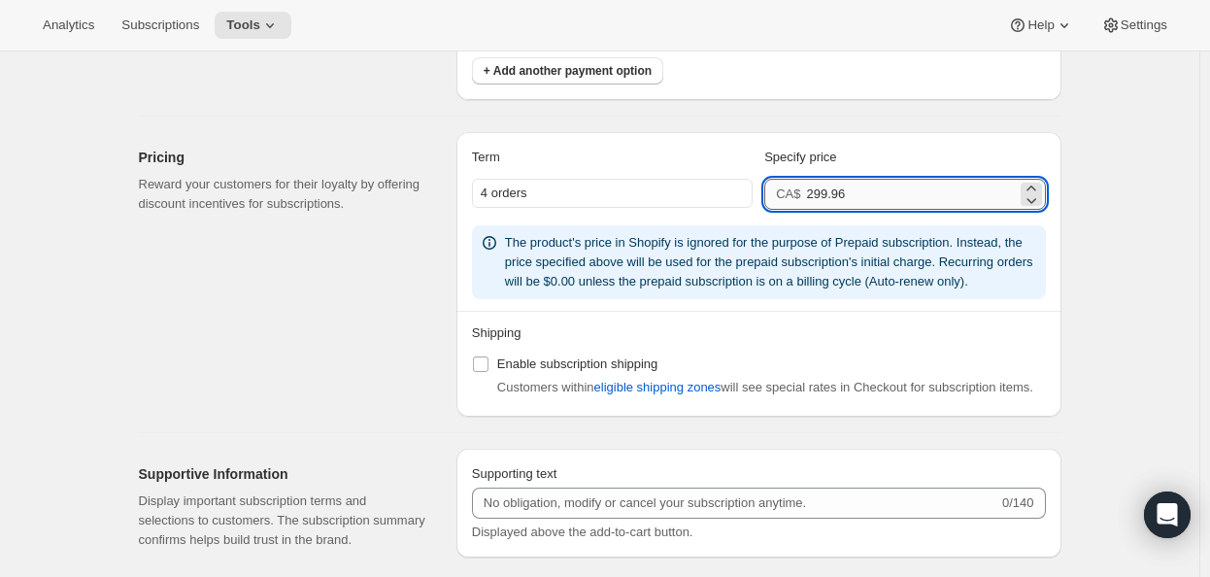
click at [860, 197] on input "299.96" at bounding box center [911, 194] width 210 height 31
type input "299.99"
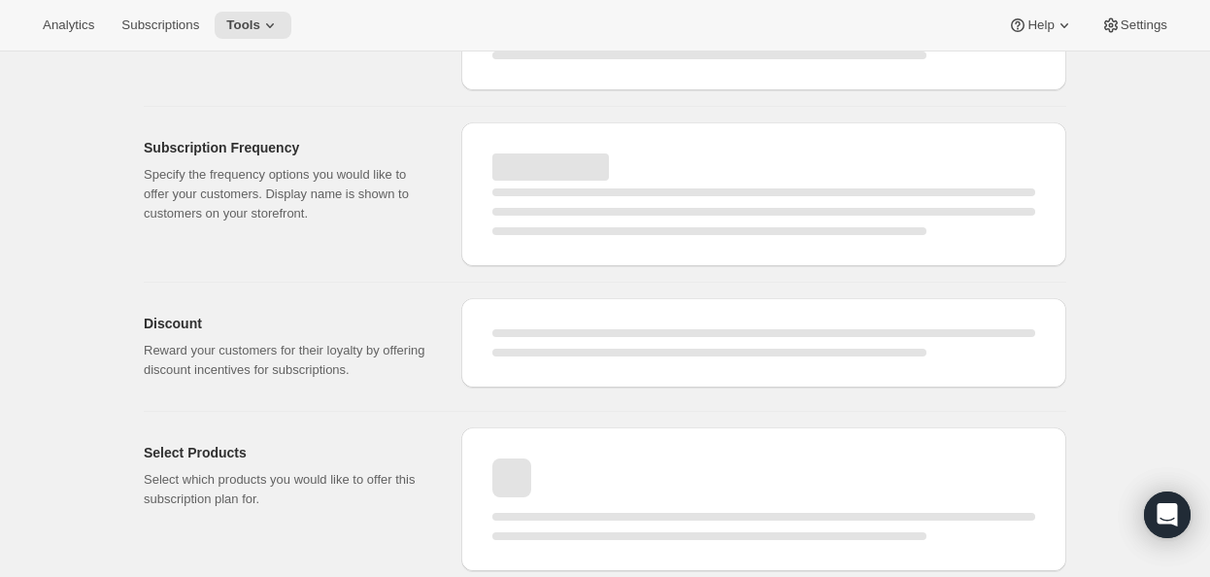
select select "MONTH"
select select "ENABLED"
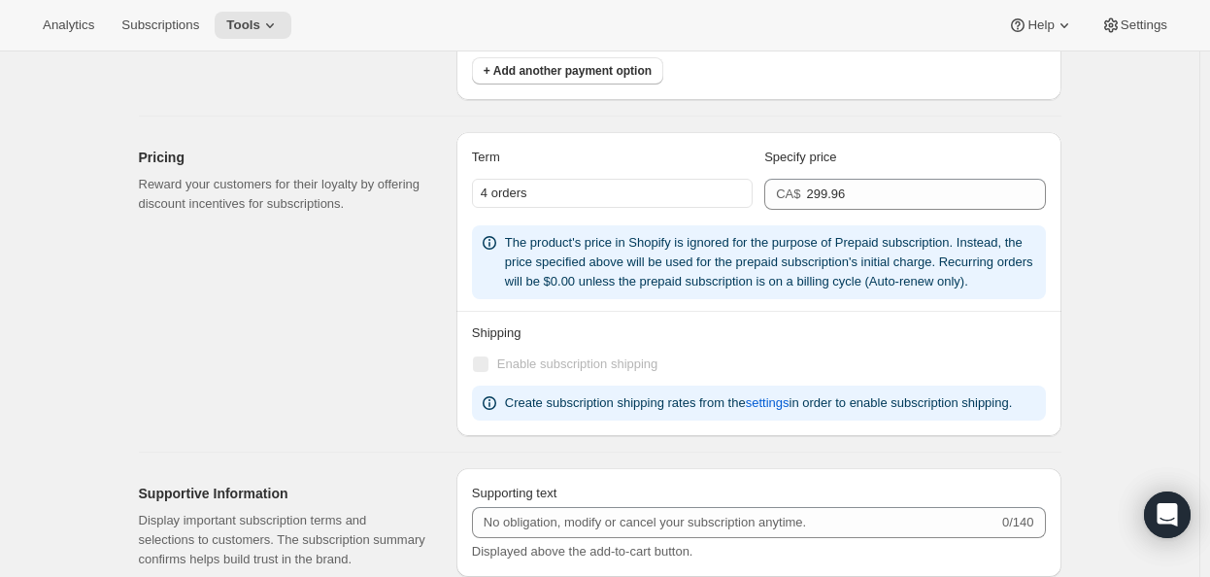
type input "299.99"
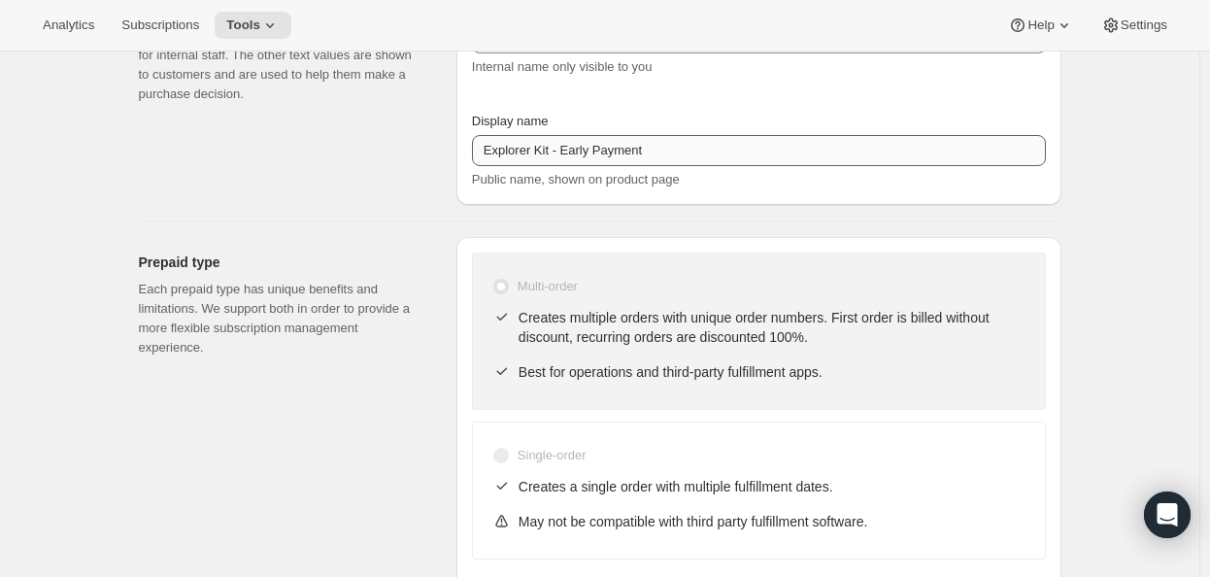
scroll to position [97, 0]
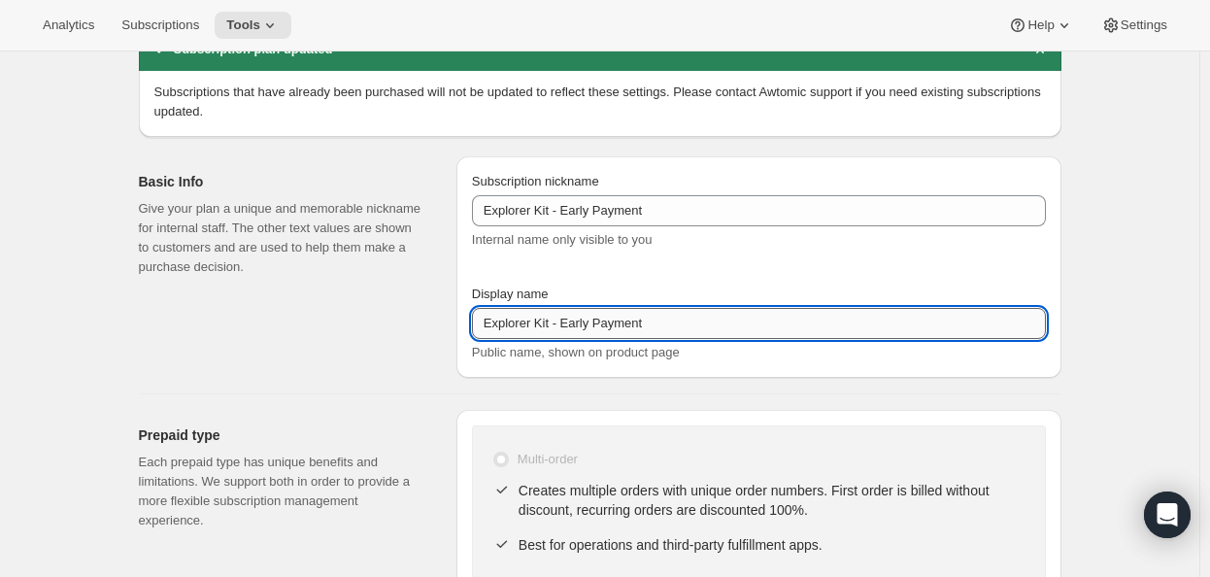
click at [581, 318] on input "Explorer Kit - Early Payment" at bounding box center [759, 323] width 574 height 31
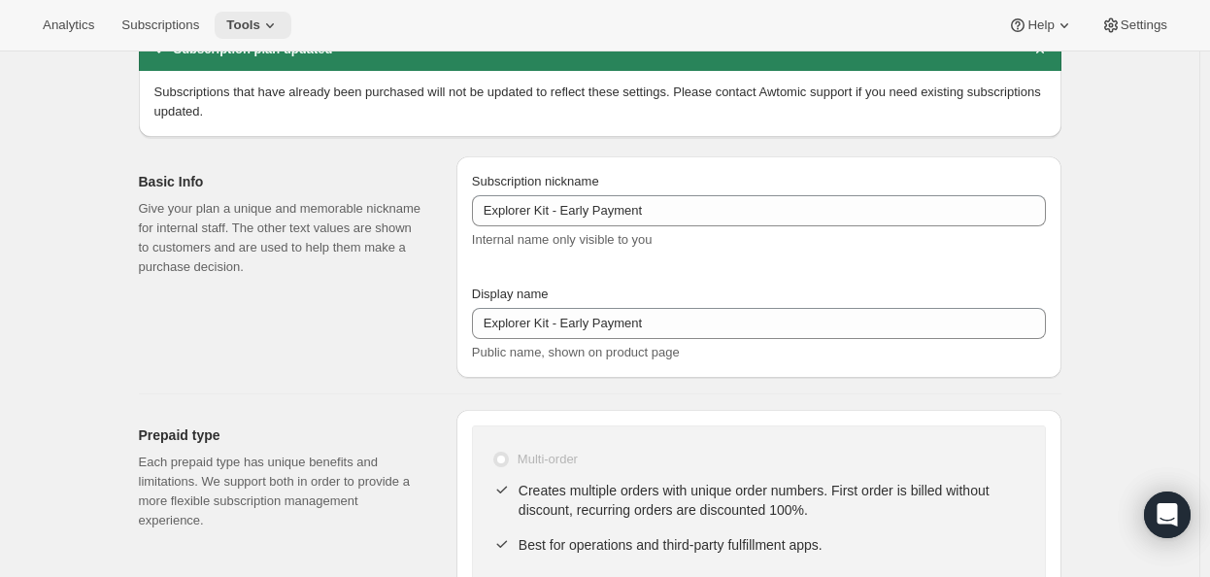
click at [280, 20] on icon at bounding box center [269, 25] width 19 height 19
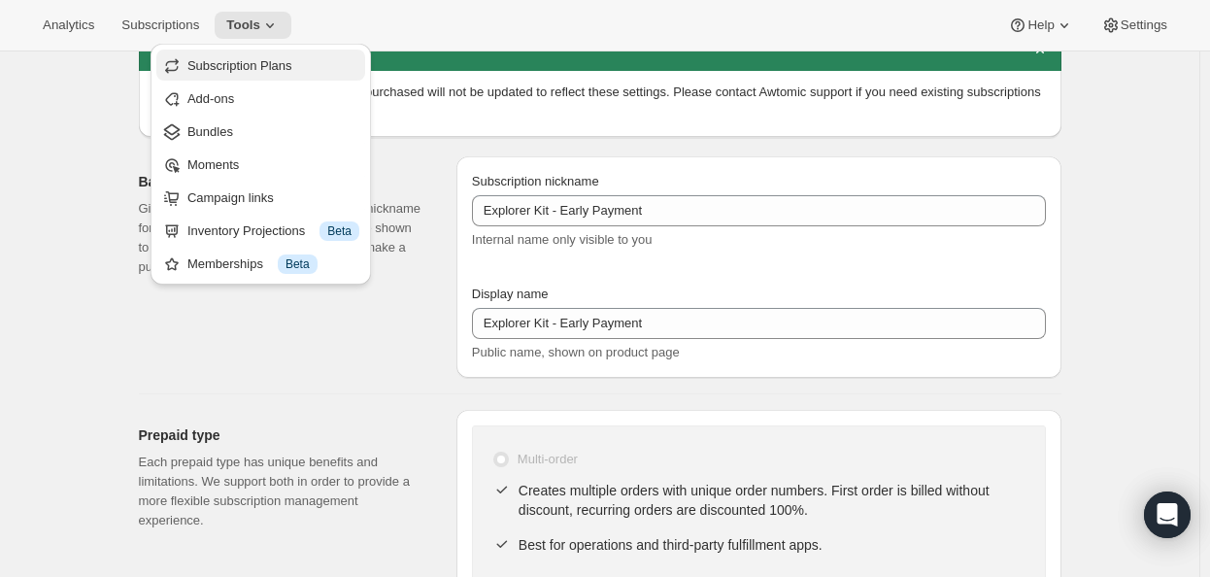
click at [292, 68] on span "Subscription Plans" at bounding box center [239, 65] width 105 height 15
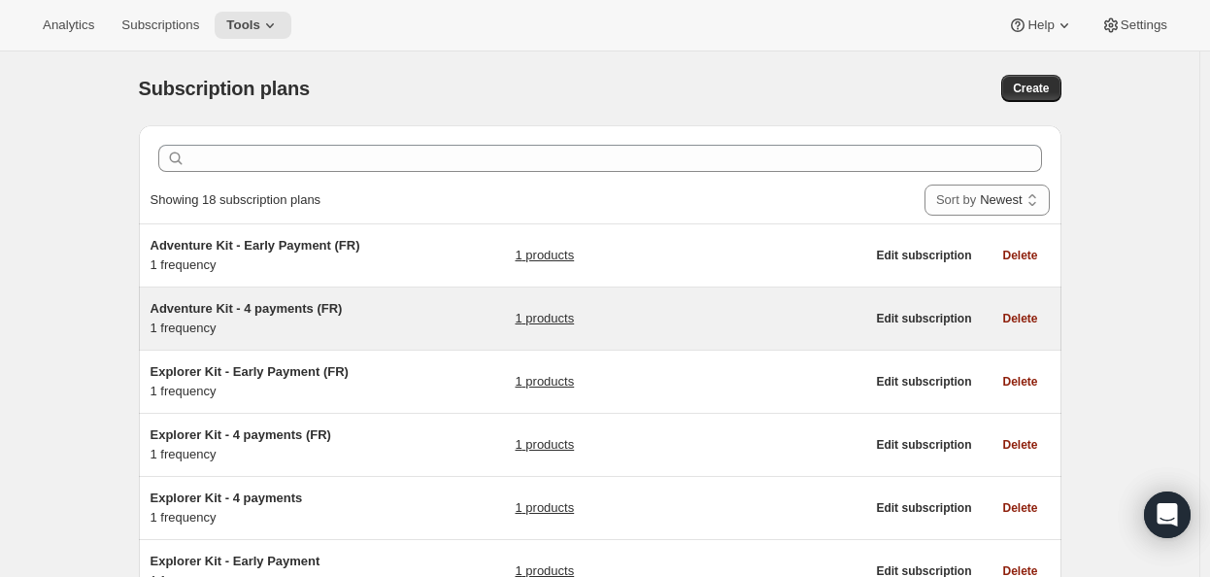
click at [278, 308] on span "Adventure Kit - 4 payments (FR)" at bounding box center [247, 308] width 192 height 15
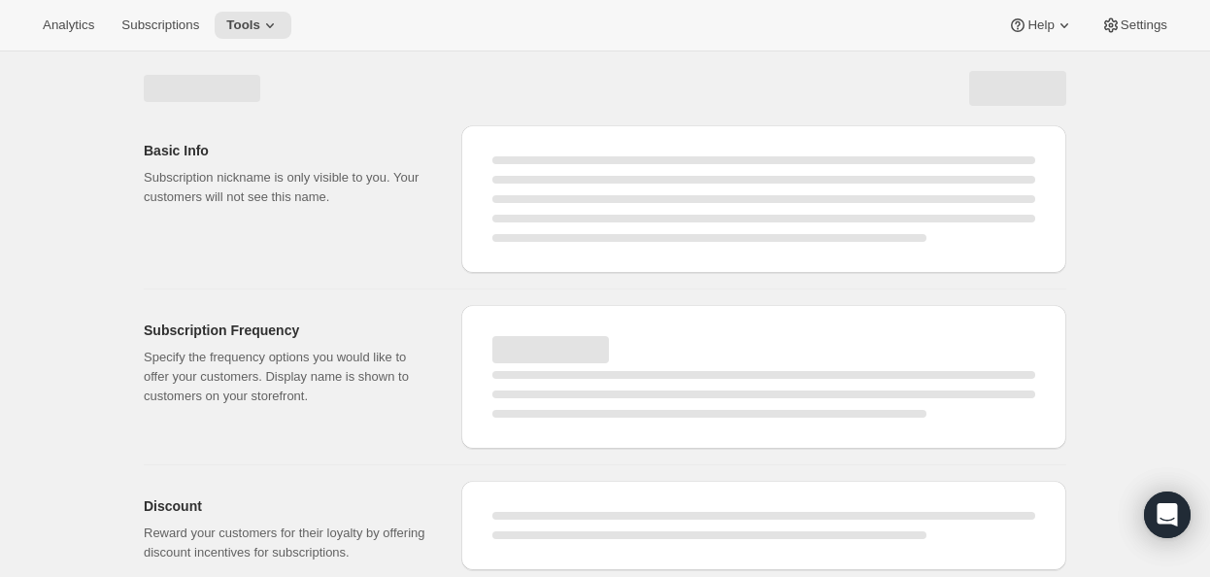
select select "WEEK"
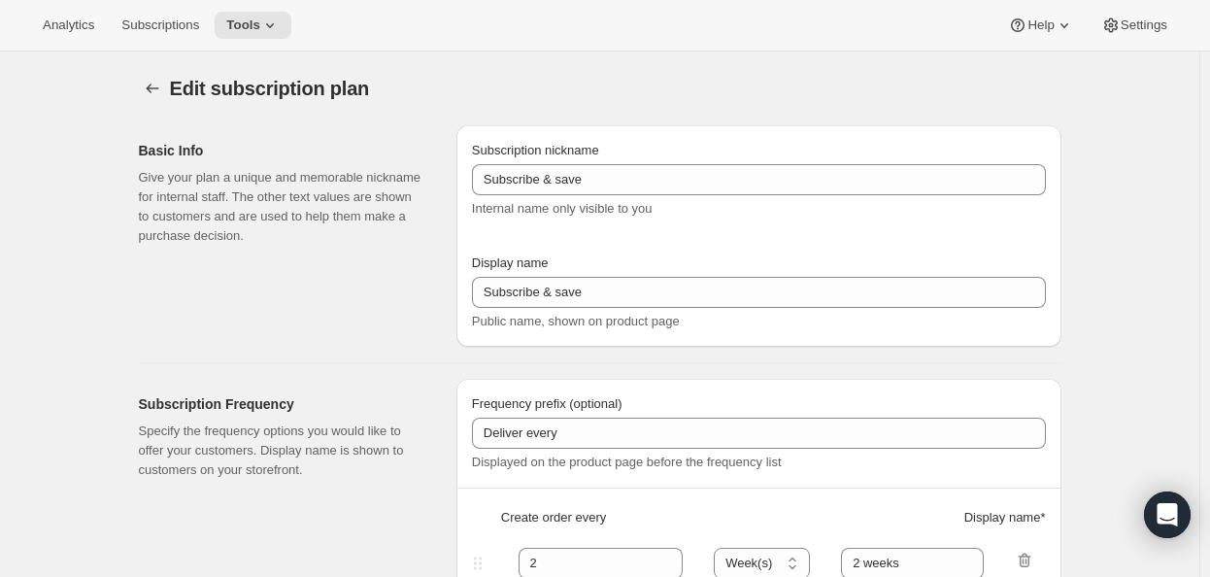
type input "Adventure Kit - 4 payments (FR)"
type input "Adventure Kit - 4 payments"
type input "3"
type input "3 months"
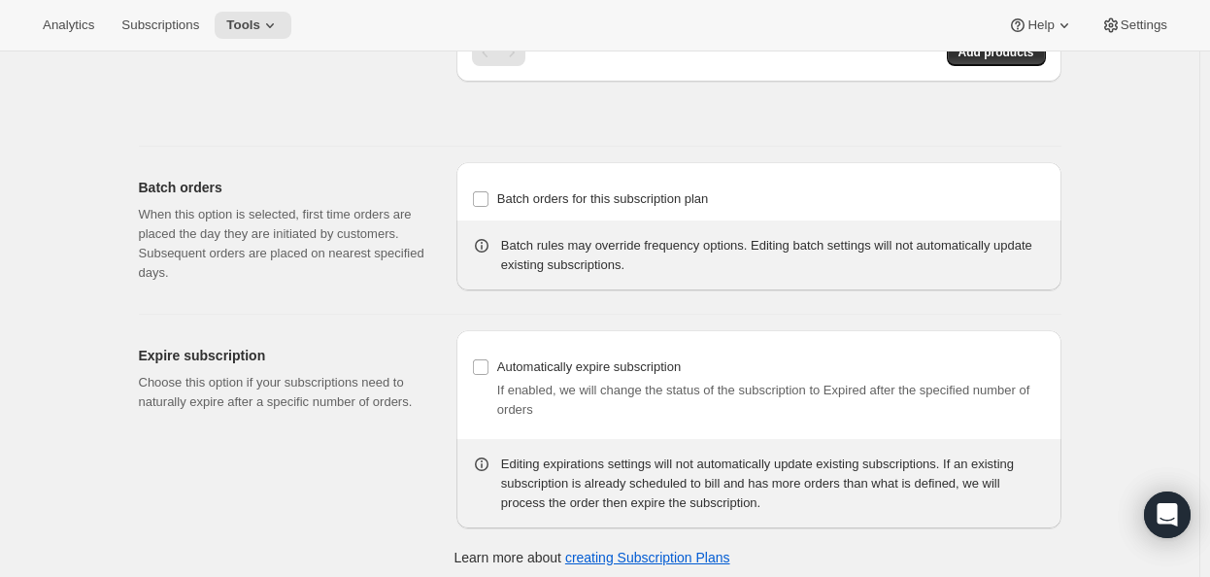
scroll to position [1317, 0]
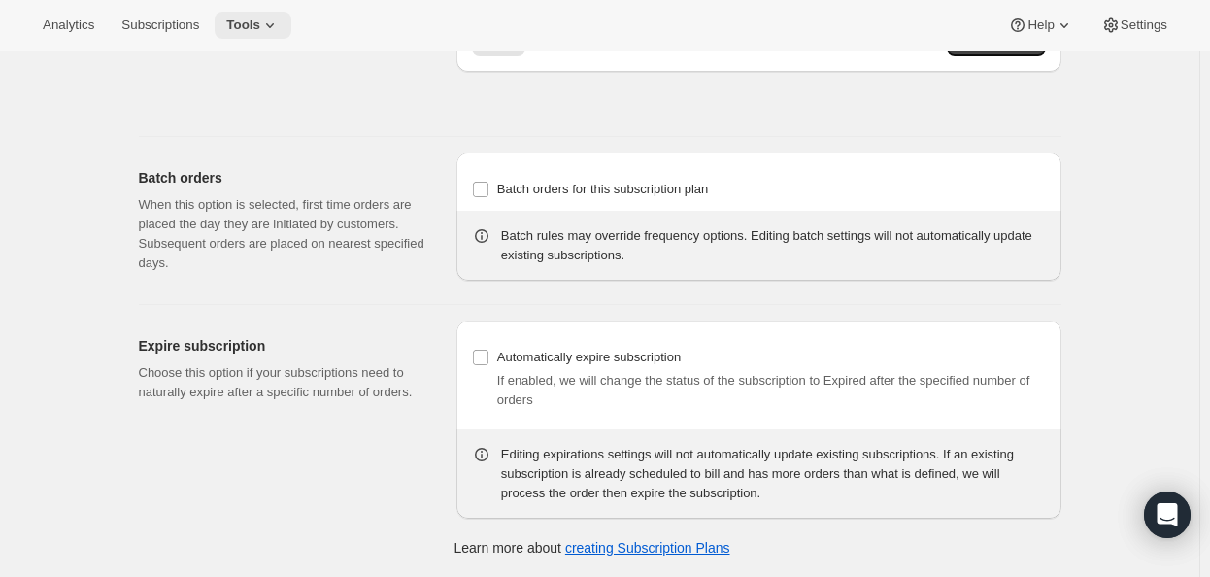
click at [247, 23] on span "Tools" at bounding box center [243, 25] width 34 height 16
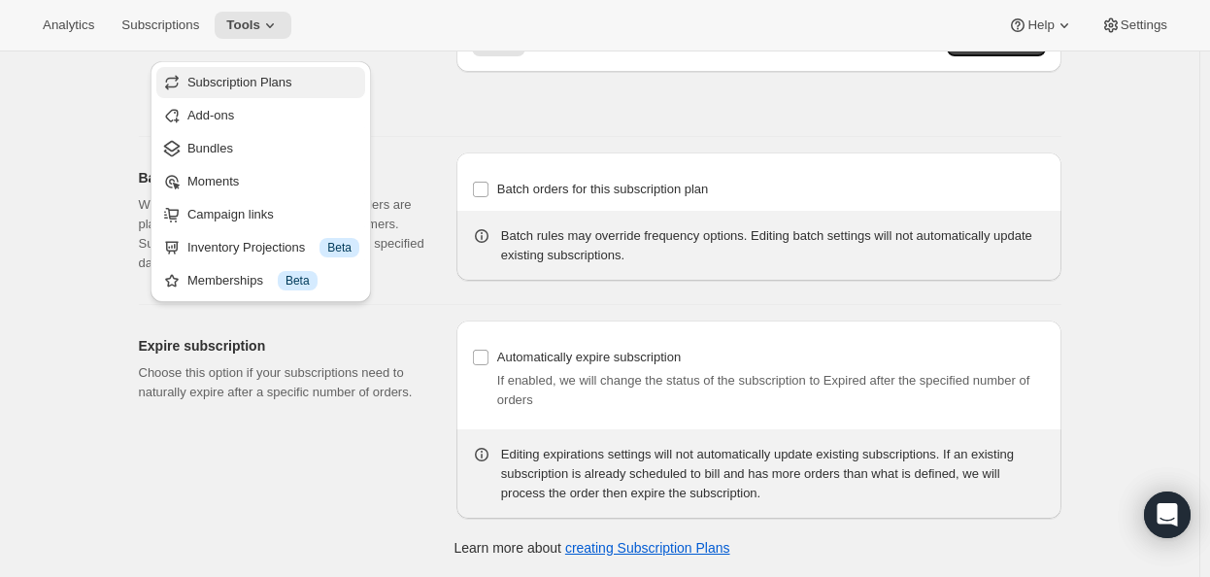
click at [256, 67] on button "Subscription Plans" at bounding box center [260, 82] width 209 height 31
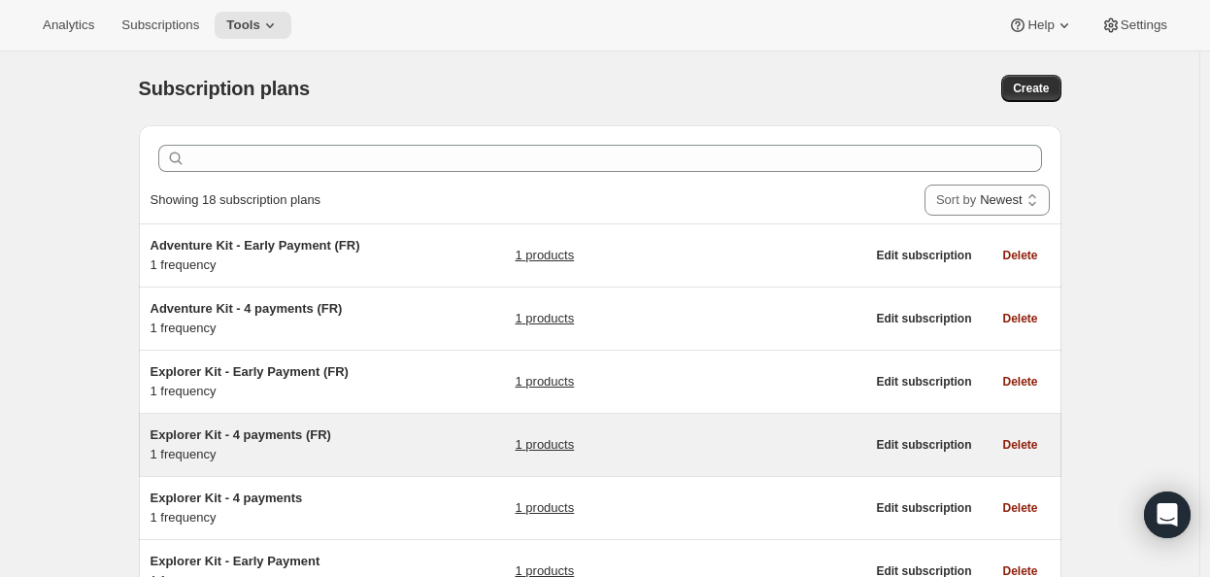
click at [296, 439] on span "Explorer Kit - 4 payments (FR)" at bounding box center [241, 434] width 181 height 15
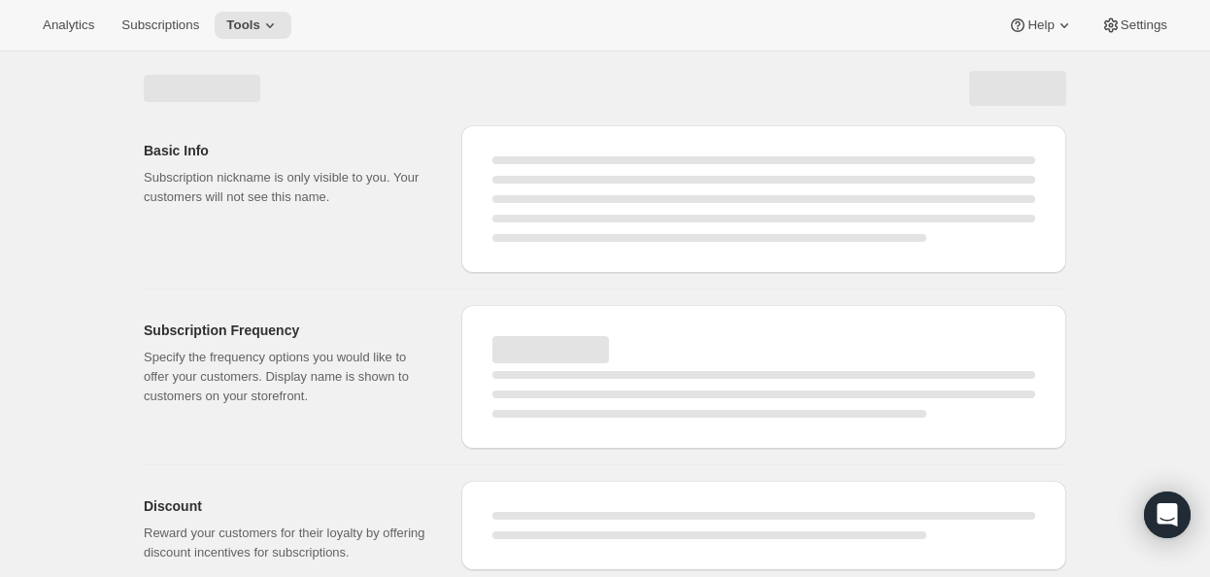
select select "WEEK"
select select "MONTH"
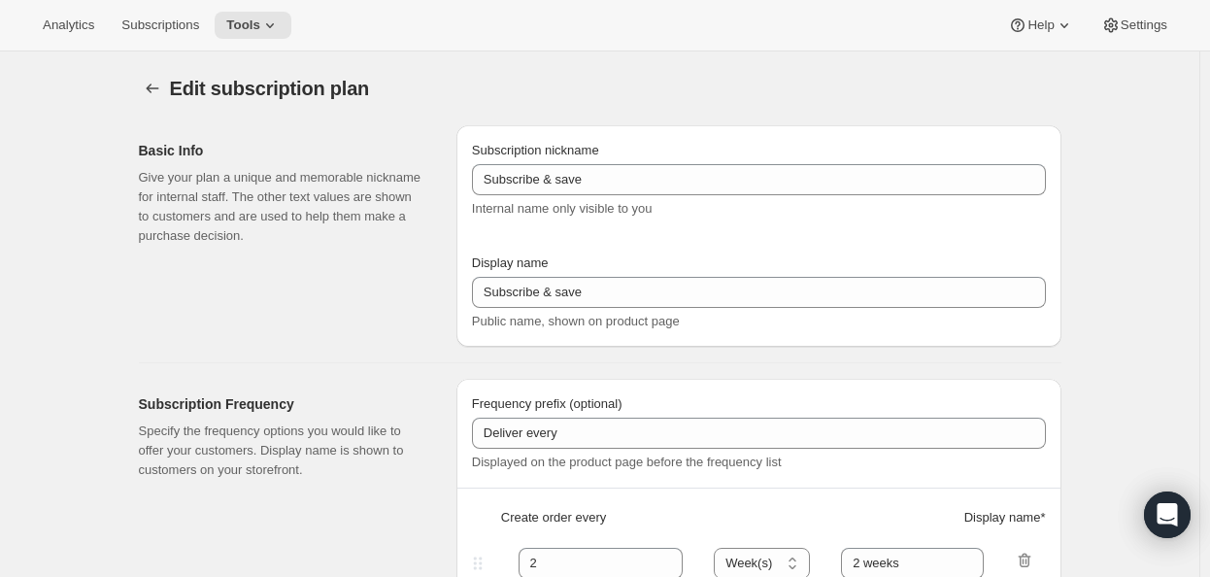
type input "Explorer Kit - 4 payments (FR)"
type input "Explorer Kit - 4 payments"
type input "Deliver & charge every"
type input "3"
type input "3 months"
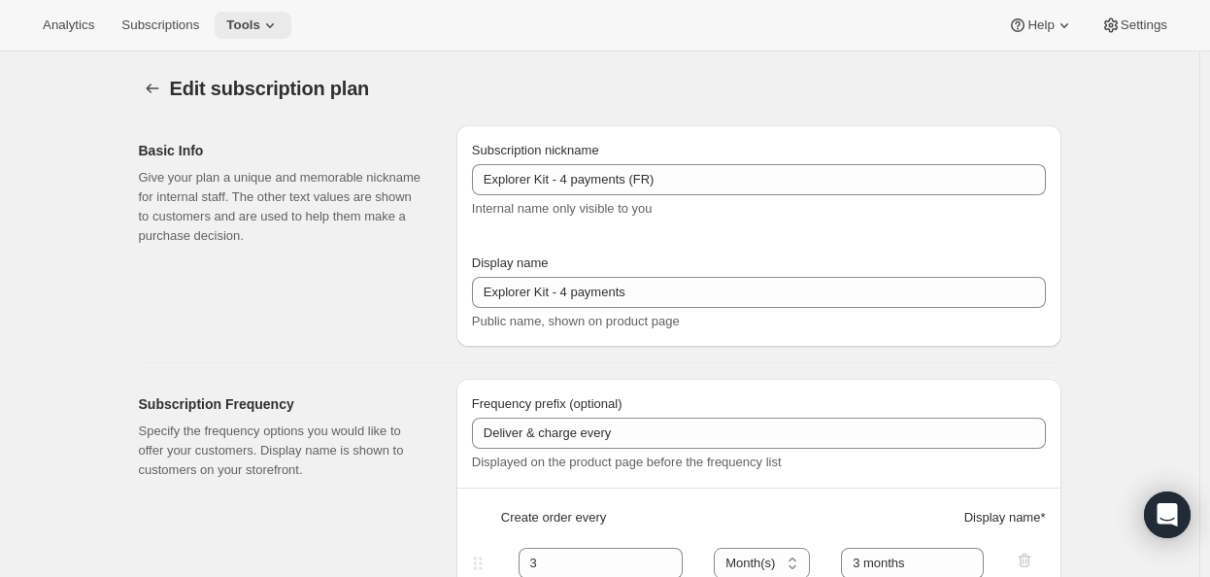
click at [246, 30] on span "Tools" at bounding box center [243, 25] width 34 height 16
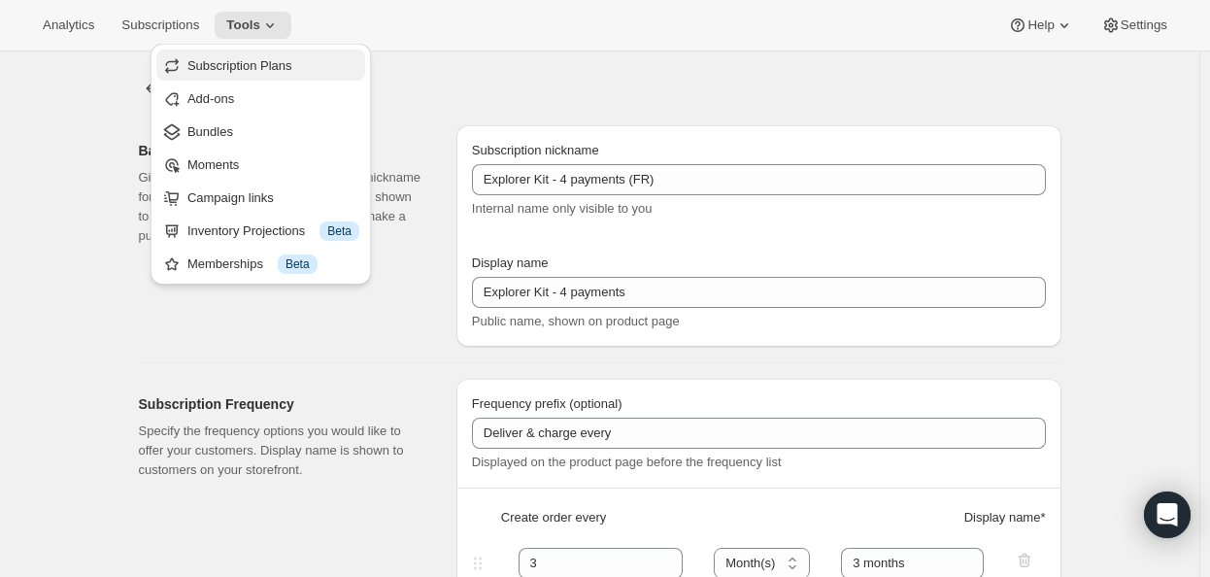
click at [271, 71] on span "Subscription Plans" at bounding box center [239, 65] width 105 height 15
